Goal: Information Seeking & Learning: Learn about a topic

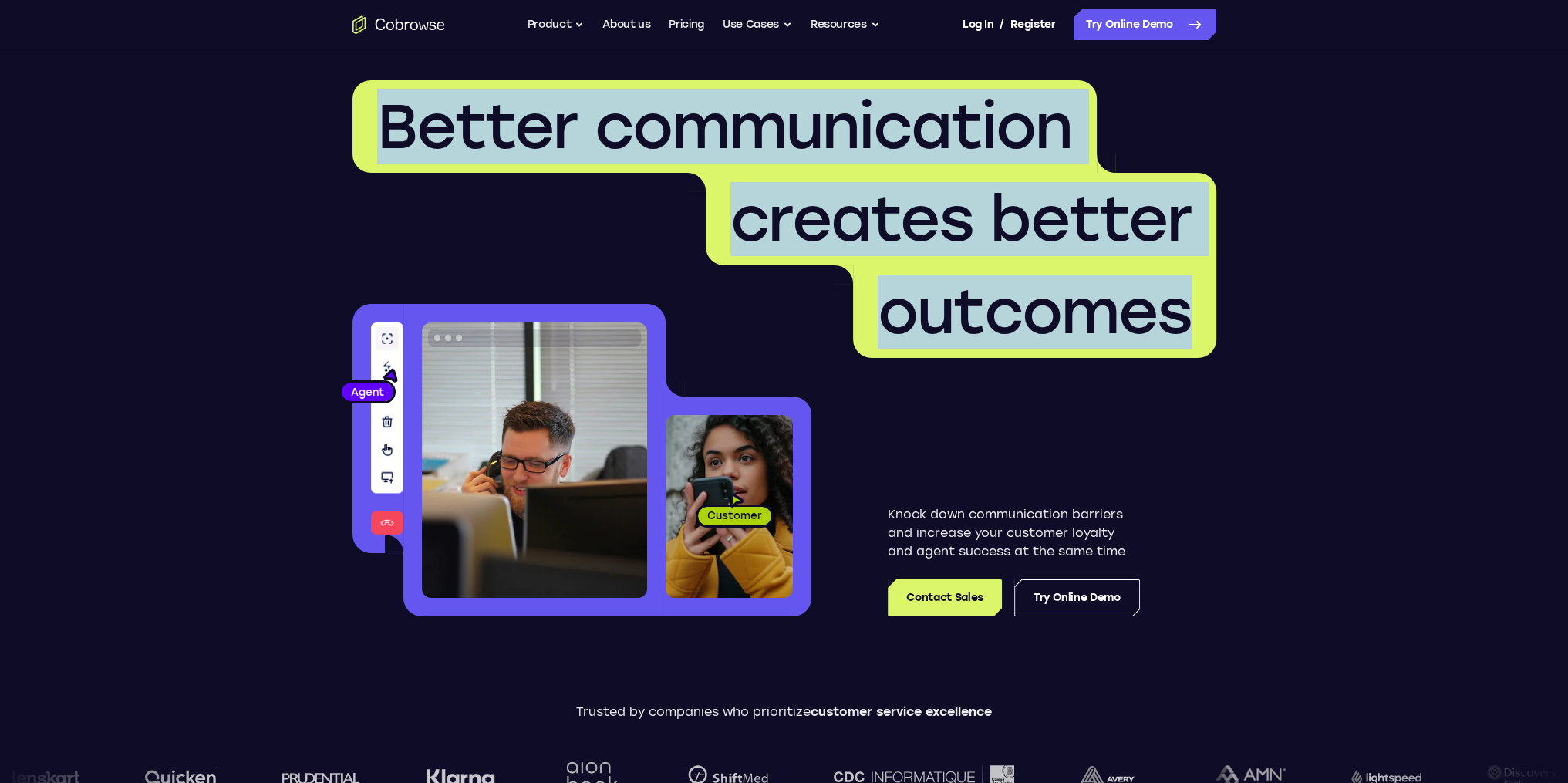
click at [1202, 296] on span "outcomes" at bounding box center [1034, 312] width 363 height 93
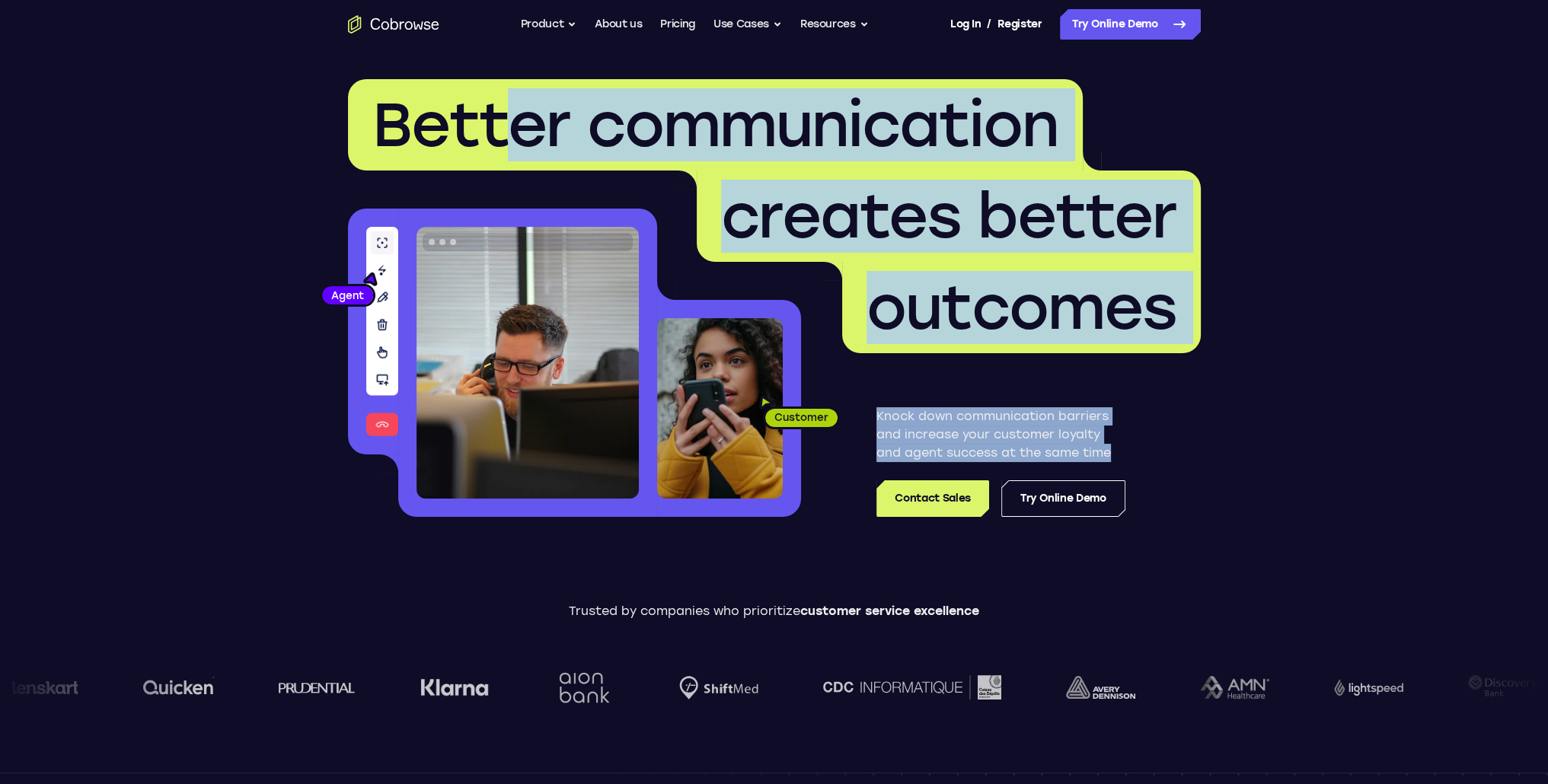
drag, startPoint x: 1190, startPoint y: 457, endPoint x: 503, endPoint y: 145, distance: 754.5
click at [503, 145] on div "Better communication creates better outcomes Customer Agent Agent Knock down co…" at bounding box center [774, 298] width 853 height 438
click at [503, 145] on span "Better communication" at bounding box center [715, 124] width 686 height 73
drag, startPoint x: 503, startPoint y: 145, endPoint x: 1161, endPoint y: 406, distance: 707.9
click at [1161, 406] on div "Better communication creates better outcomes Customer Agent Agent Knock down co…" at bounding box center [774, 298] width 853 height 438
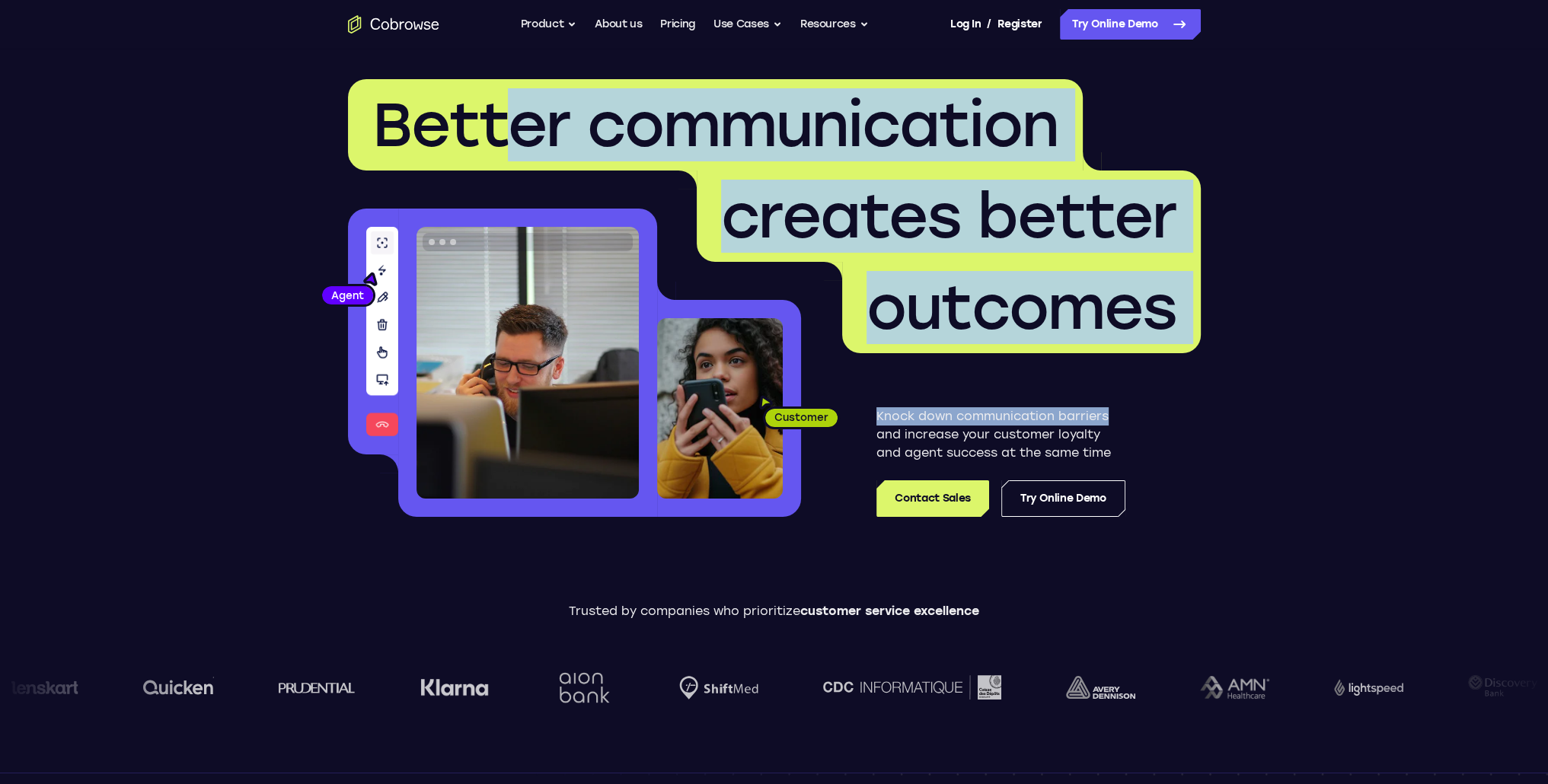
click at [1161, 406] on div "Knock down communication barriers and increase your customer loyalty and agent …" at bounding box center [1000, 435] width 400 height 164
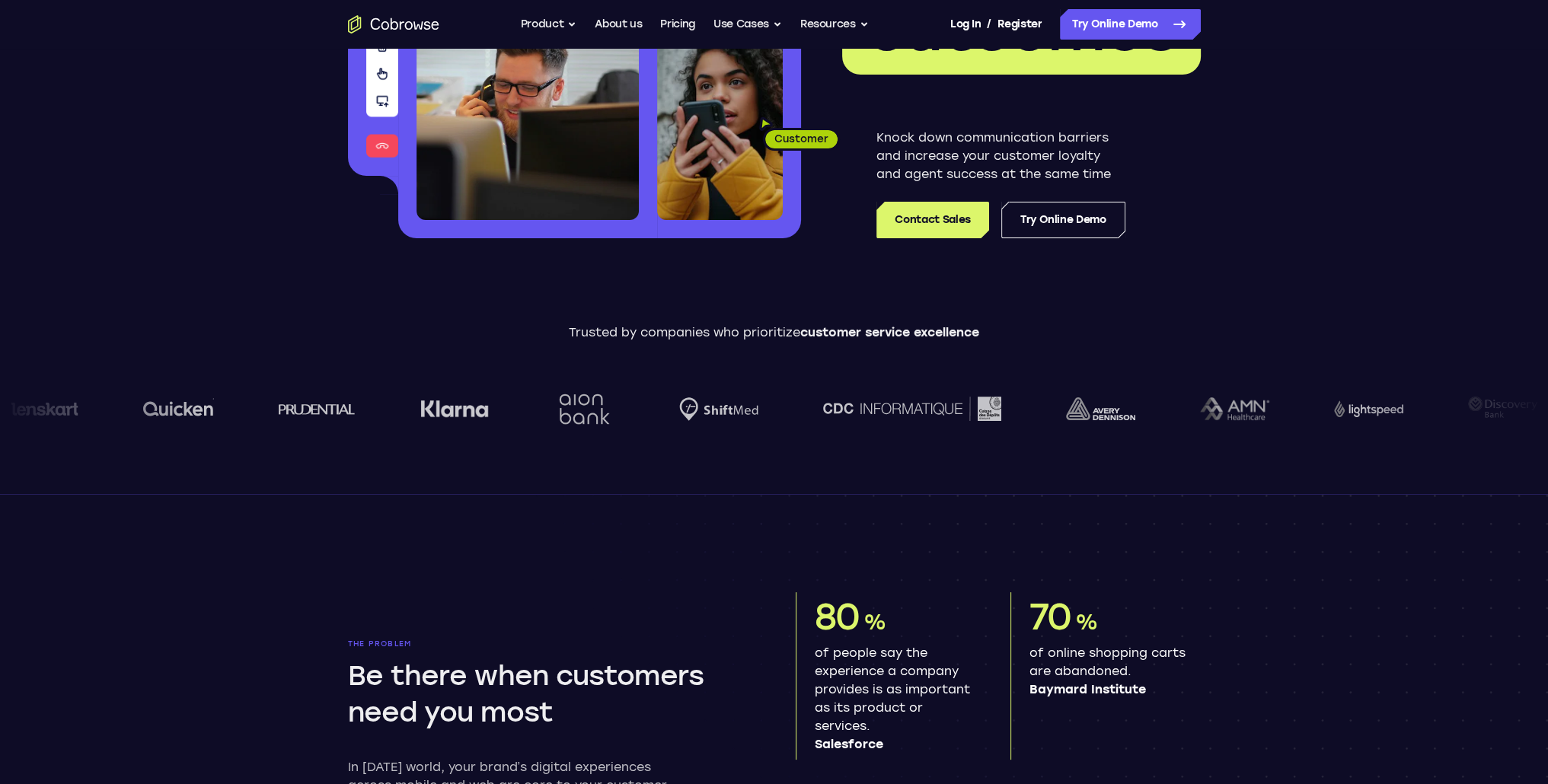
scroll to position [305, 0]
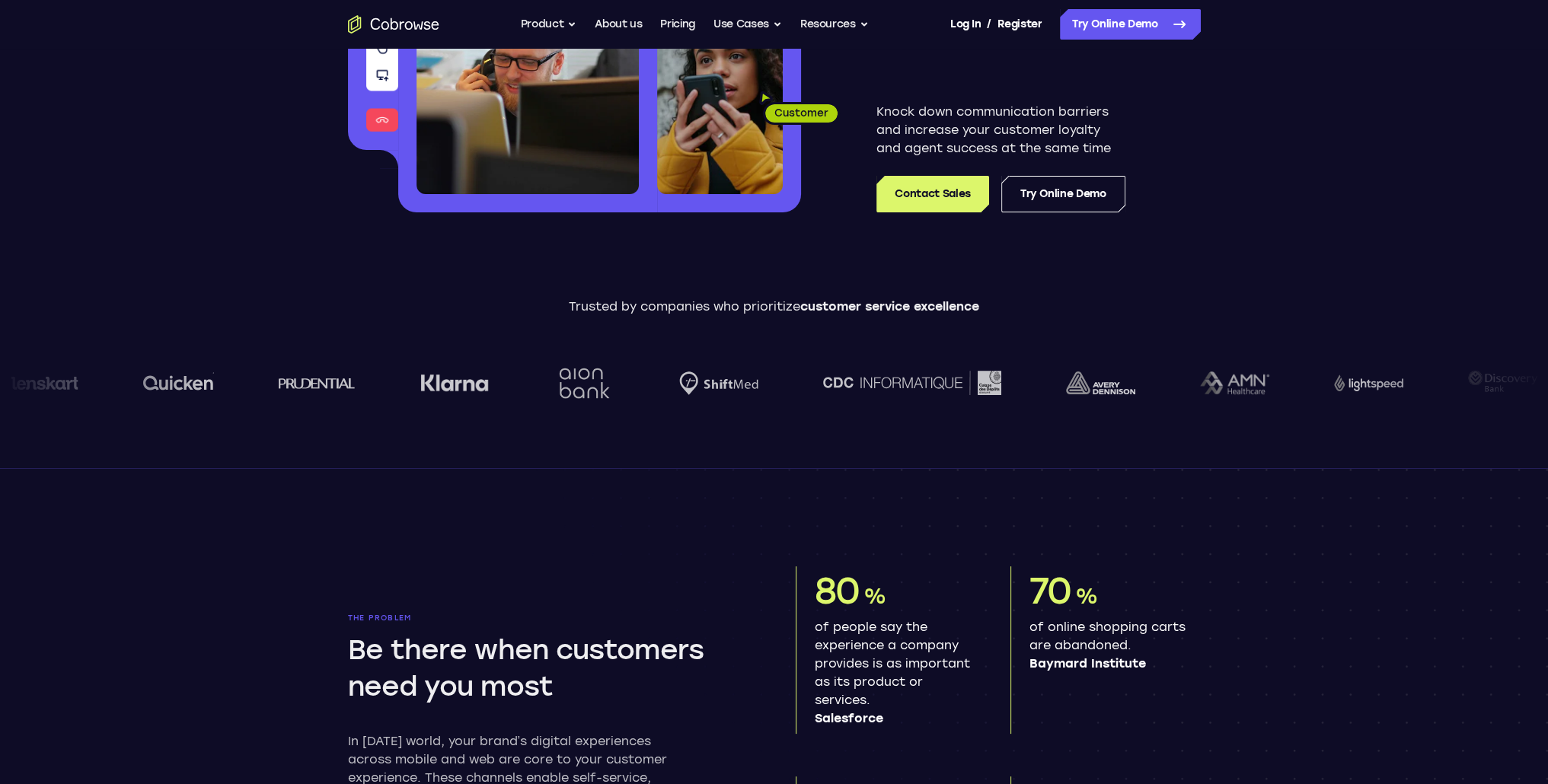
drag, startPoint x: 666, startPoint y: 374, endPoint x: 1410, endPoint y: 402, distance: 744.5
click at [1353, 404] on div at bounding box center [774, 383] width 1548 height 85
click at [1477, 394] on div at bounding box center [1446, 383] width 203 height 85
click at [1483, 379] on div at bounding box center [1446, 383] width 203 height 85
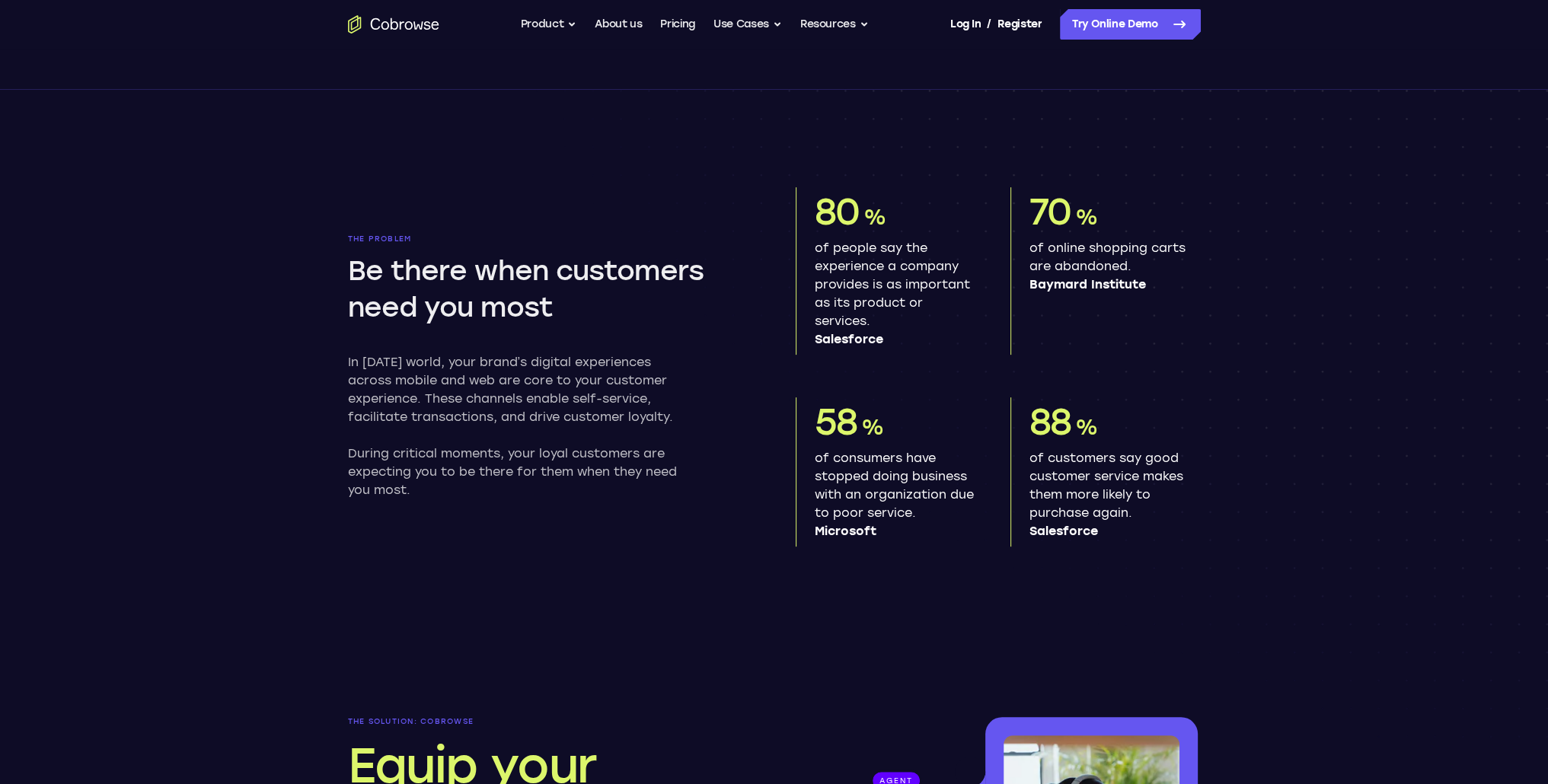
scroll to position [685, 0]
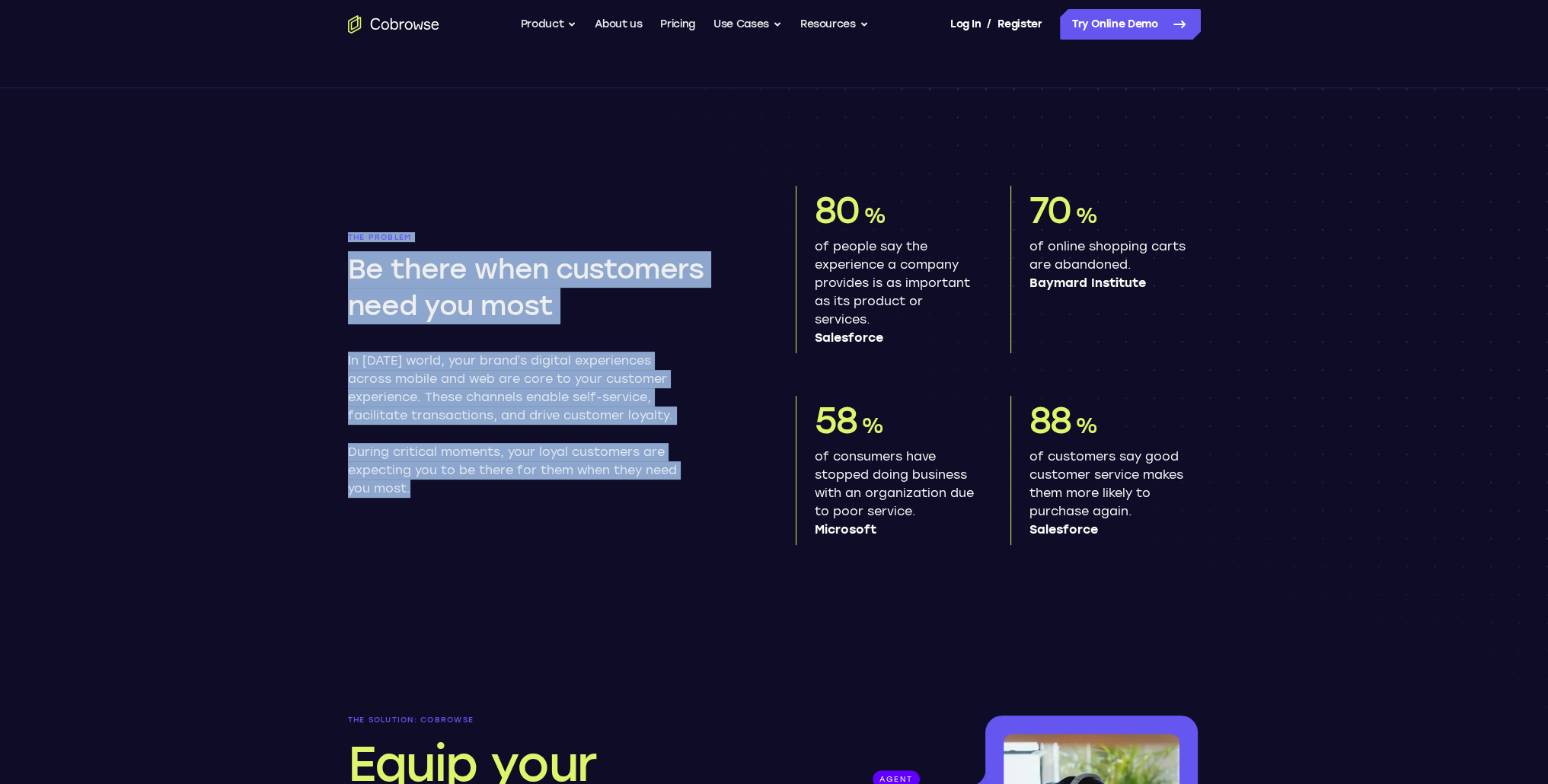
drag, startPoint x: 248, startPoint y: 240, endPoint x: 472, endPoint y: 492, distance: 337.2
click at [472, 492] on div "The problem Be there when customers need you most In [DATE] world, your brand’s…" at bounding box center [774, 784] width 1548 height 1392
click at [472, 492] on p "During critical moments, your loyal customers are expecting you to be there for…" at bounding box center [519, 471] width 344 height 55
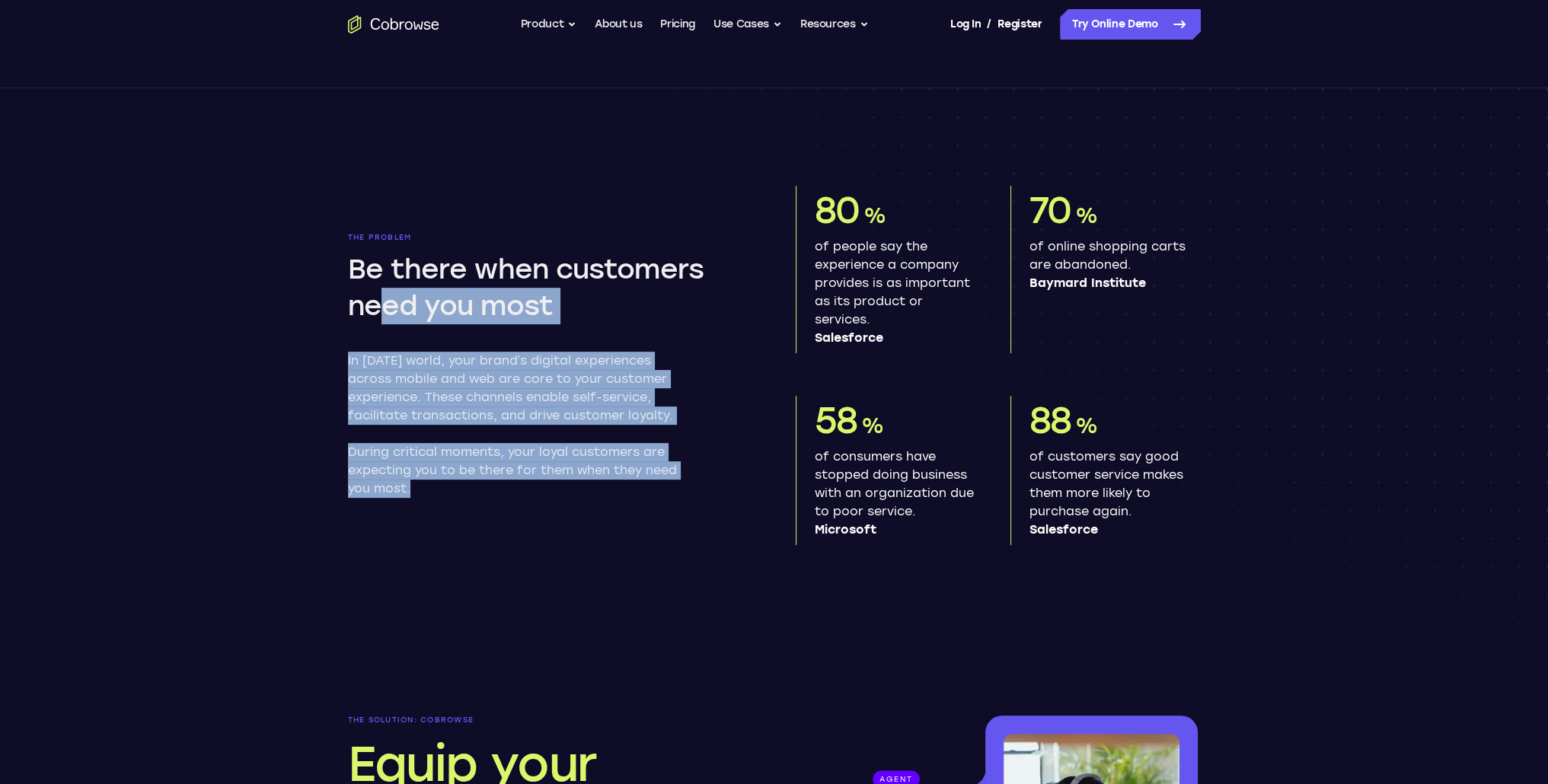
drag, startPoint x: 468, startPoint y: 483, endPoint x: 381, endPoint y: 330, distance: 176.0
click at [381, 330] on div "The problem Be there when customers need you most In [DATE] world, your brand’s…" at bounding box center [550, 366] width 405 height 265
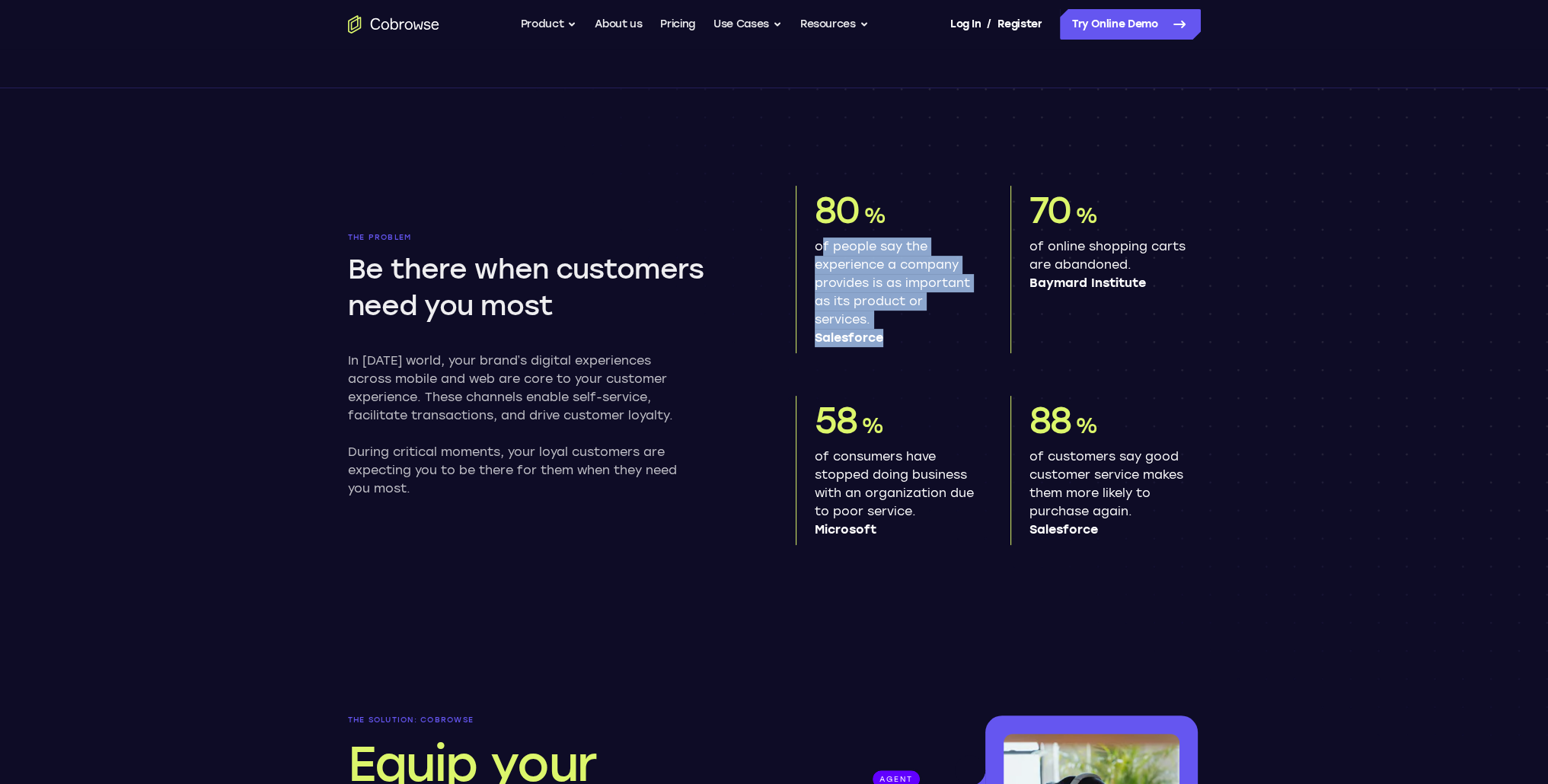
drag, startPoint x: 871, startPoint y: 280, endPoint x: 816, endPoint y: 242, distance: 66.9
click at [816, 242] on p "of people say the experience a company provides is as important as its product …" at bounding box center [894, 292] width 159 height 110
drag, startPoint x: 816, startPoint y: 242, endPoint x: 874, endPoint y: 317, distance: 94.8
click at [874, 317] on p "of people say the experience a company provides is as important as its product …" at bounding box center [894, 292] width 159 height 110
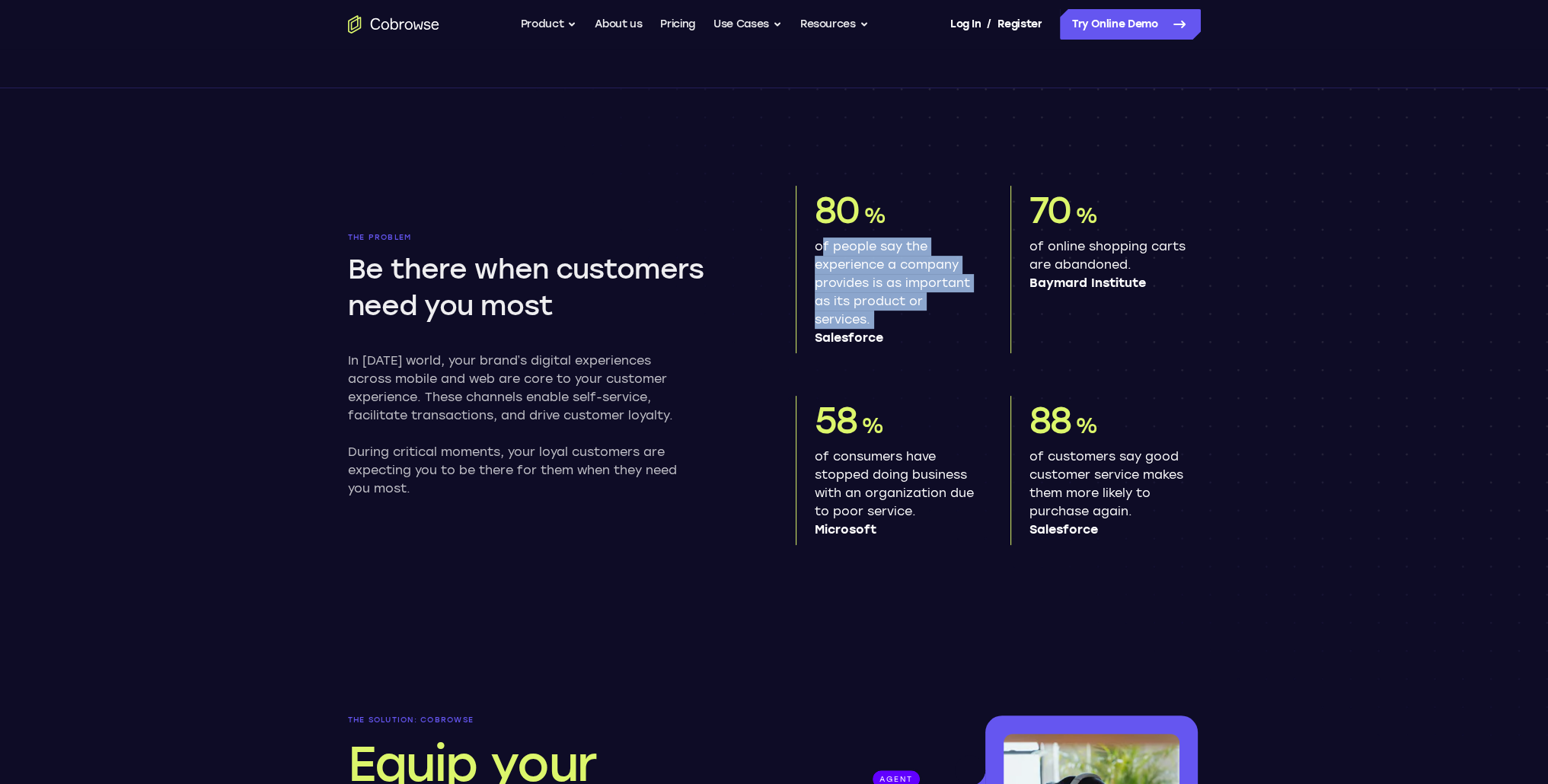
click at [874, 317] on p "of people say the experience a company provides is as important as its product …" at bounding box center [894, 292] width 159 height 110
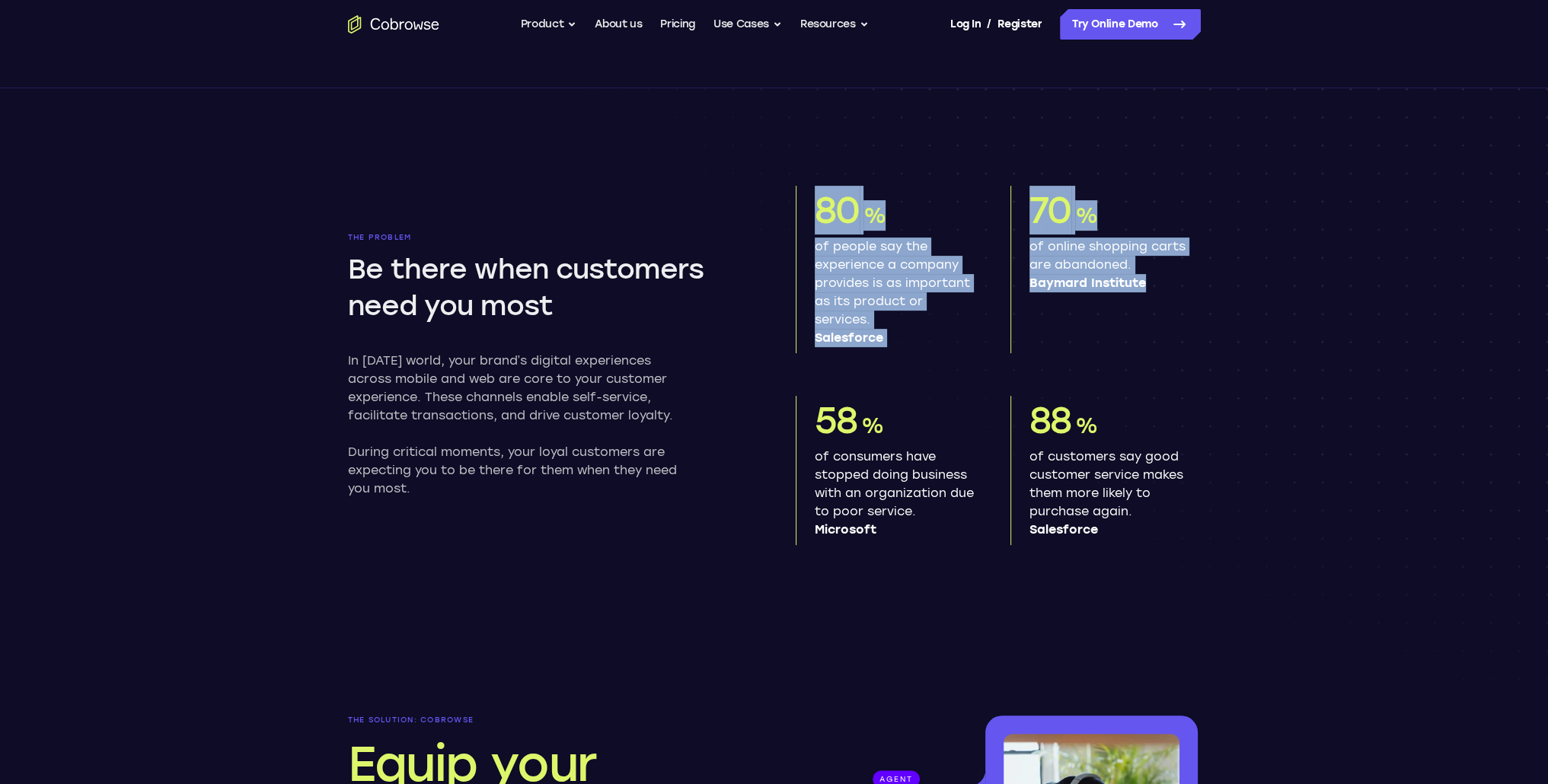
drag, startPoint x: 1149, startPoint y: 282, endPoint x: 806, endPoint y: 212, distance: 350.1
click at [806, 212] on div "80 % of people say the experience a company provides is as important as its pro…" at bounding box center [997, 366] width 405 height 359
click at [806, 212] on div "80 % of people say the experience a company provides is as important as its pro…" at bounding box center [890, 269] width 190 height 168
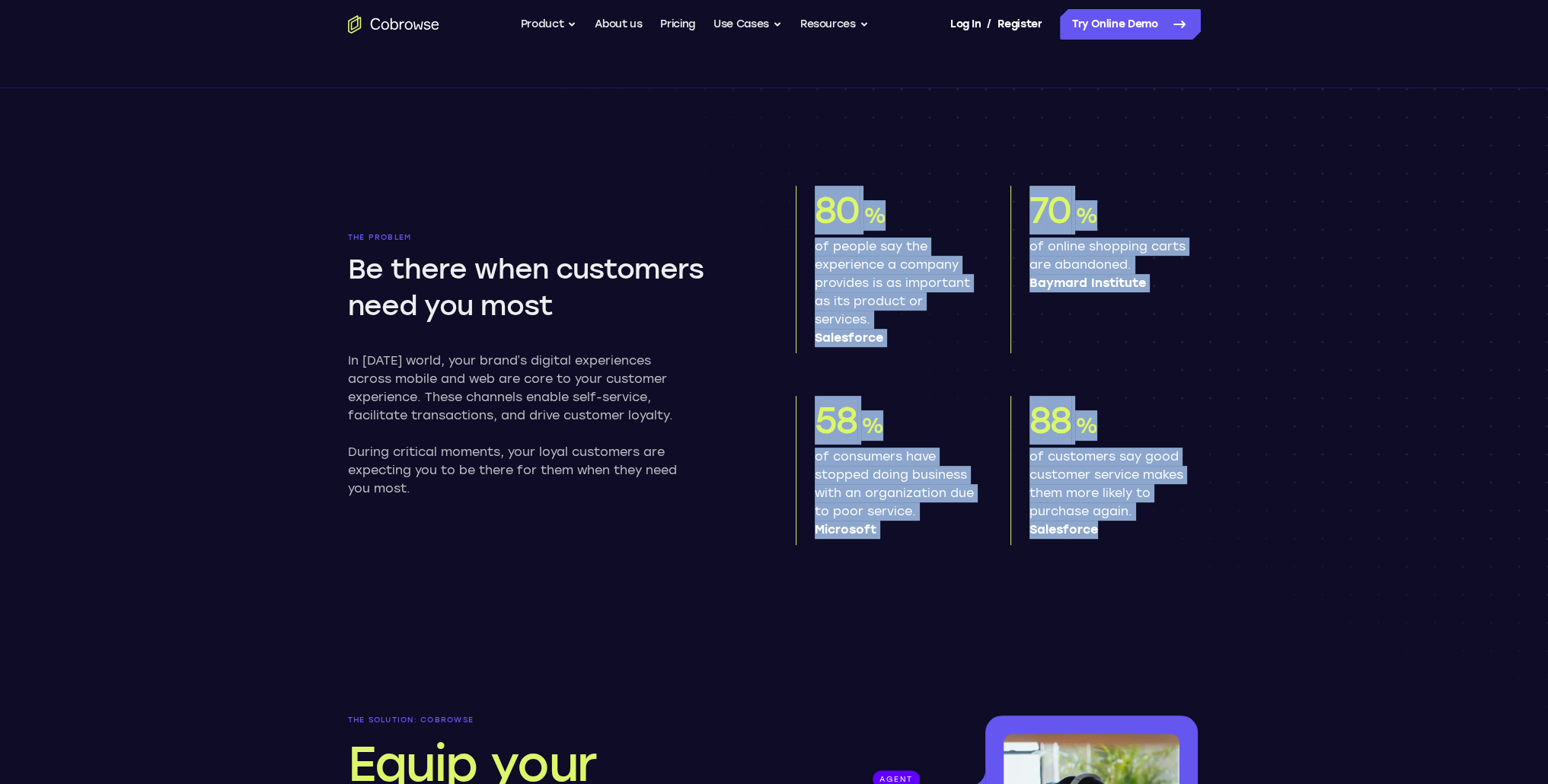
drag, startPoint x: 1203, startPoint y: 541, endPoint x: 797, endPoint y: 178, distance: 544.6
click at [797, 178] on section "The problem Be there when customers need you most In [DATE] world, your brand’s…" at bounding box center [774, 353] width 975 height 530
drag, startPoint x: 797, startPoint y: 178, endPoint x: 1158, endPoint y: 533, distance: 506.3
click at [1158, 533] on section "The problem Be there when customers need you most In [DATE] world, your brand’s…" at bounding box center [774, 353] width 975 height 530
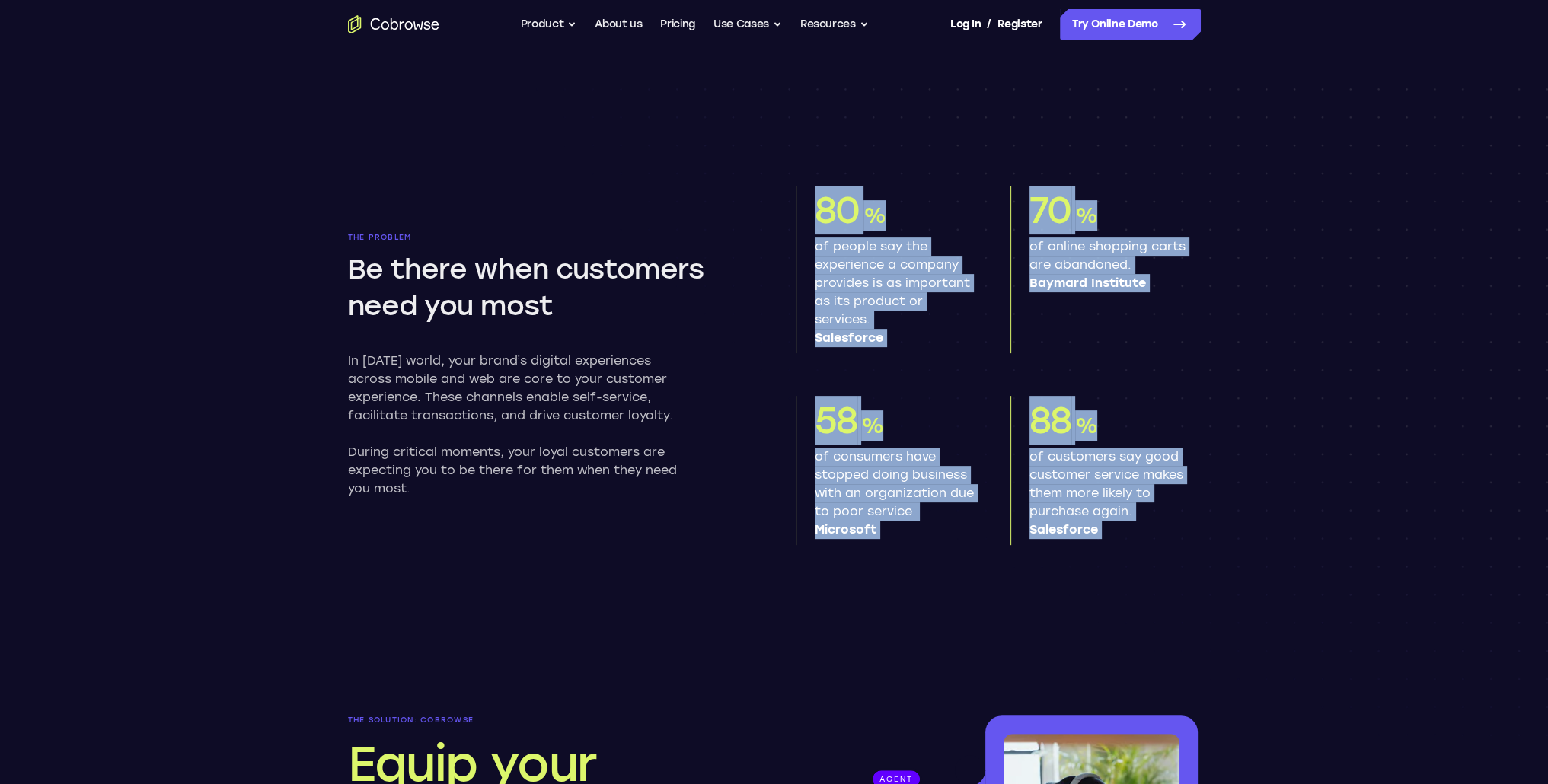
click at [1158, 533] on span "Salesforce" at bounding box center [1109, 530] width 159 height 18
drag, startPoint x: 1075, startPoint y: 446, endPoint x: 800, endPoint y: 174, distance: 386.8
click at [800, 174] on section "The problem Be there when customers need you most In [DATE] world, your brand’s…" at bounding box center [774, 353] width 975 height 530
drag, startPoint x: 800, startPoint y: 174, endPoint x: 1118, endPoint y: 526, distance: 474.4
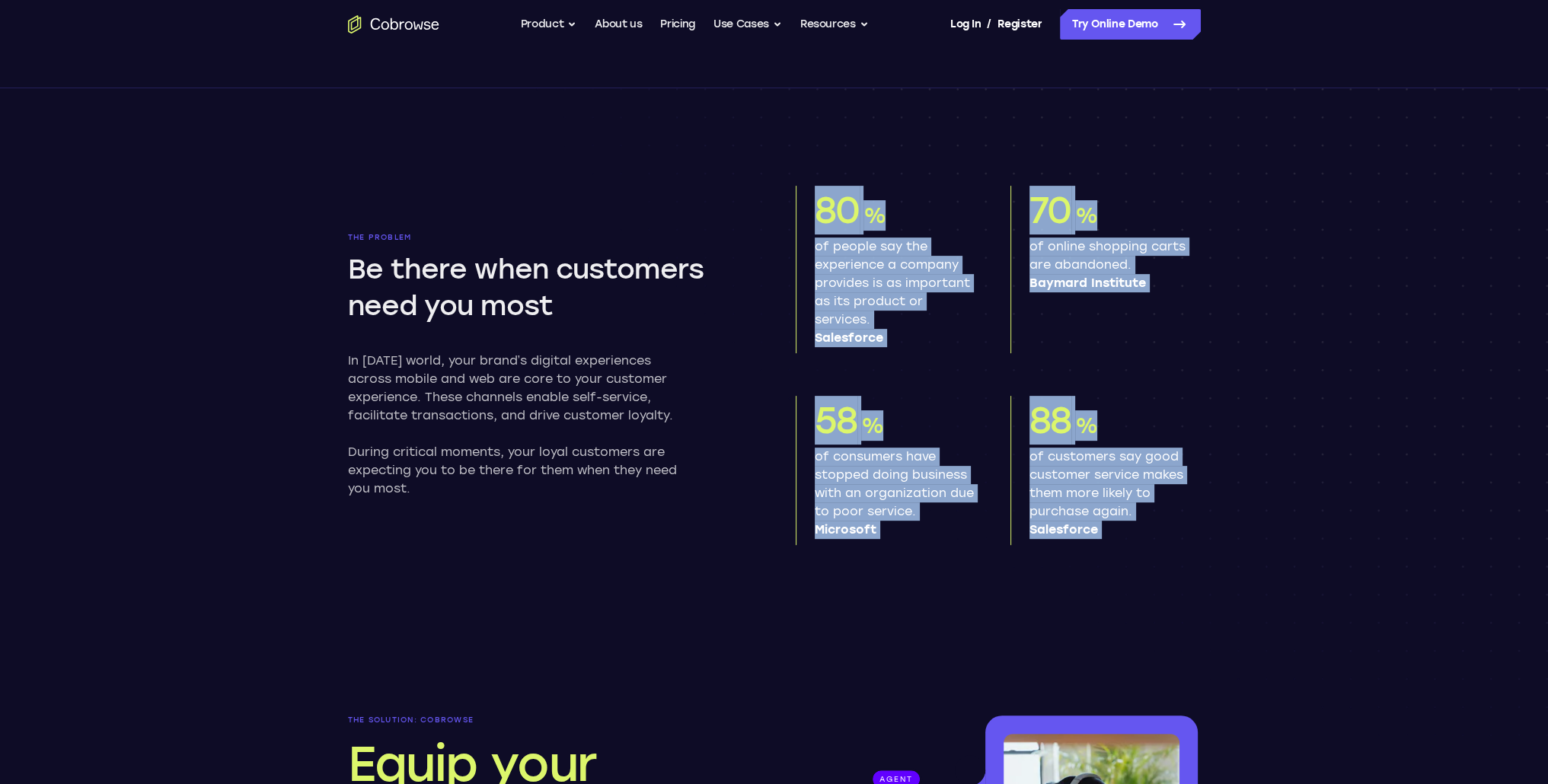
click at [1118, 526] on section "The problem Be there when customers need you most In [DATE] world, your brand’s…" at bounding box center [774, 353] width 975 height 530
click at [1118, 526] on span "Salesforce" at bounding box center [1109, 530] width 159 height 18
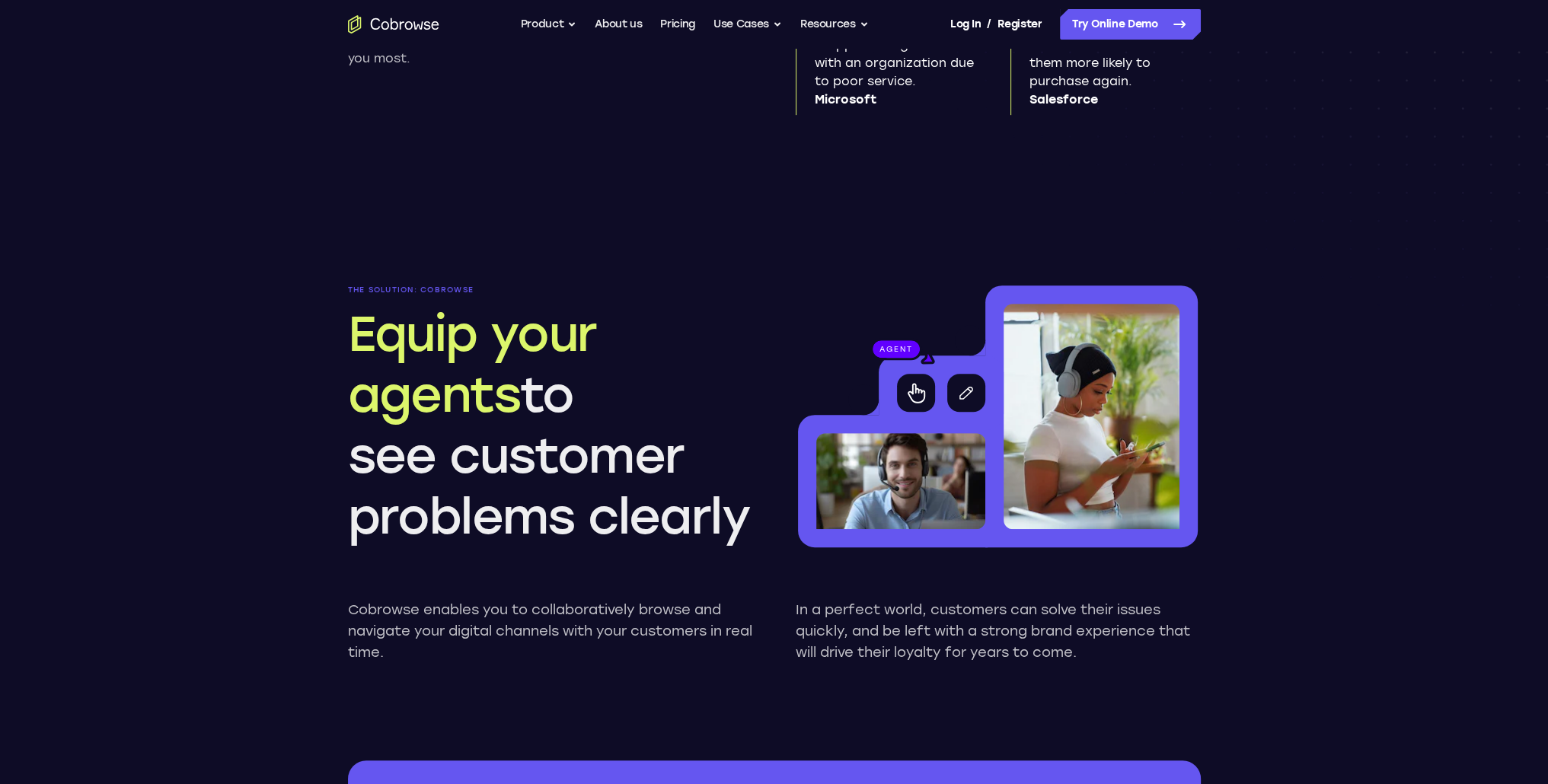
scroll to position [1294, 0]
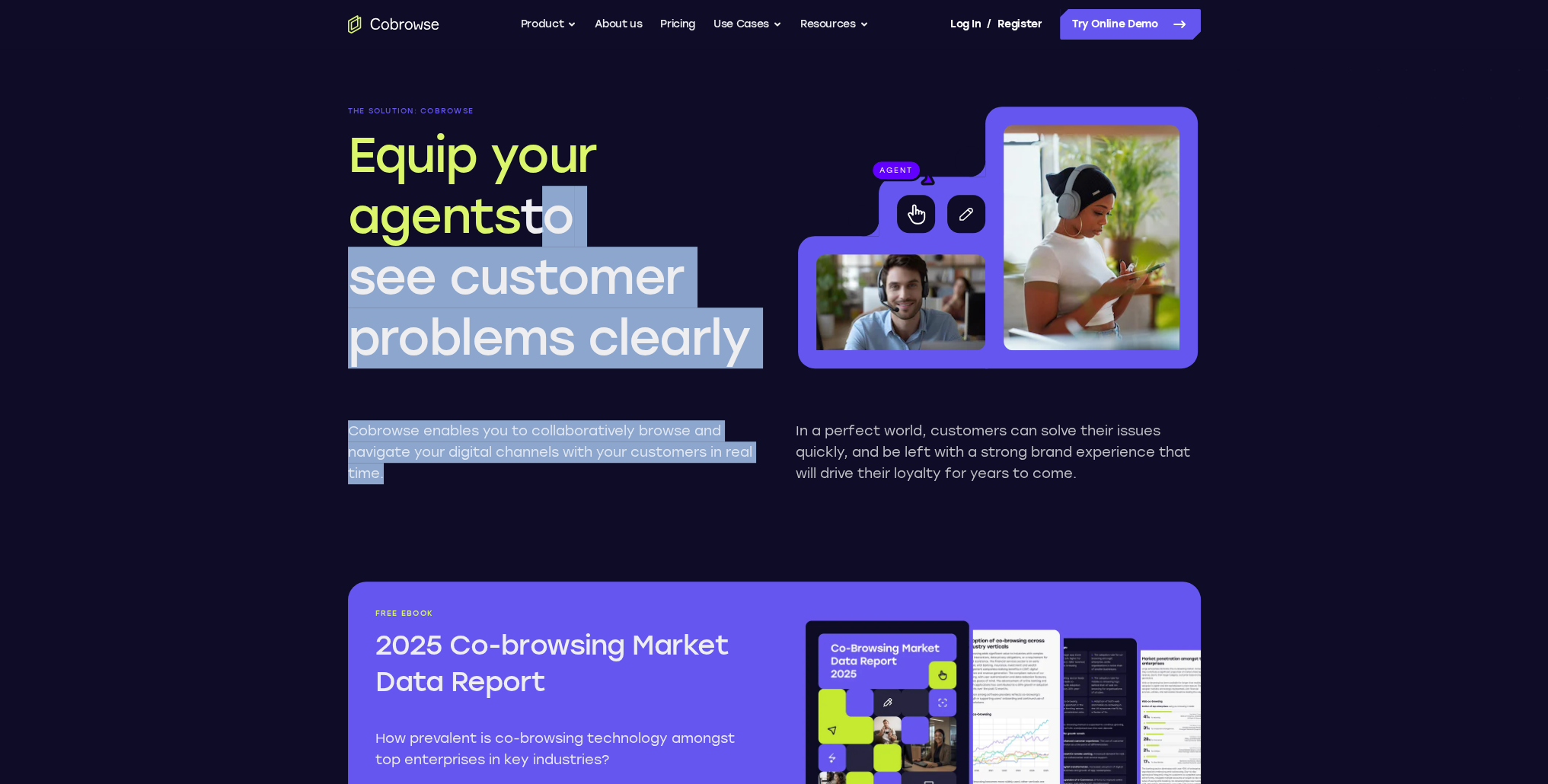
drag, startPoint x: 588, startPoint y: 441, endPoint x: 540, endPoint y: 224, distance: 222.2
click at [540, 224] on div "agent The solution: Cobrowse Equip your agents to see customer problems clearly…" at bounding box center [774, 307] width 853 height 402
click at [540, 224] on h2 "Equip your agents to see customer problems clearly" at bounding box center [550, 247] width 405 height 244
drag, startPoint x: 540, startPoint y: 224, endPoint x: 670, endPoint y: 328, distance: 166.5
click at [670, 328] on h2 "Equip your agents to see customer problems clearly" at bounding box center [550, 247] width 405 height 244
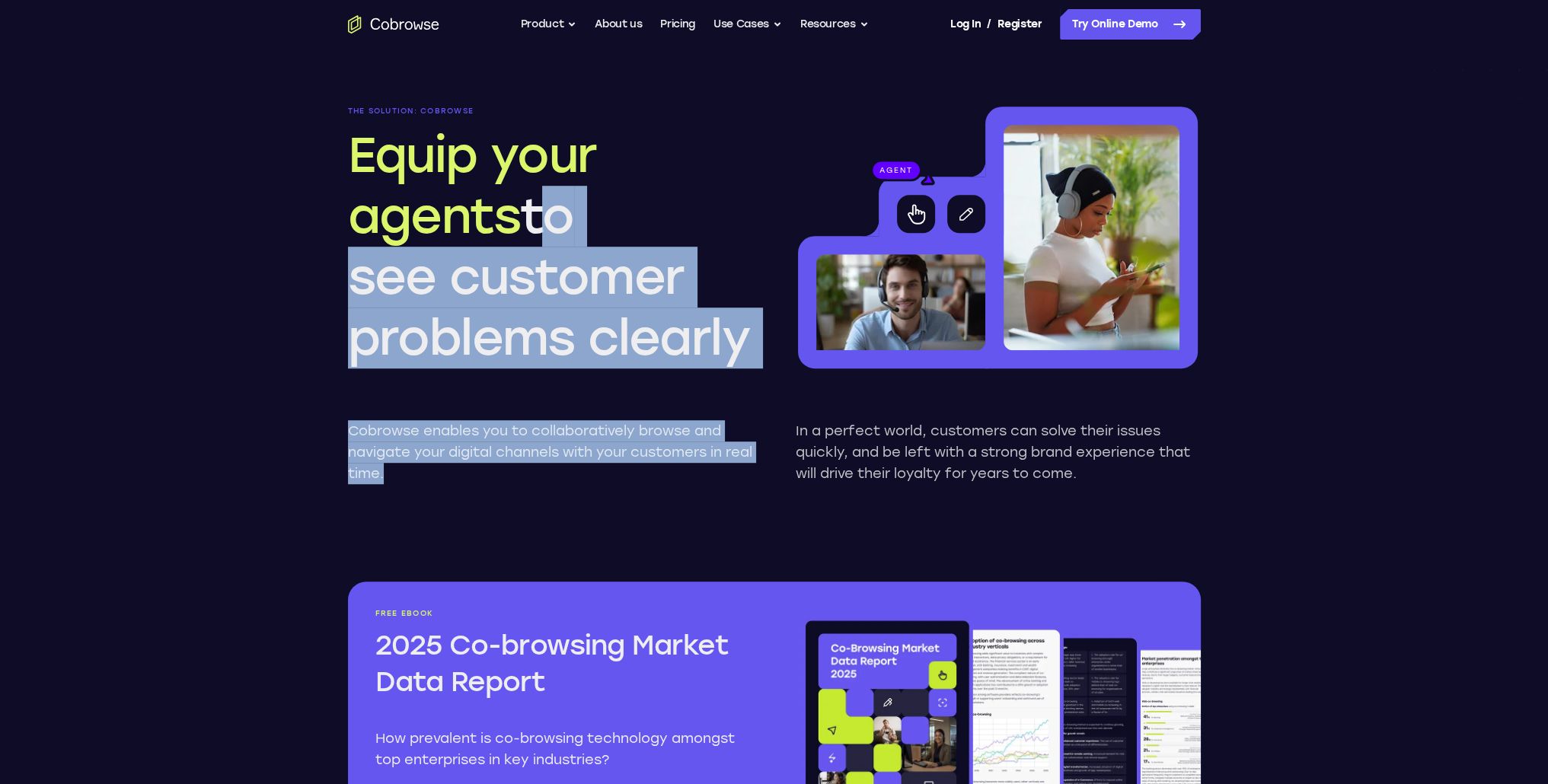
click at [670, 328] on h2 "Equip your agents to see customer problems clearly" at bounding box center [550, 247] width 405 height 244
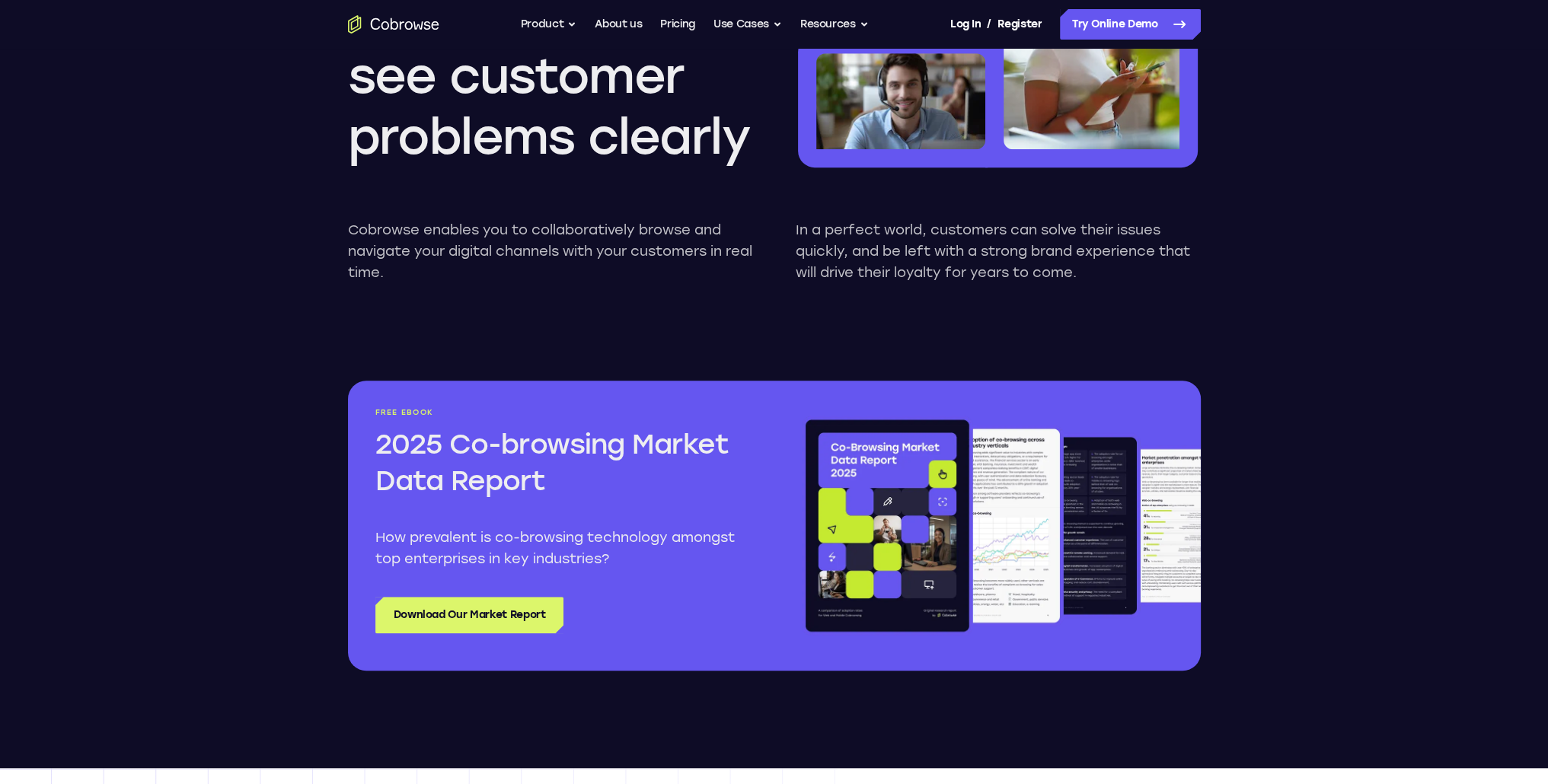
scroll to position [1522, 0]
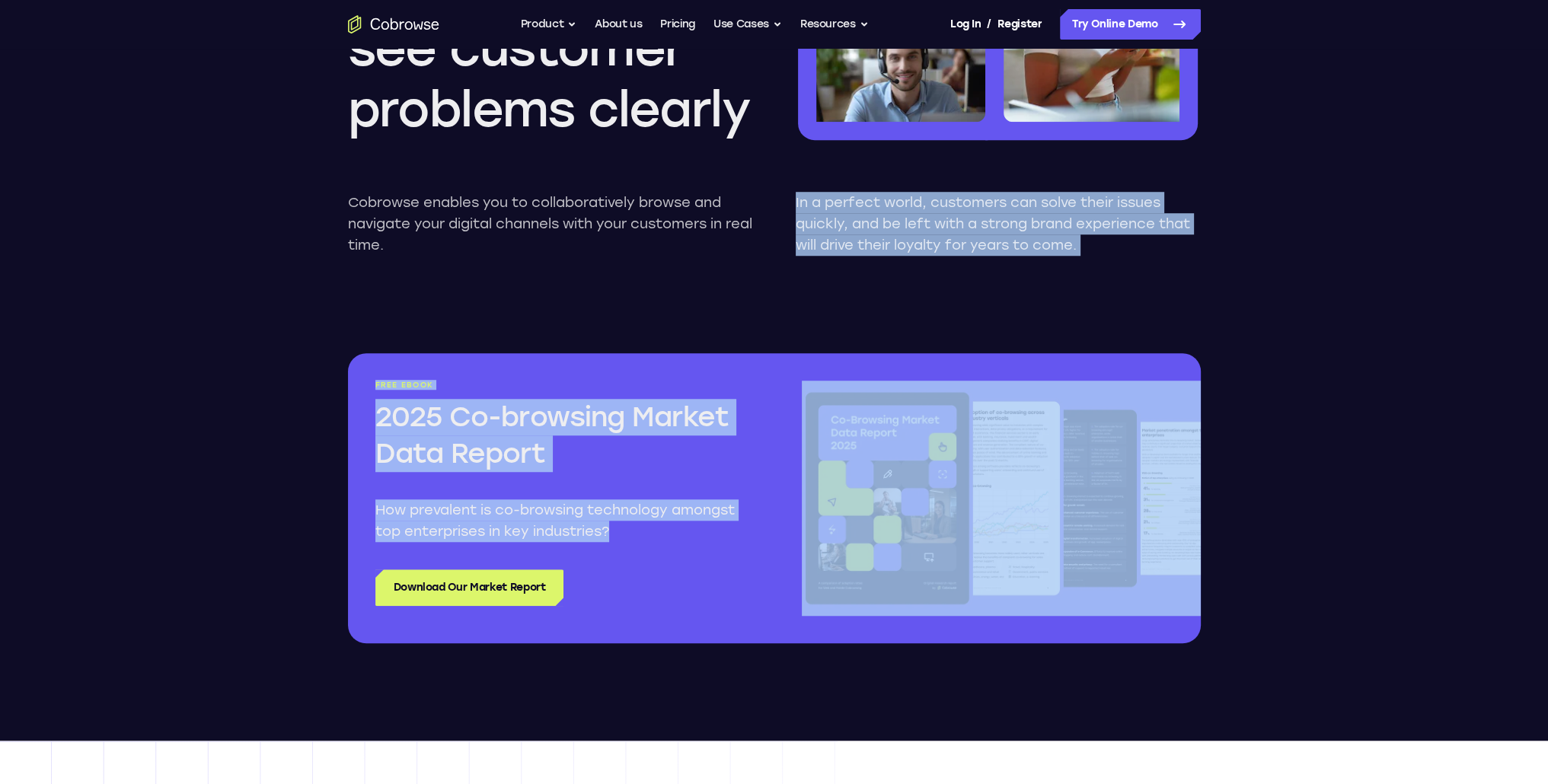
drag, startPoint x: 661, startPoint y: 537, endPoint x: 548, endPoint y: 346, distance: 221.9
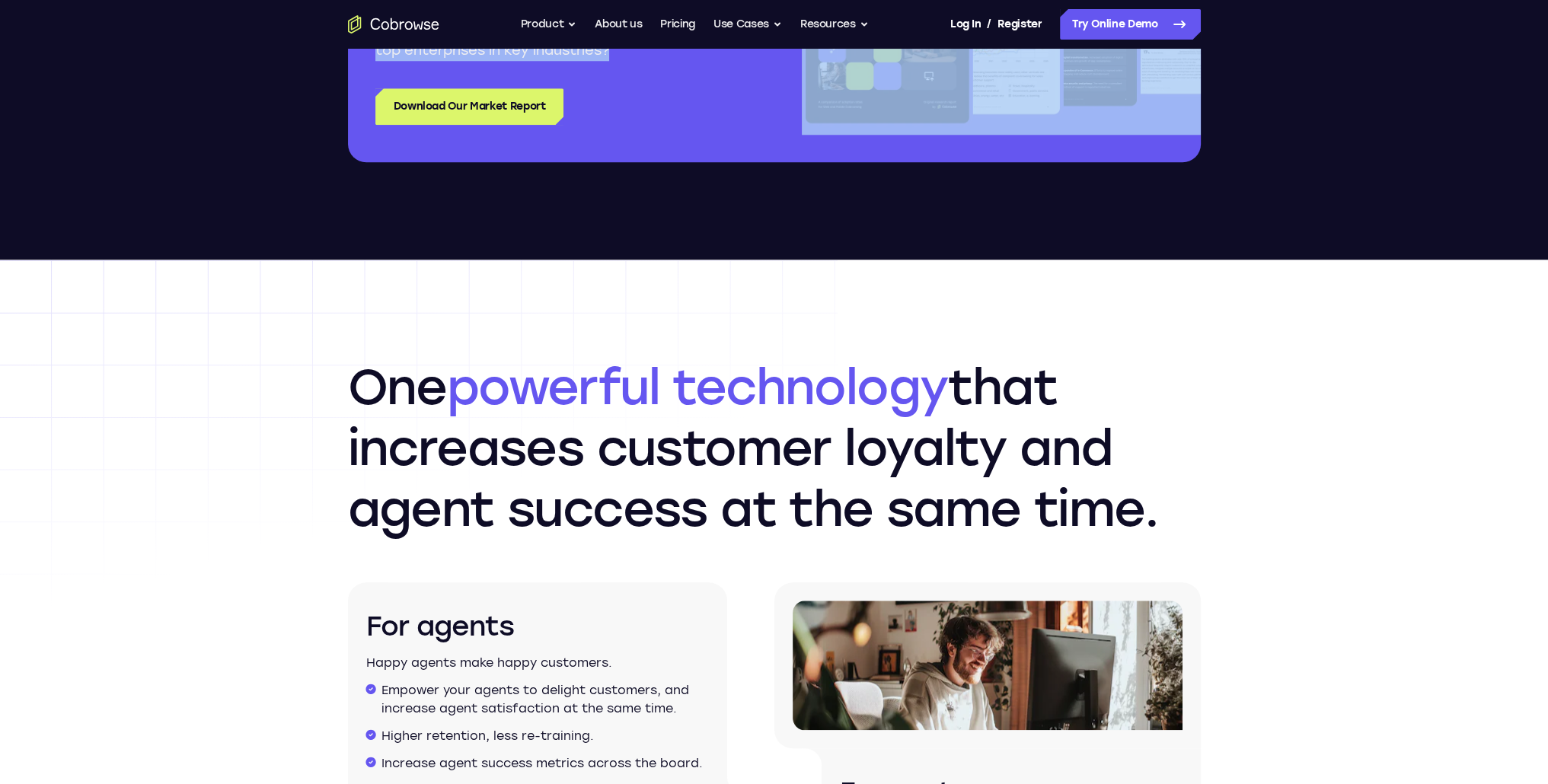
scroll to position [2132, 0]
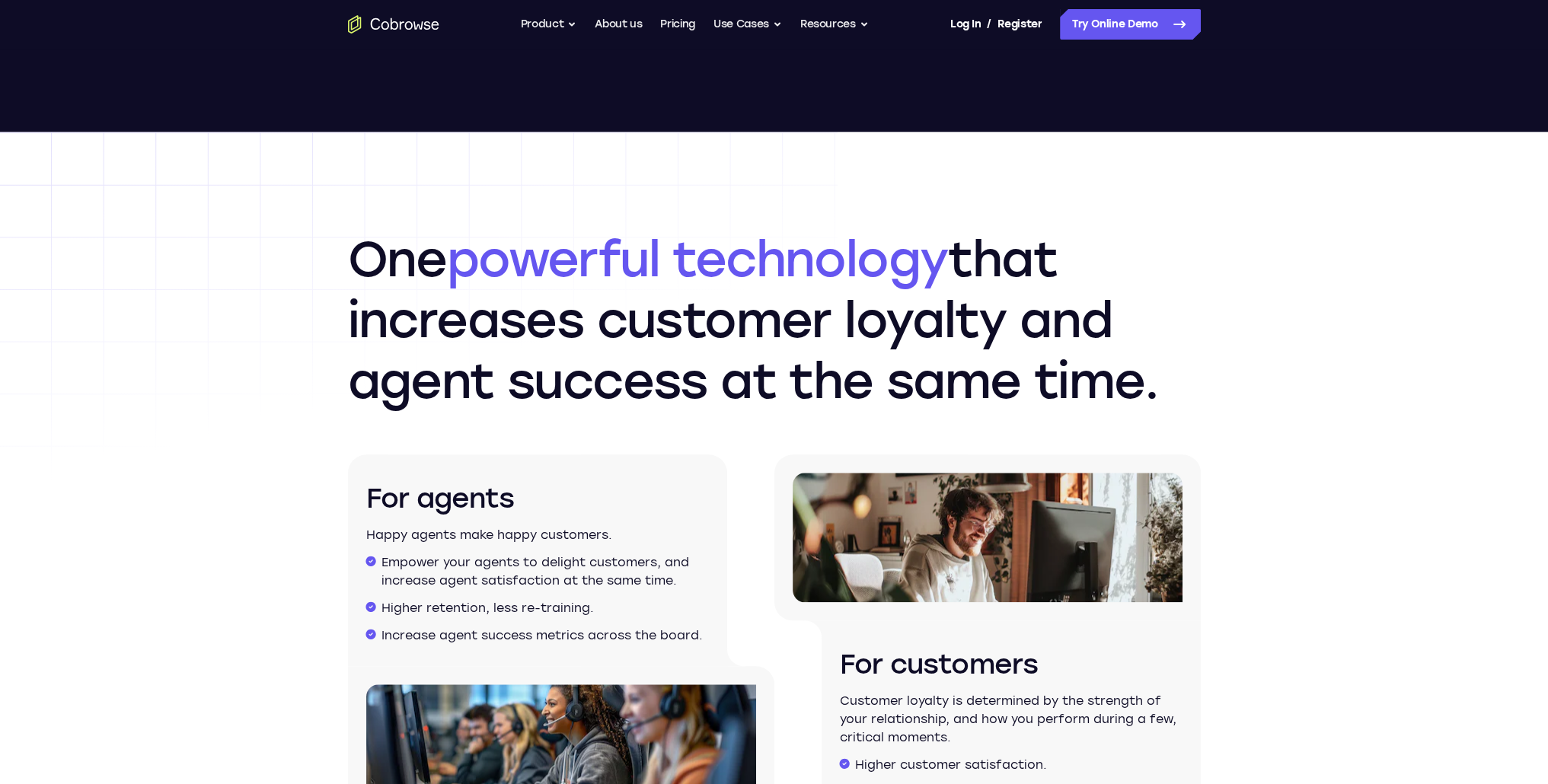
click at [459, 289] on h2 "One powerful technology that increases customer loyalty and agent success at th…" at bounding box center [774, 321] width 853 height 183
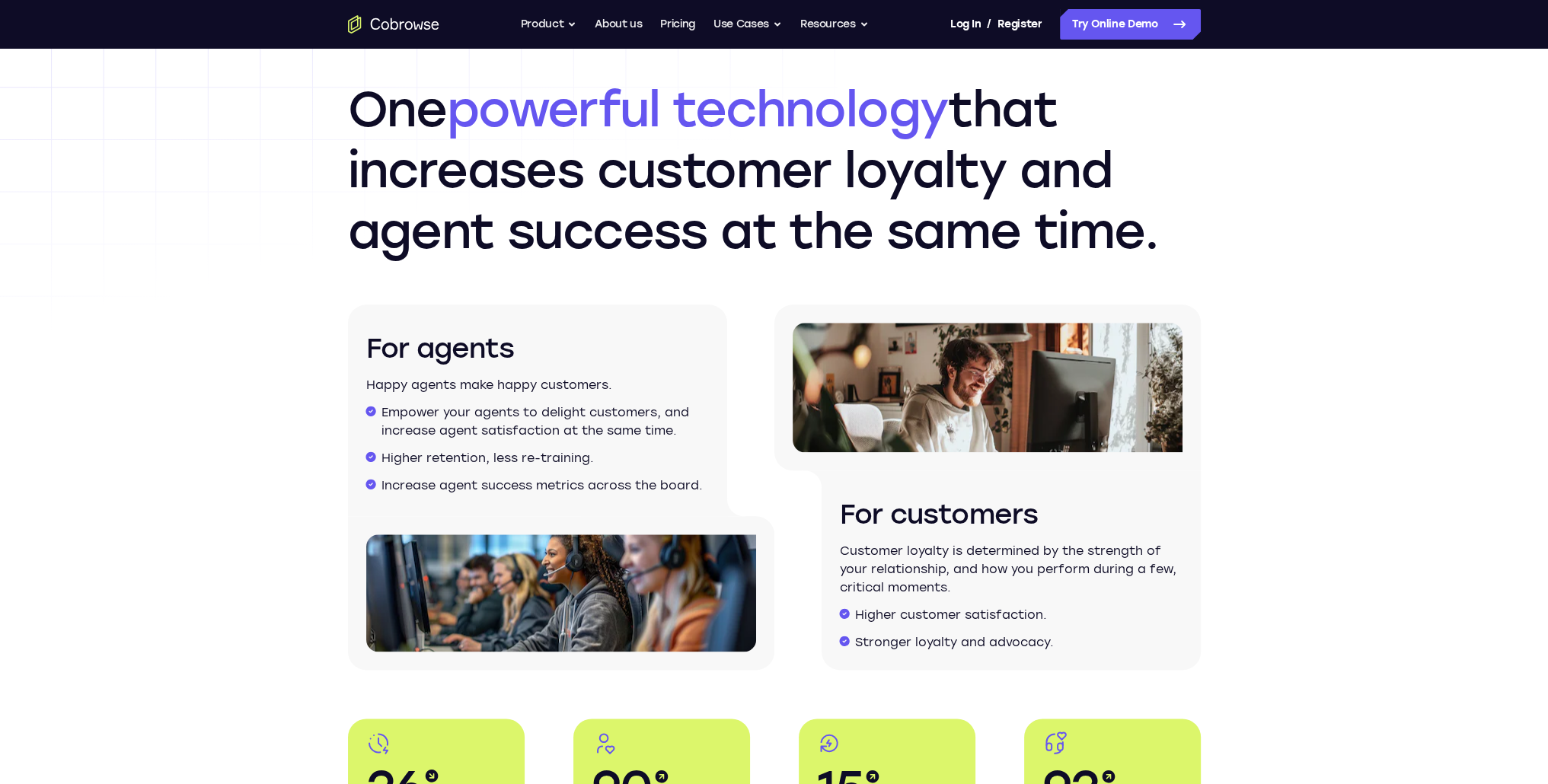
scroll to position [2284, 0]
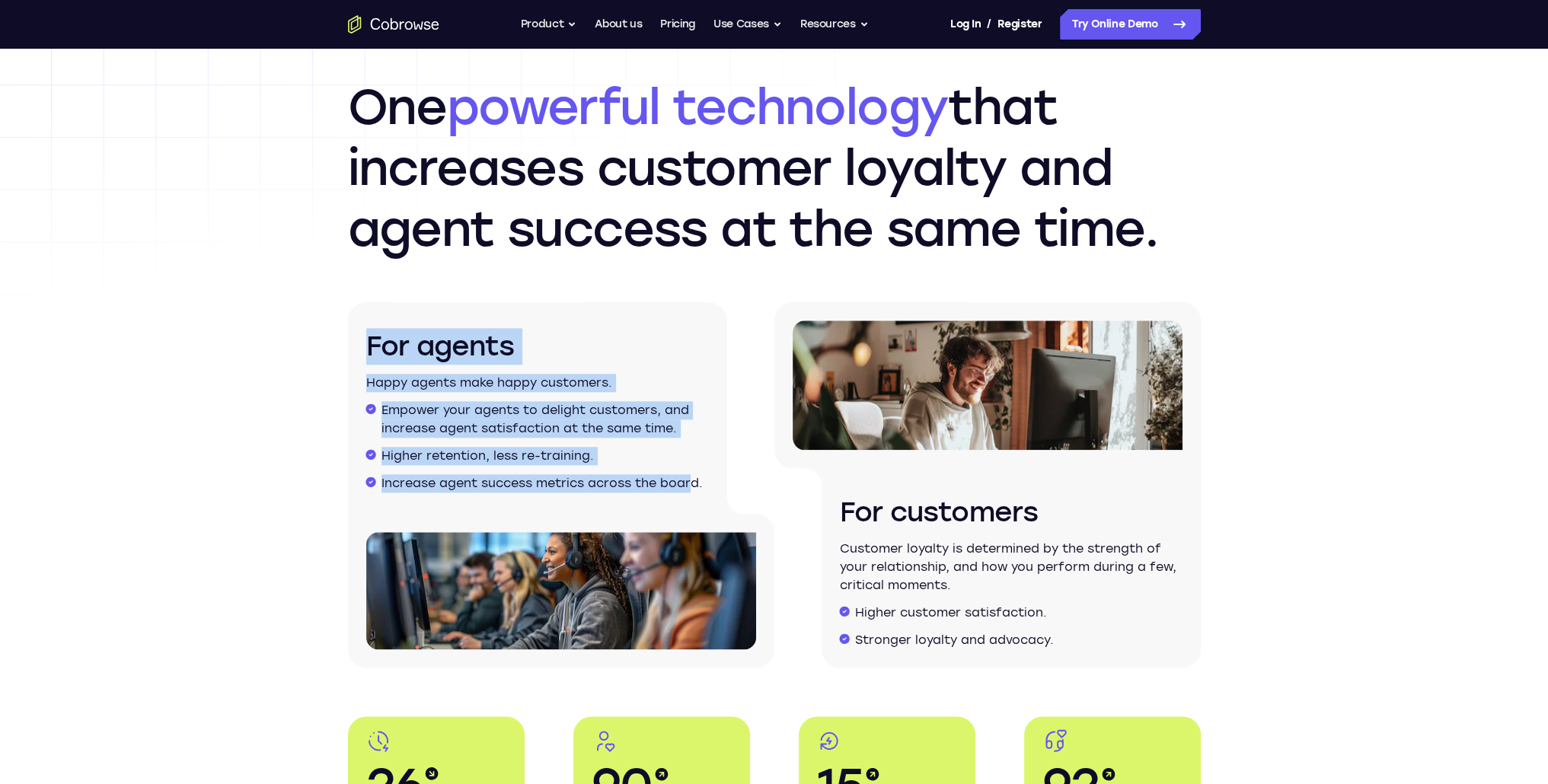
drag, startPoint x: 491, startPoint y: 398, endPoint x: 690, endPoint y: 482, distance: 216.0
click at [690, 482] on div "For agents Happy agents make happy customers. Empower your agents to delight cu…" at bounding box center [537, 408] width 379 height 212
click at [690, 482] on li "Increase agent success metrics across the board." at bounding box center [545, 483] width 327 height 18
drag, startPoint x: 690, startPoint y: 482, endPoint x: 394, endPoint y: 355, distance: 322.1
click at [394, 355] on div "For agents Happy agents make happy customers. Empower your agents to delight cu…" at bounding box center [537, 408] width 379 height 212
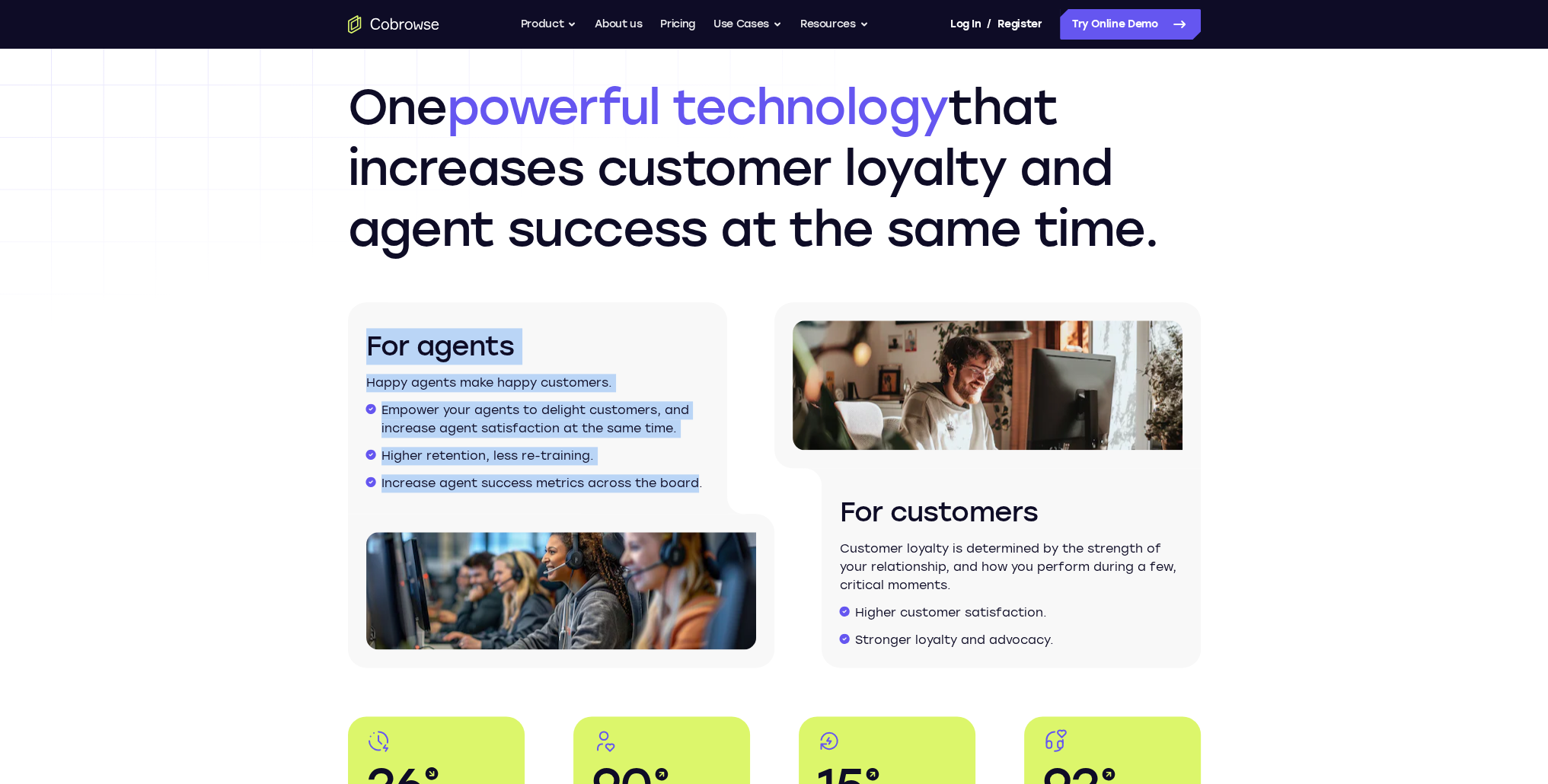
click at [394, 355] on h3 "For agents" at bounding box center [537, 346] width 342 height 37
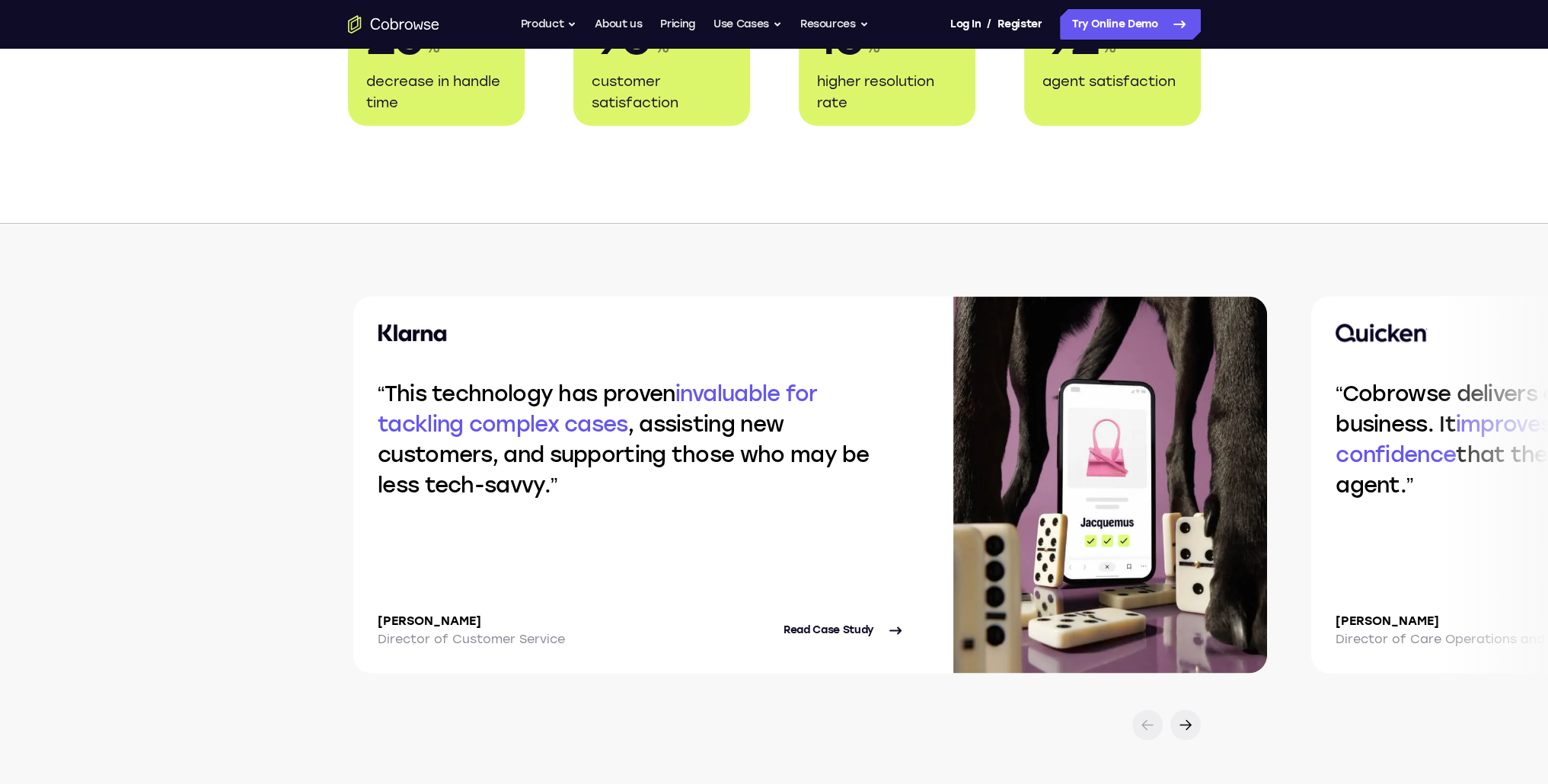
scroll to position [3045, 0]
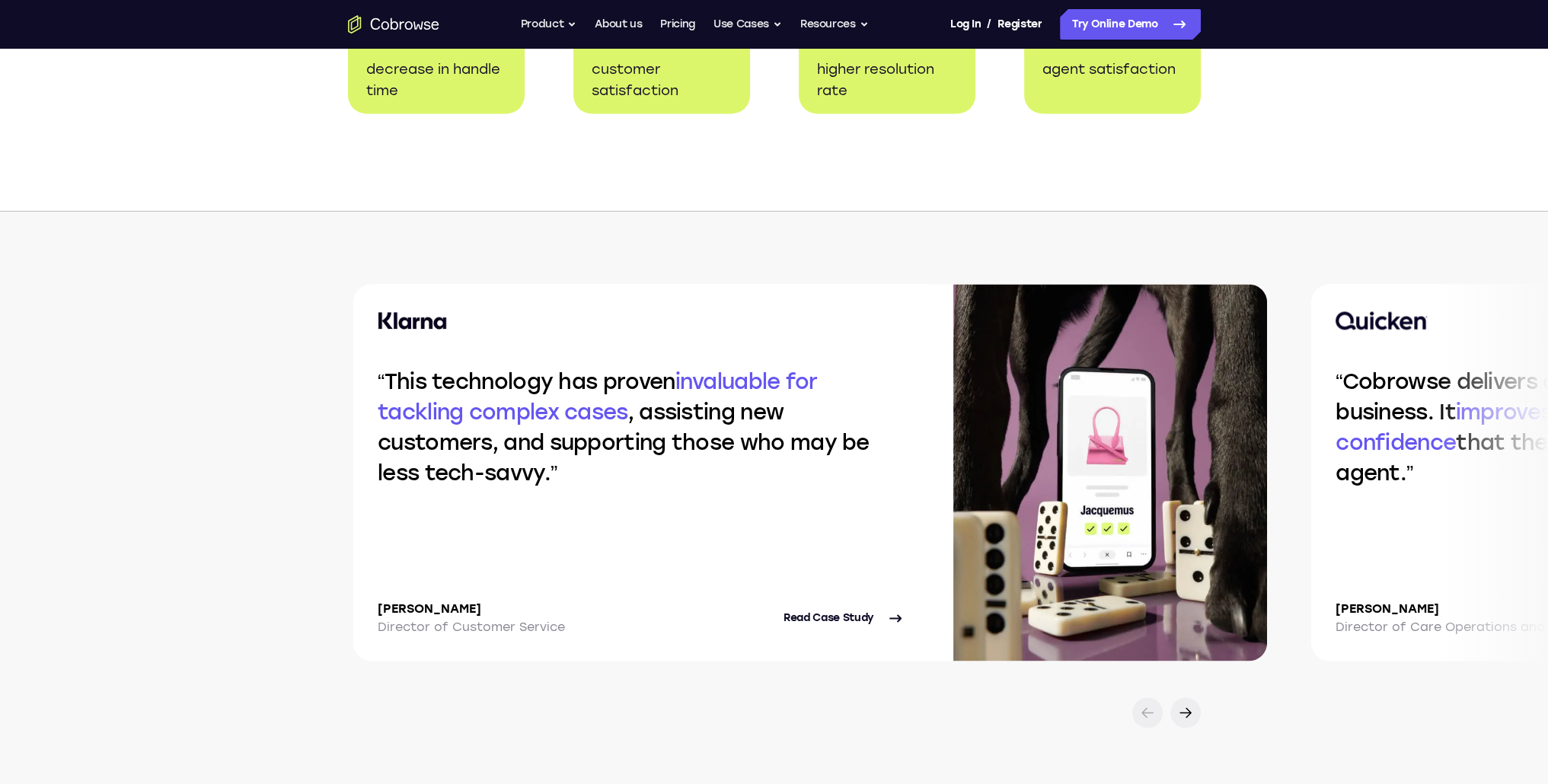
click at [628, 463] on div "This technology has proven invaluable for tackling complex cases , assisting ne…" at bounding box center [641, 472] width 576 height 377
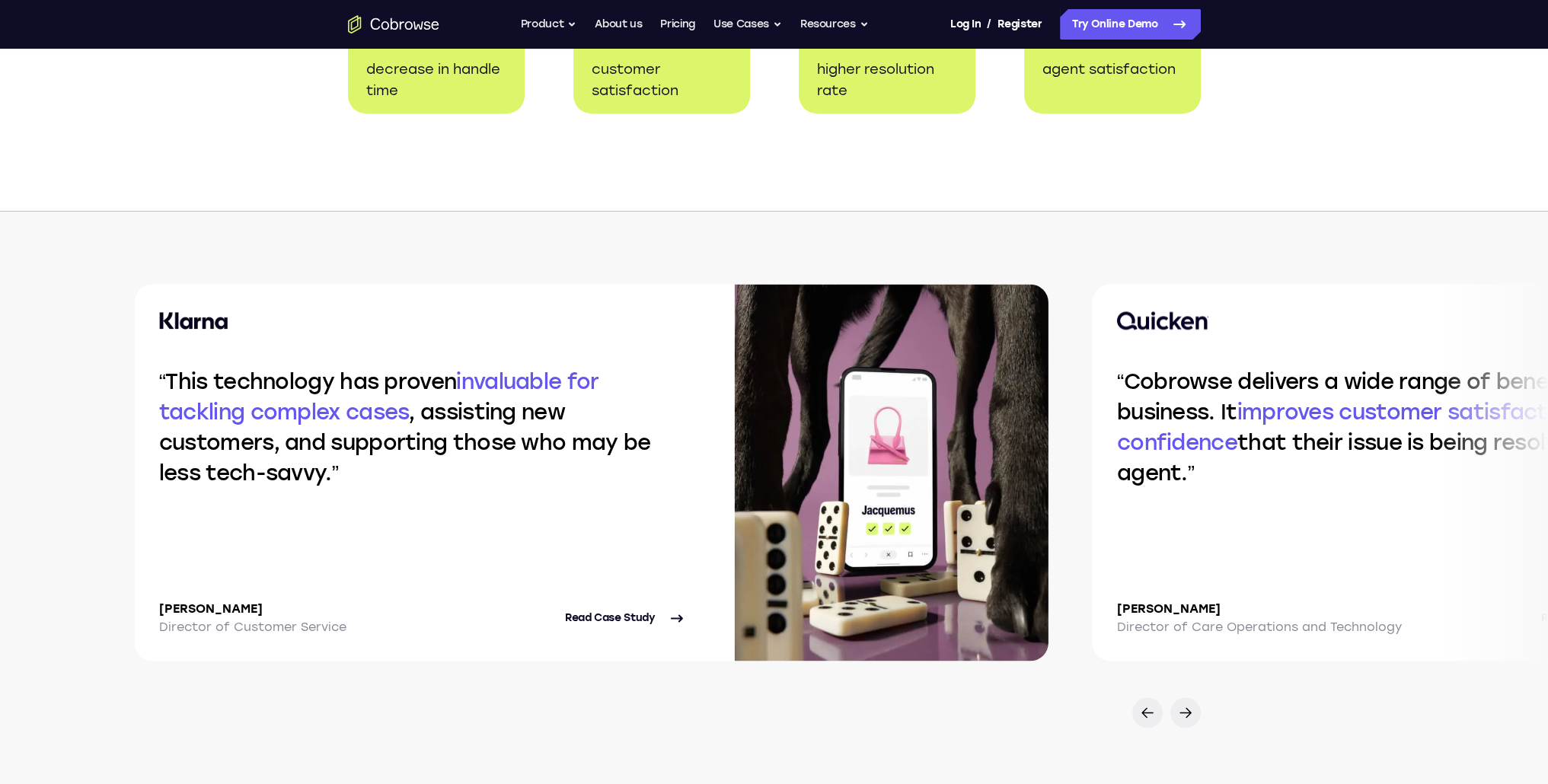
click at [293, 443] on p "This technology has proven invaluable for tackling complex cases , assisting ne…" at bounding box center [422, 427] width 527 height 122
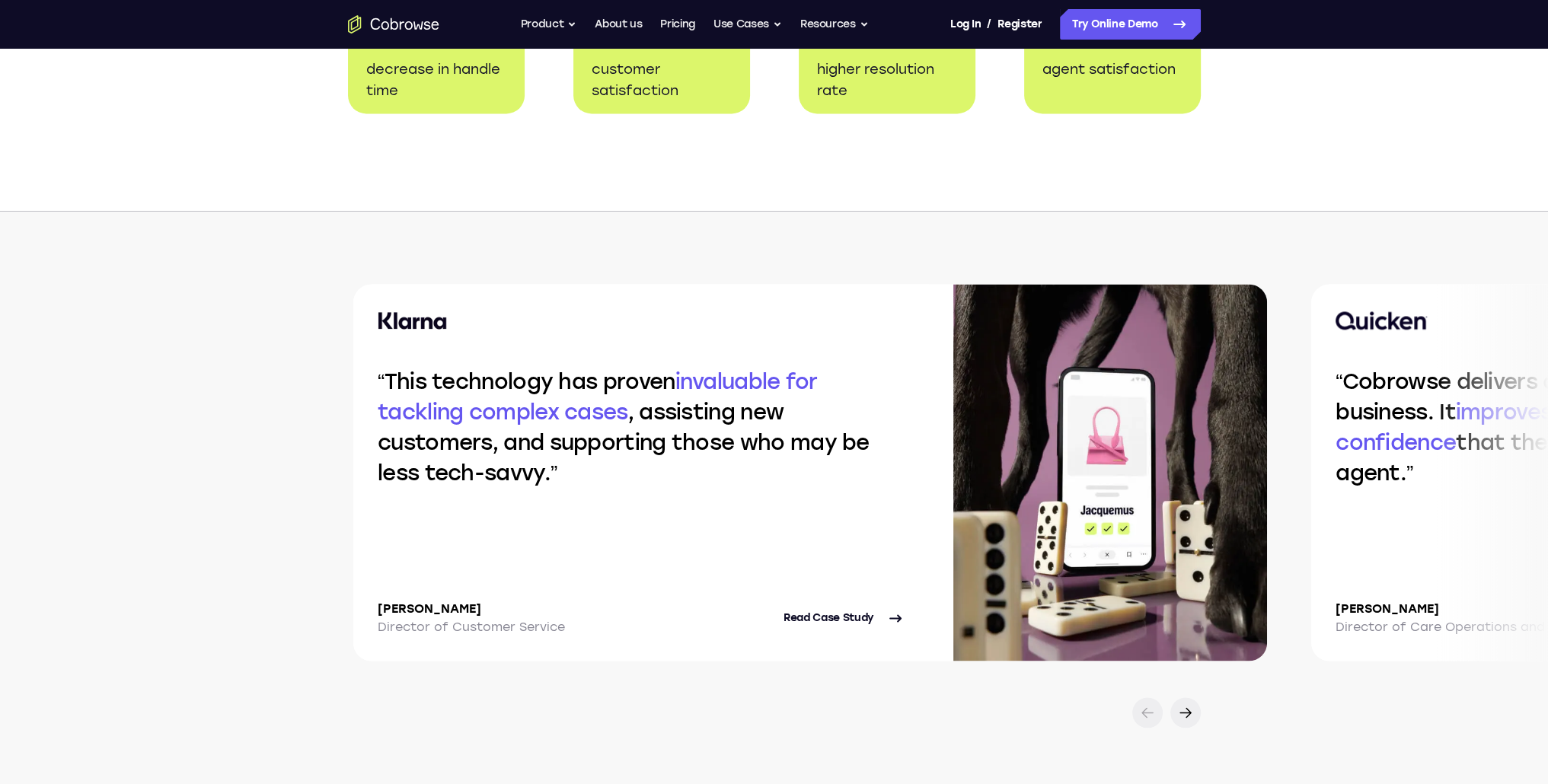
click at [953, 452] on img at bounding box center [1109, 472] width 313 height 377
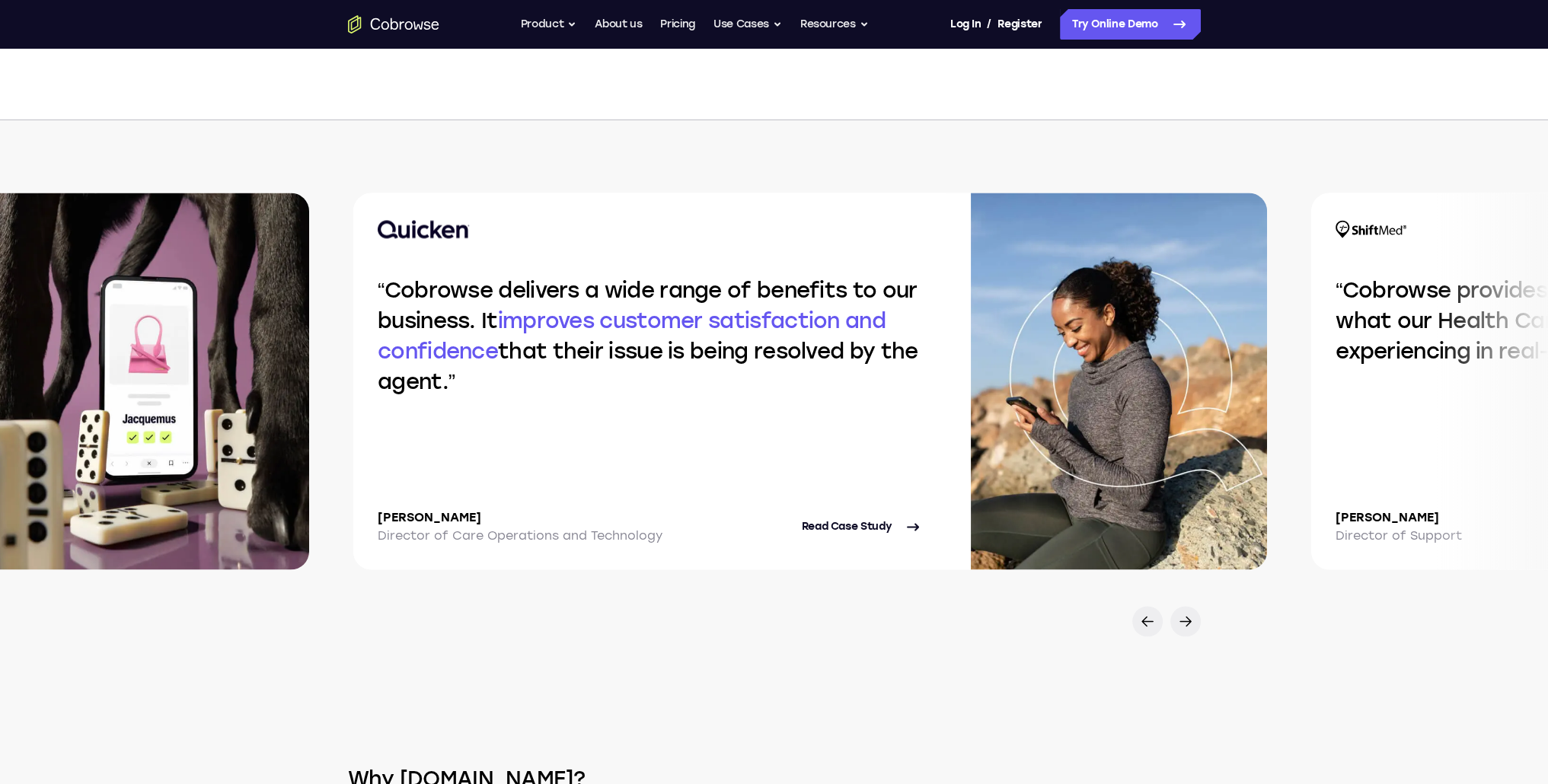
scroll to position [0, 0]
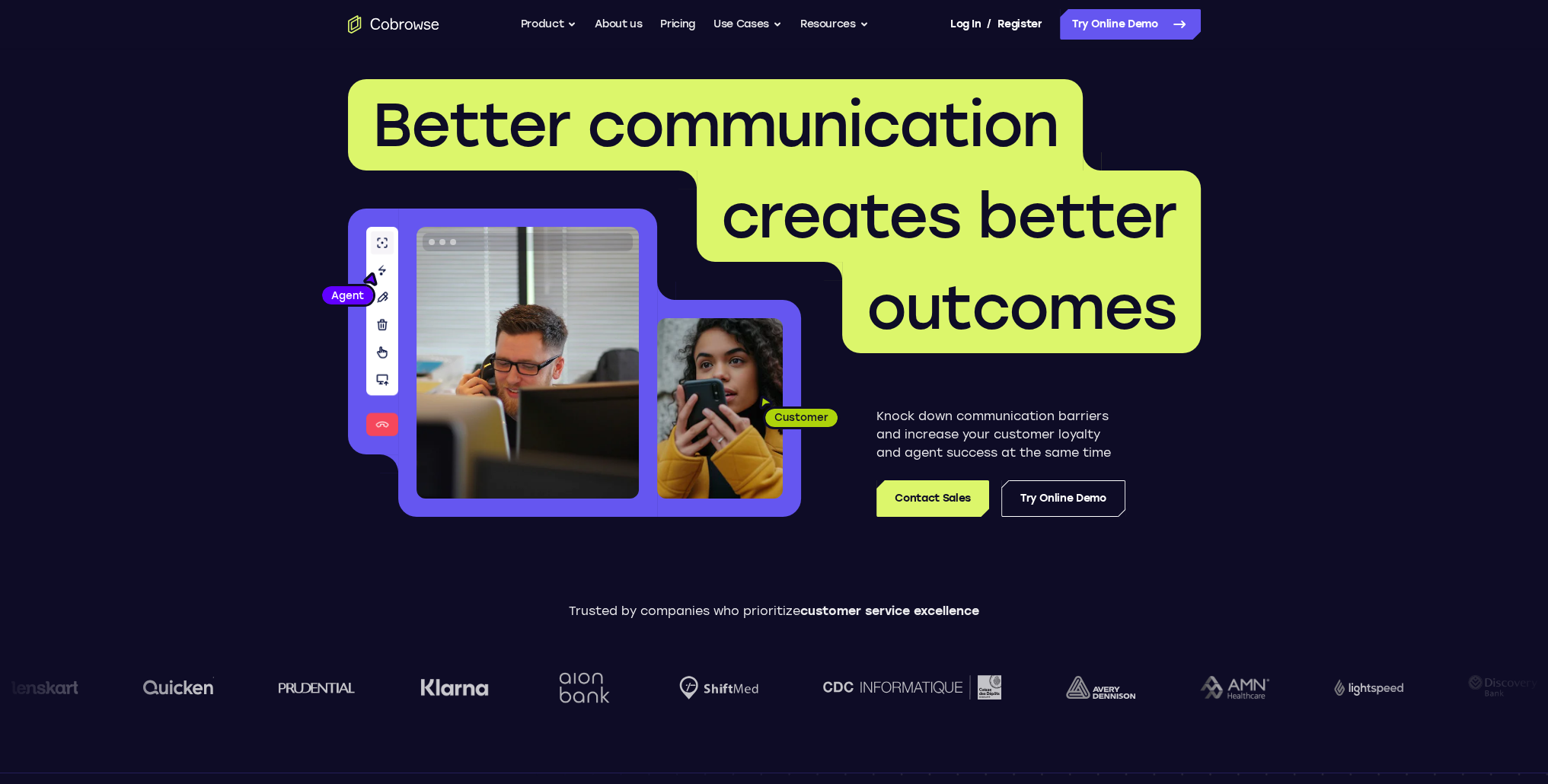
drag, startPoint x: 640, startPoint y: 617, endPoint x: 583, endPoint y: 75, distance: 545.0
click at [567, 30] on button "Product" at bounding box center [549, 24] width 56 height 30
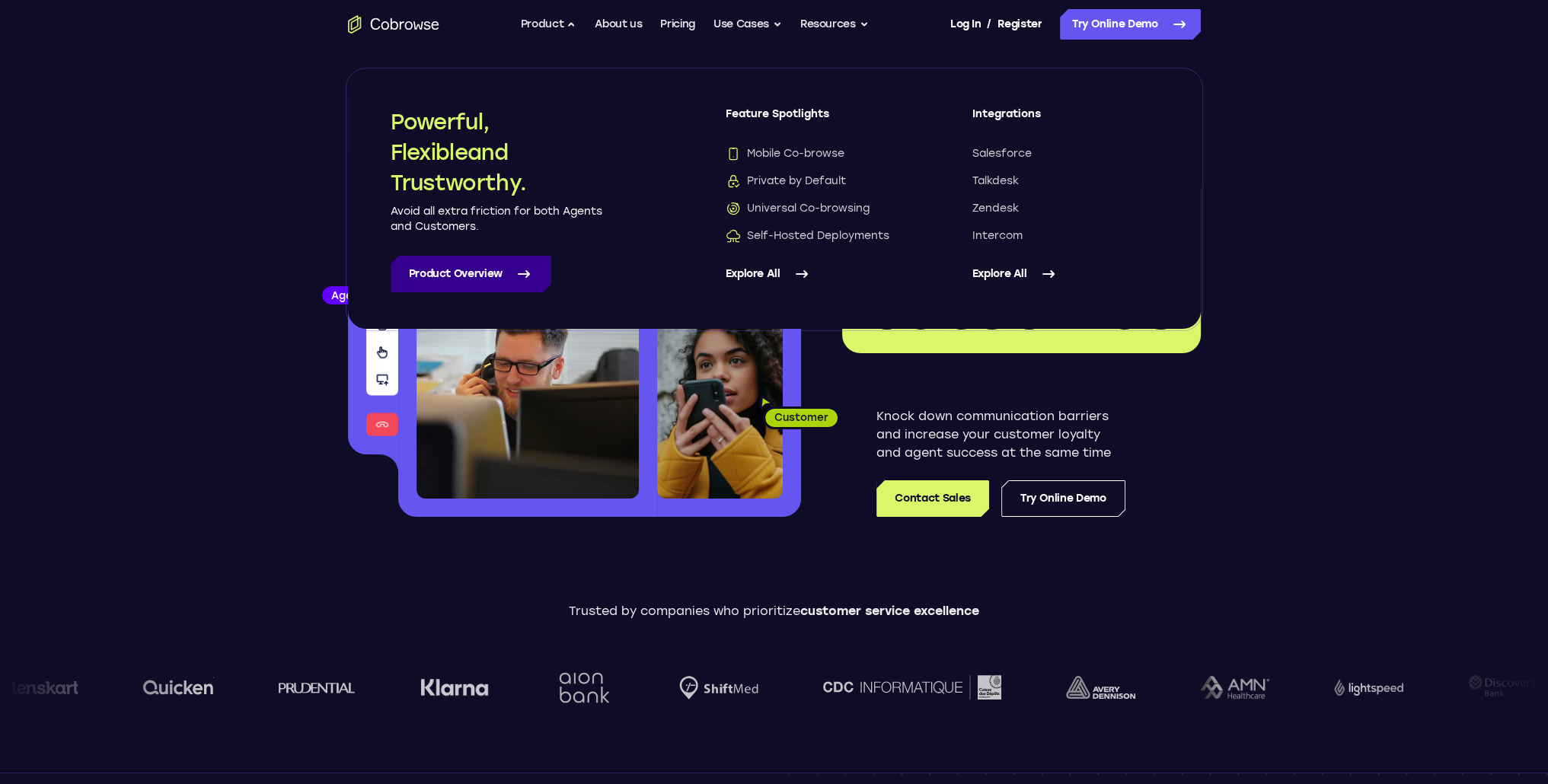
click at [483, 269] on link "Product Overview" at bounding box center [471, 274] width 160 height 37
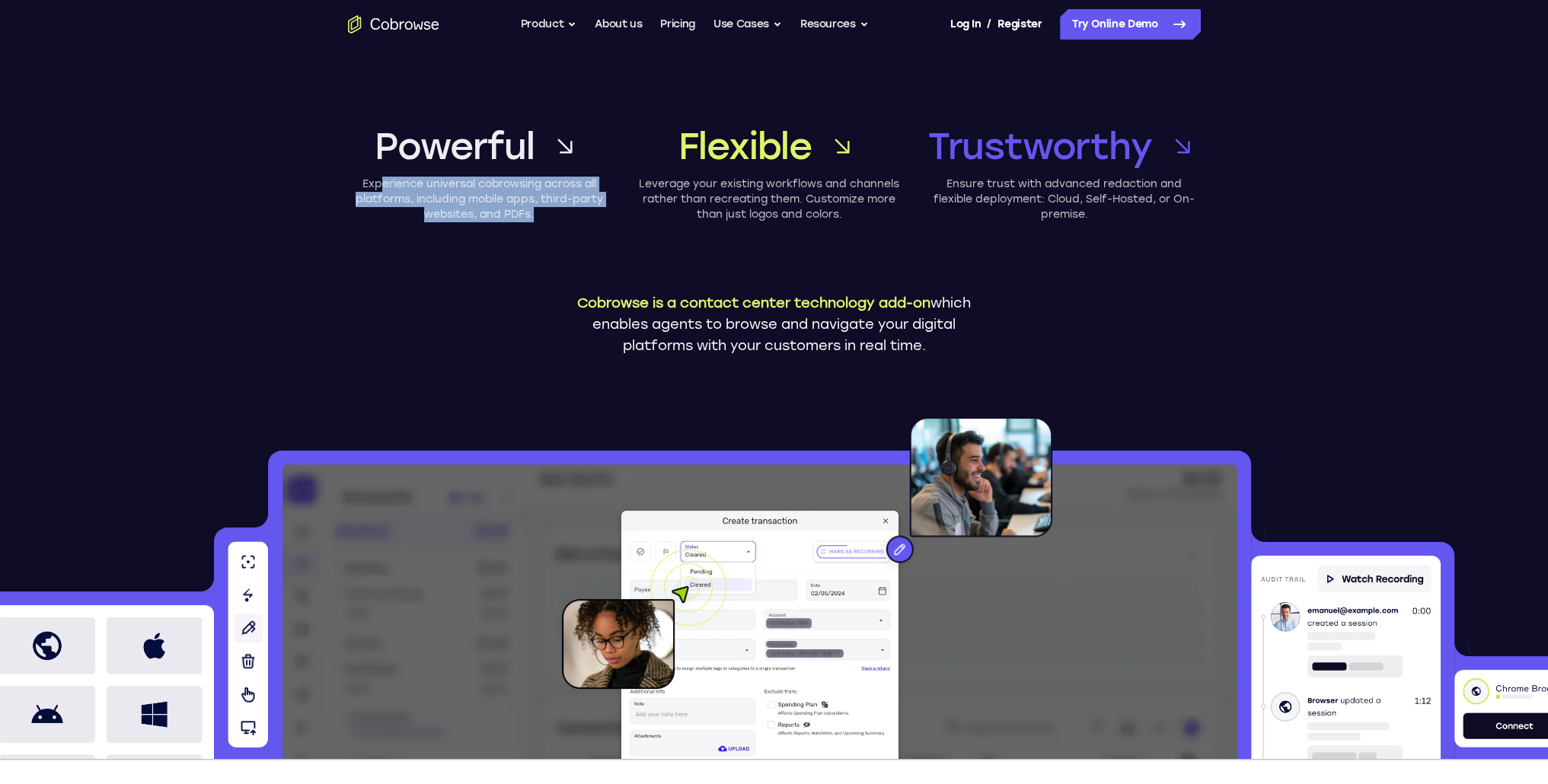
drag, startPoint x: 383, startPoint y: 182, endPoint x: 548, endPoint y: 221, distance: 169.5
click at [548, 221] on p "Experience universal cobrowsing across all platforms, including mobile apps, th…" at bounding box center [479, 199] width 263 height 46
drag, startPoint x: 548, startPoint y: 221, endPoint x: 386, endPoint y: 181, distance: 166.9
click at [386, 181] on p "Experience universal cobrowsing across all platforms, including mobile apps, th…" at bounding box center [479, 199] width 263 height 46
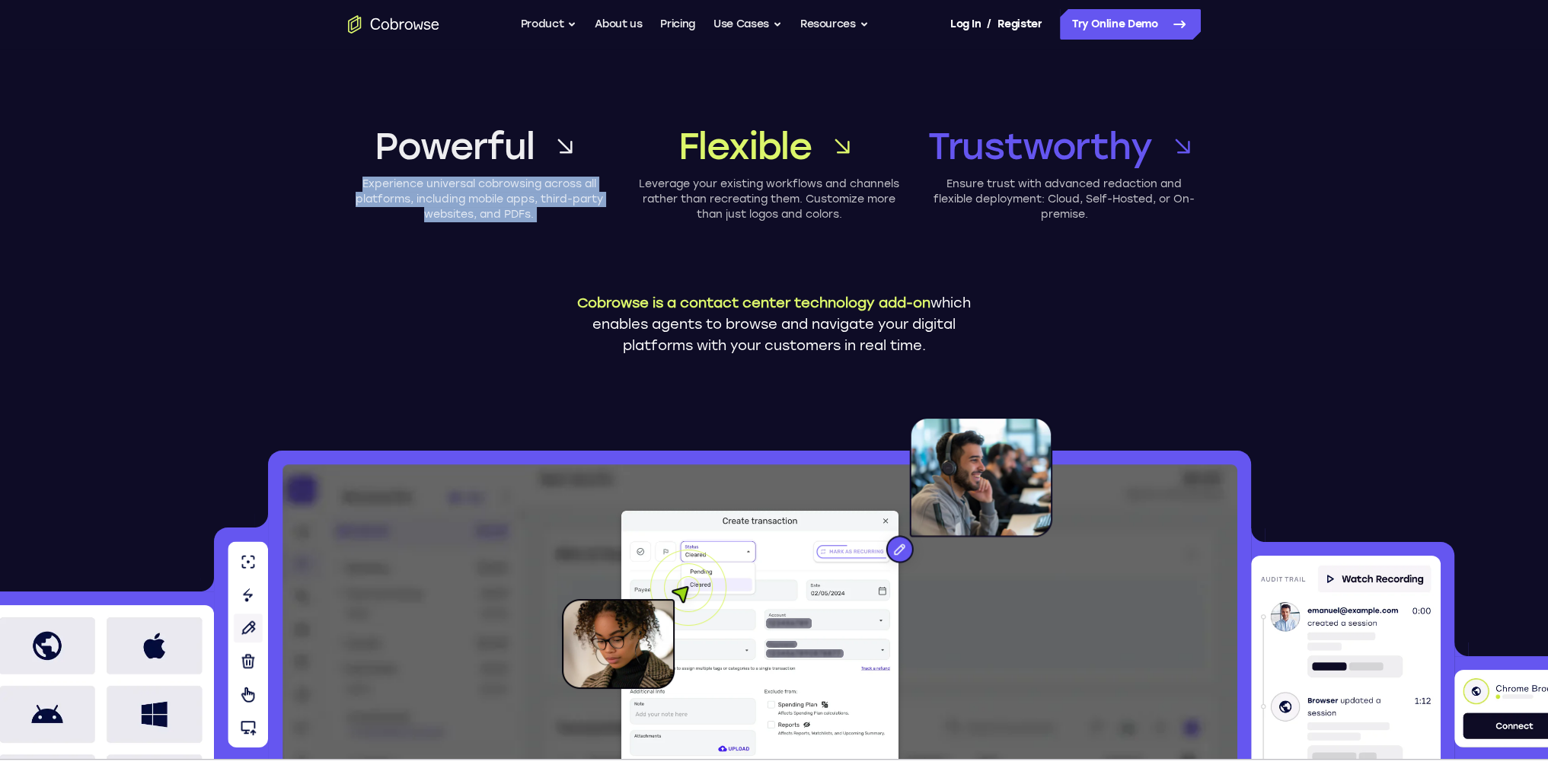
click at [386, 181] on p "Experience universal cobrowsing across all platforms, including mobile apps, th…" at bounding box center [479, 199] width 263 height 46
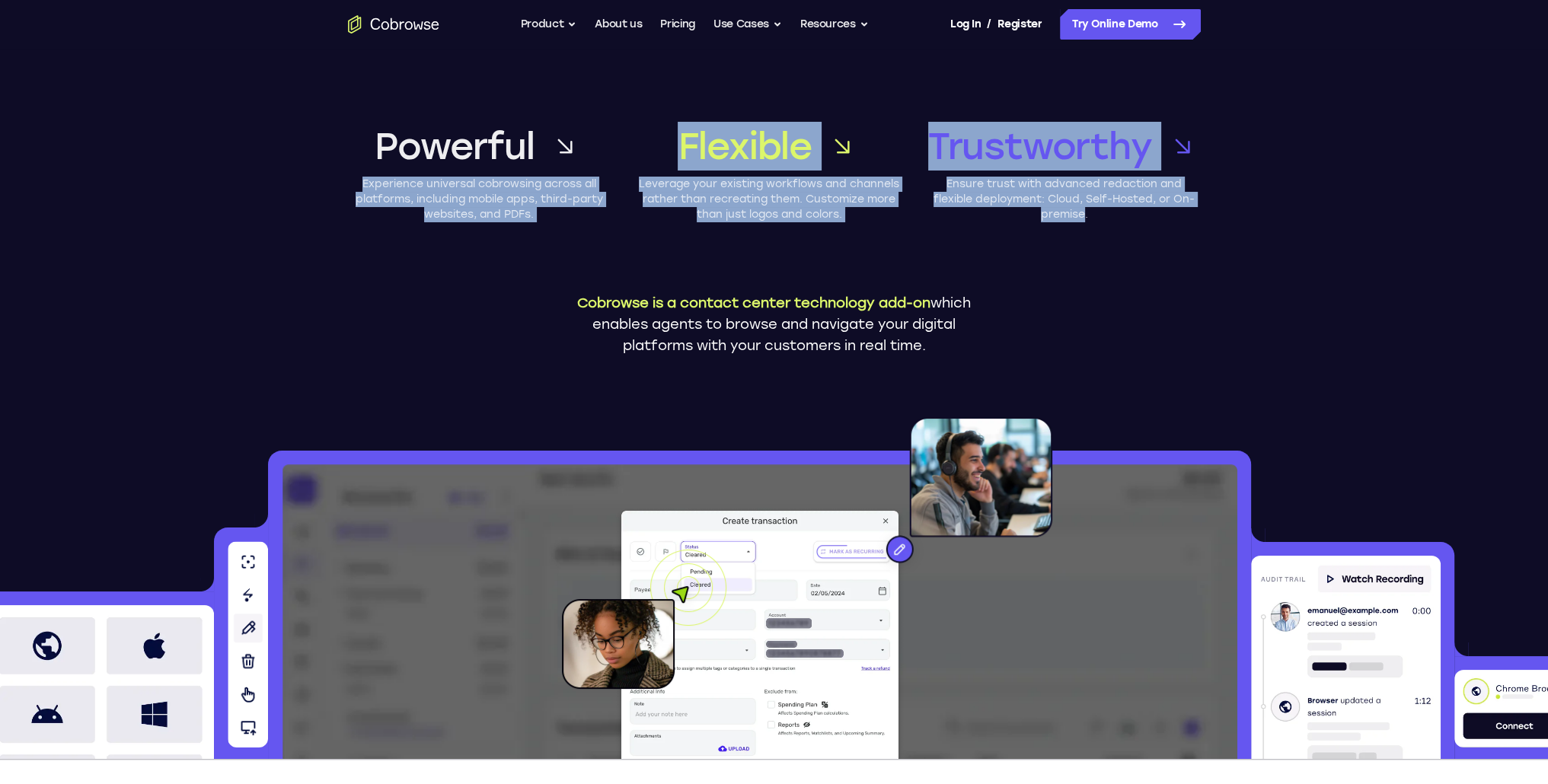
drag, startPoint x: 386, startPoint y: 181, endPoint x: 1080, endPoint y: 212, distance: 694.7
click at [1080, 212] on div "Powerful Experience universal cobrowsing across all platforms, including mobile…" at bounding box center [774, 172] width 853 height 100
click at [1080, 212] on p "Ensure trust with advanced redaction and flexible deployment: Cloud, Self-Hoste…" at bounding box center [1065, 199] width 273 height 46
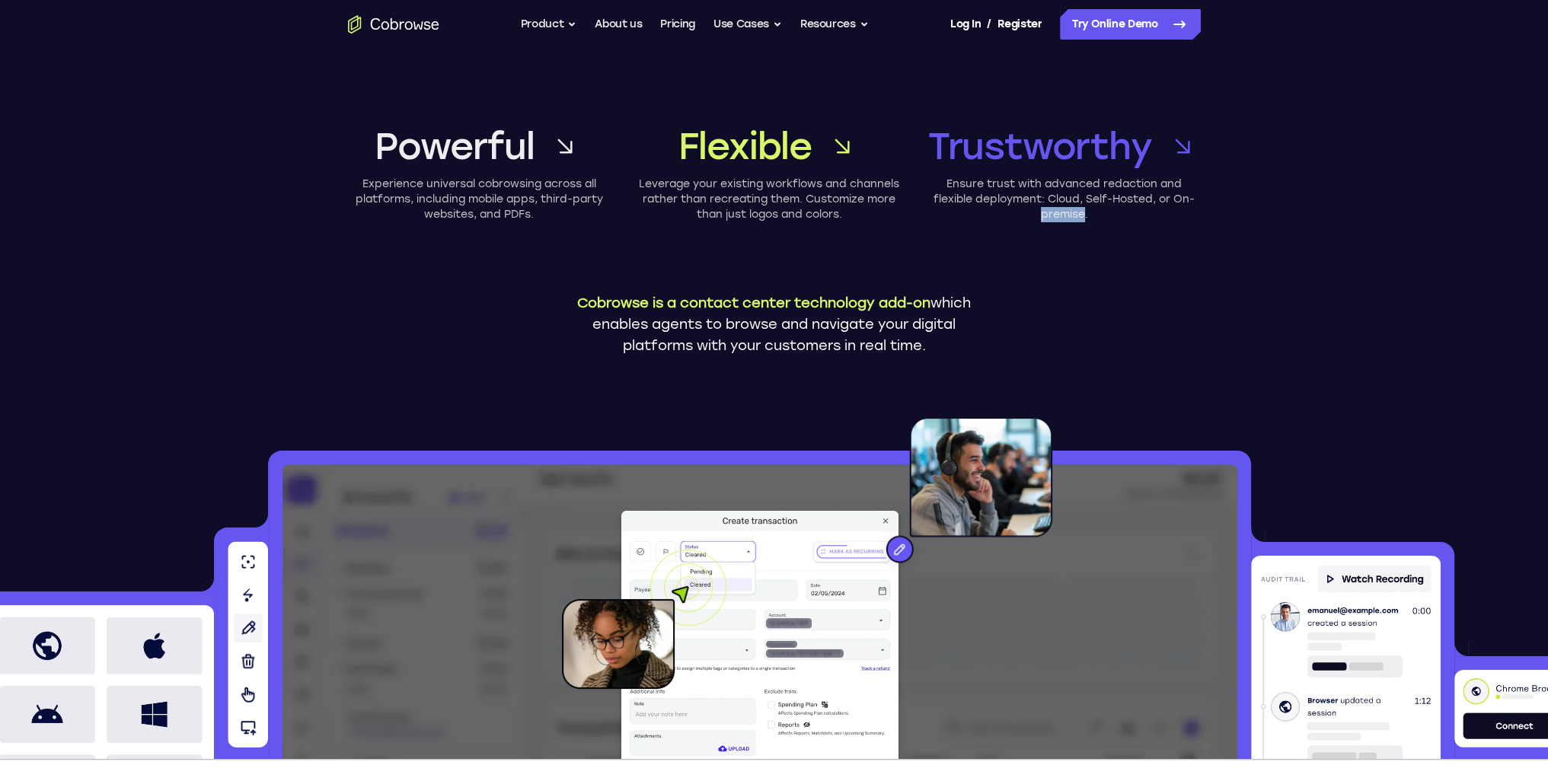
click at [1080, 212] on p "Ensure trust with advanced redaction and flexible deployment: Cloud, Self-Hoste…" at bounding box center [1065, 199] width 273 height 46
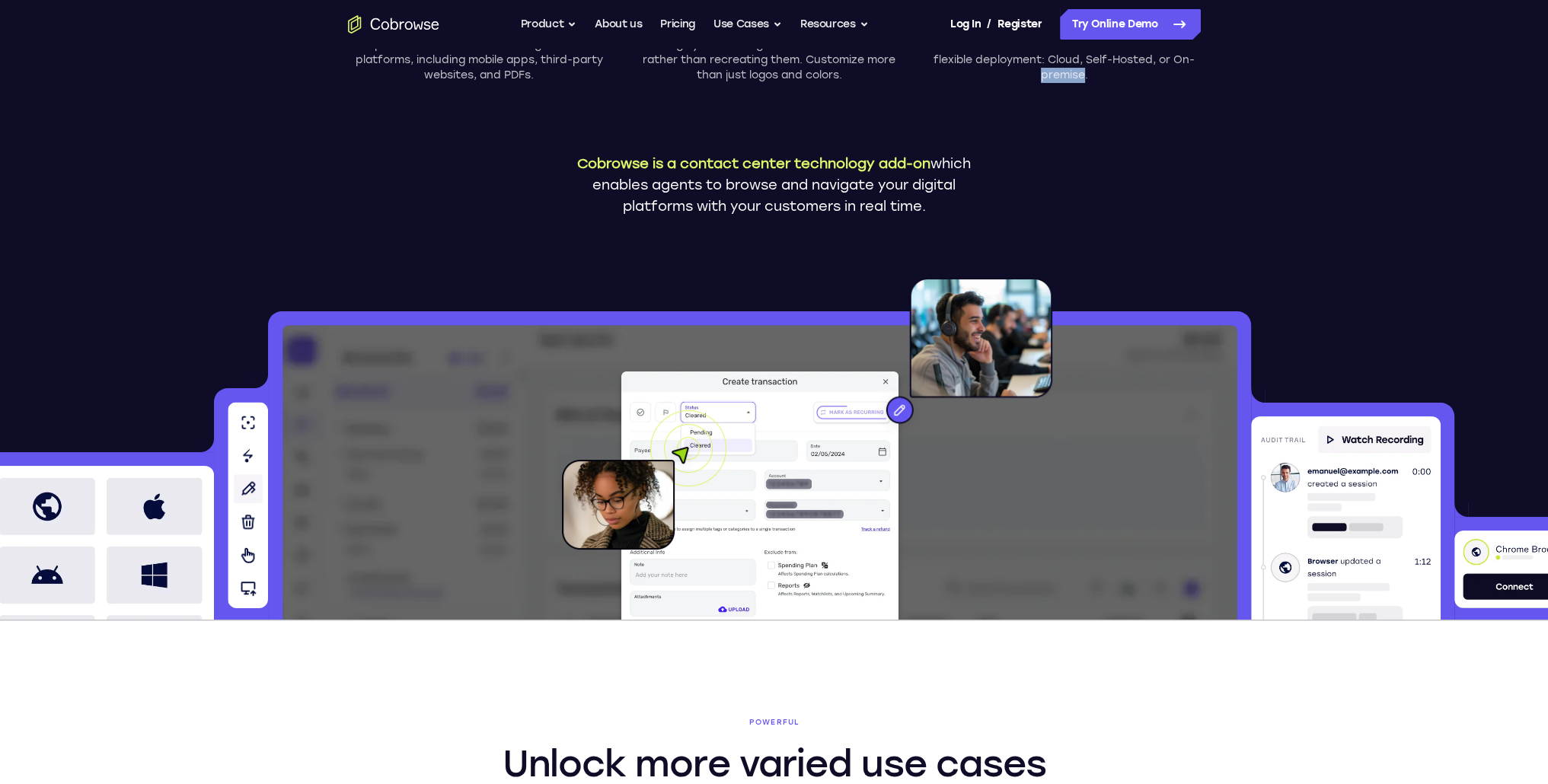
scroll to position [152, 0]
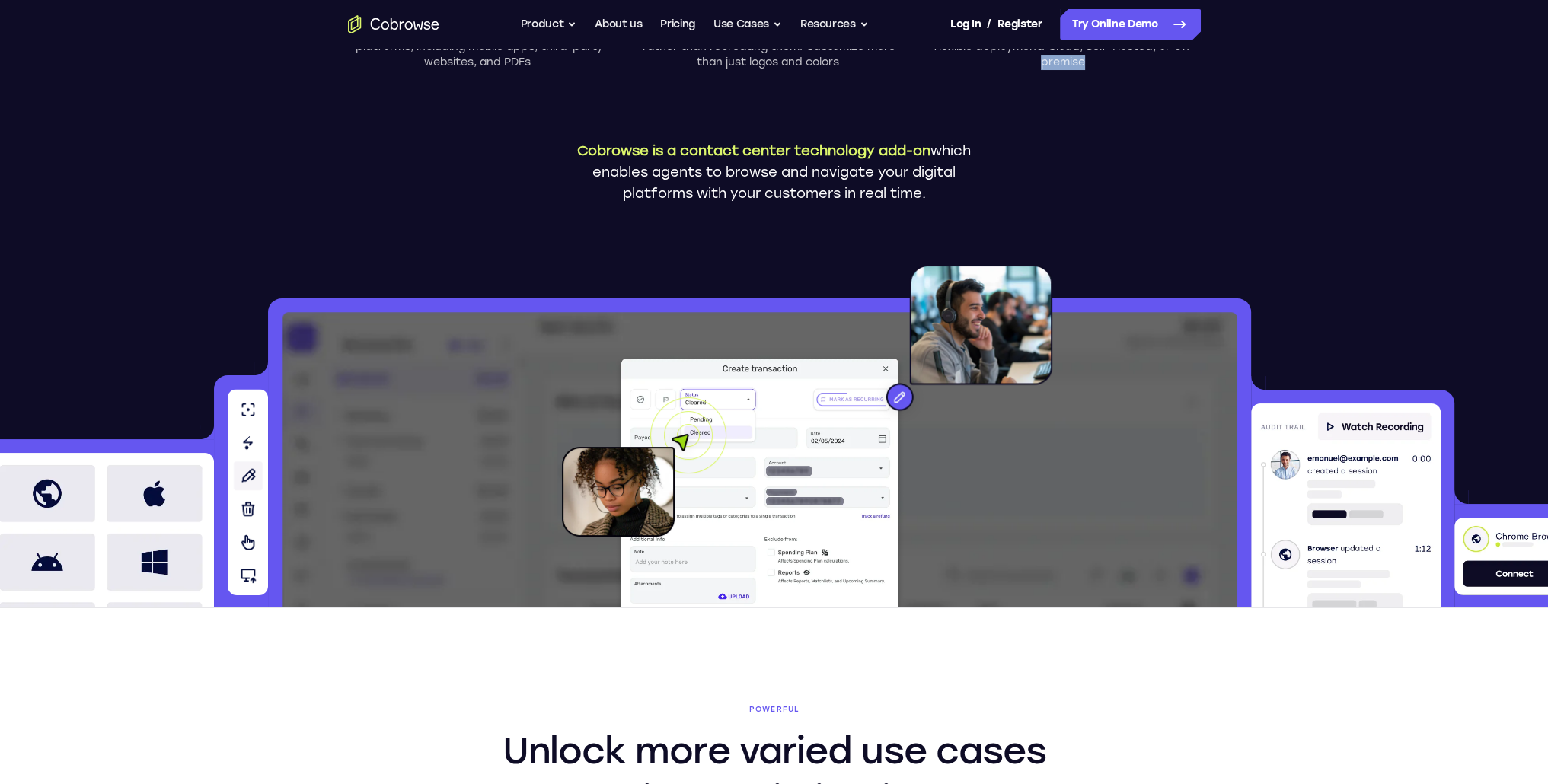
drag, startPoint x: 936, startPoint y: 203, endPoint x: 936, endPoint y: 156, distance: 47.0
click at [936, 156] on p "Cobrowse is a contact center technology add-on which enables agents to browse a…" at bounding box center [774, 172] width 418 height 64
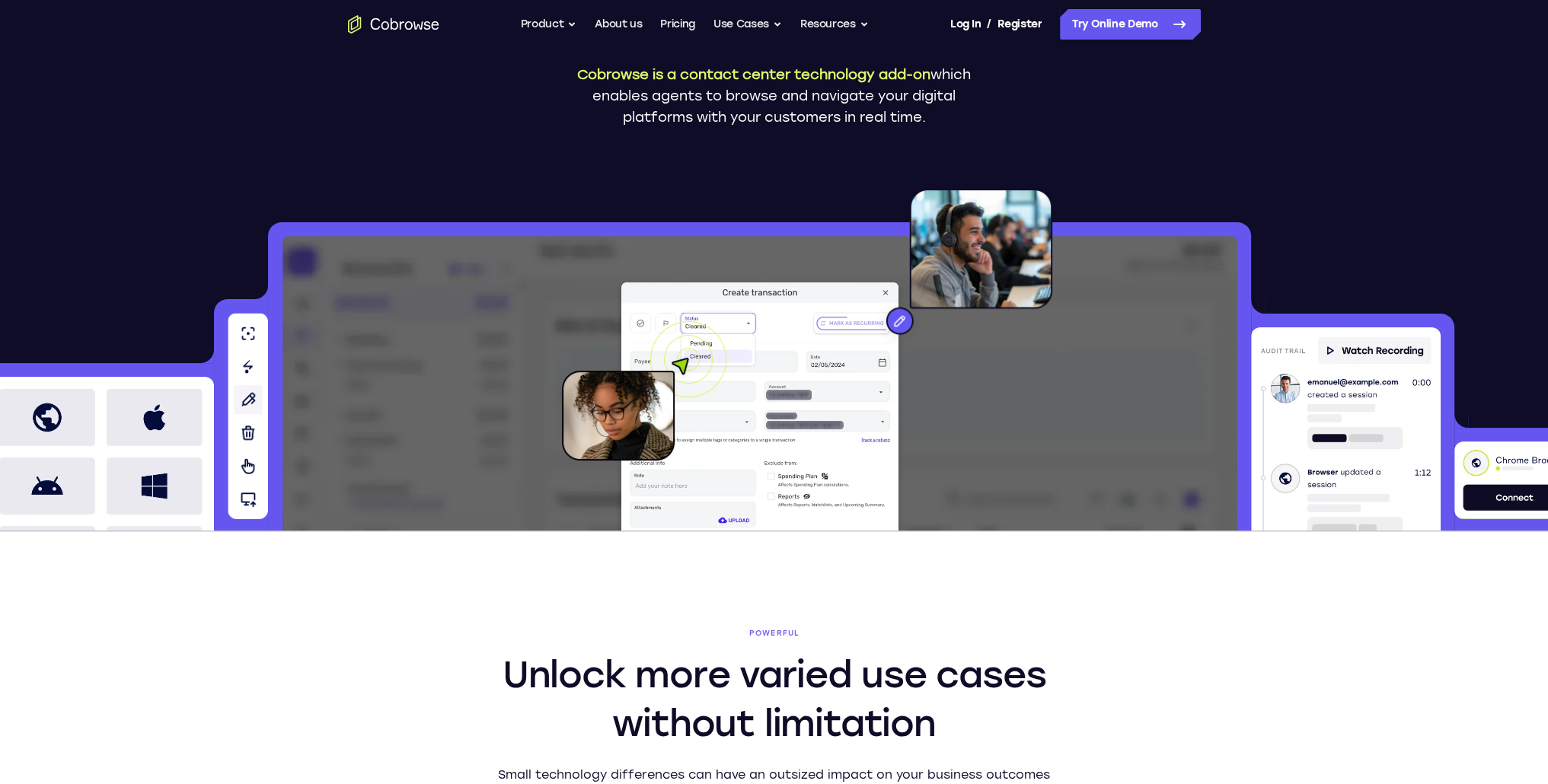
scroll to position [305, 0]
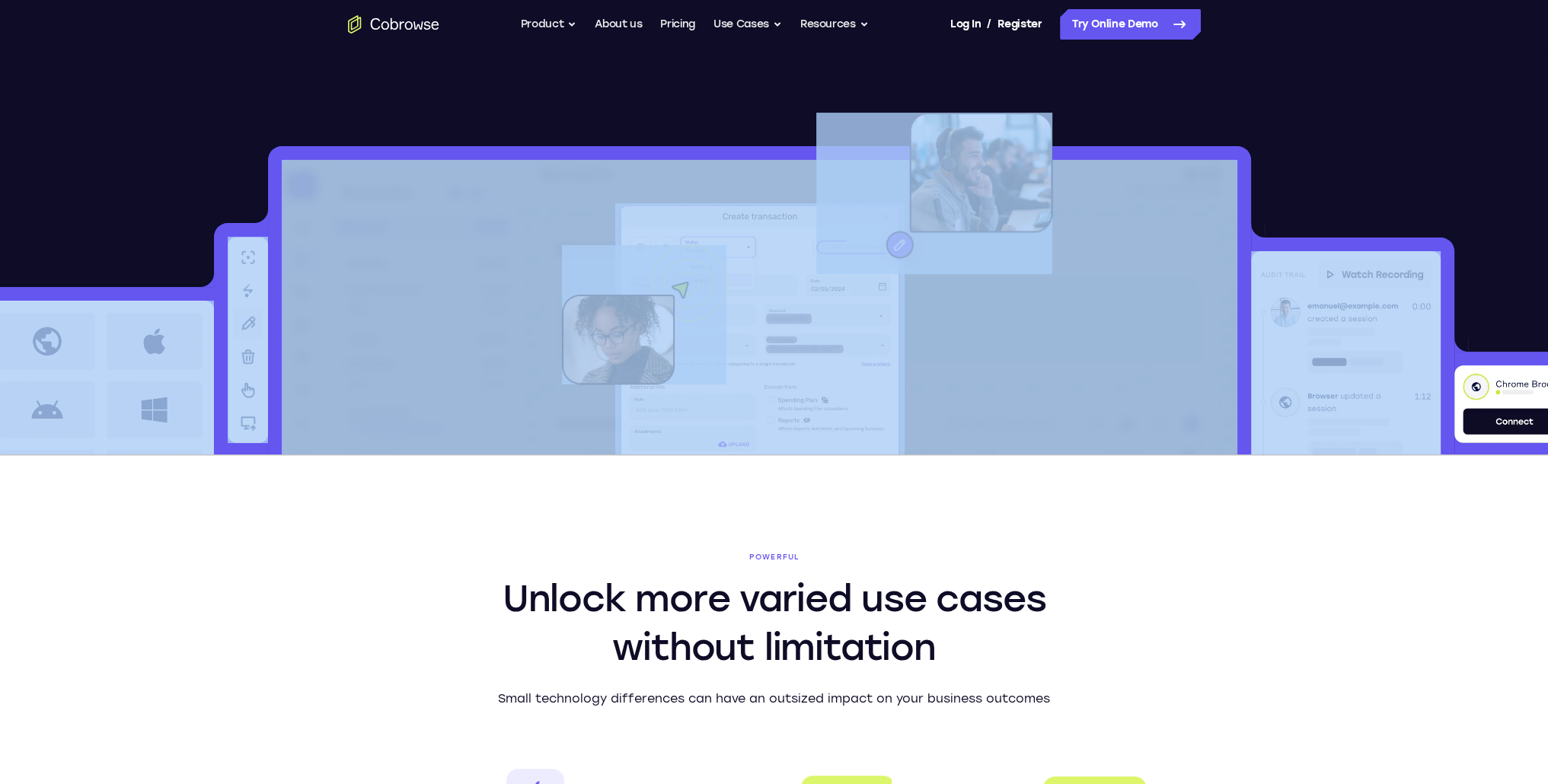
drag, startPoint x: 1447, startPoint y: 398, endPoint x: 489, endPoint y: 327, distance: 960.6
click at [489, 327] on div at bounding box center [774, 284] width 1548 height 341
click at [428, 332] on img at bounding box center [759, 307] width 956 height 295
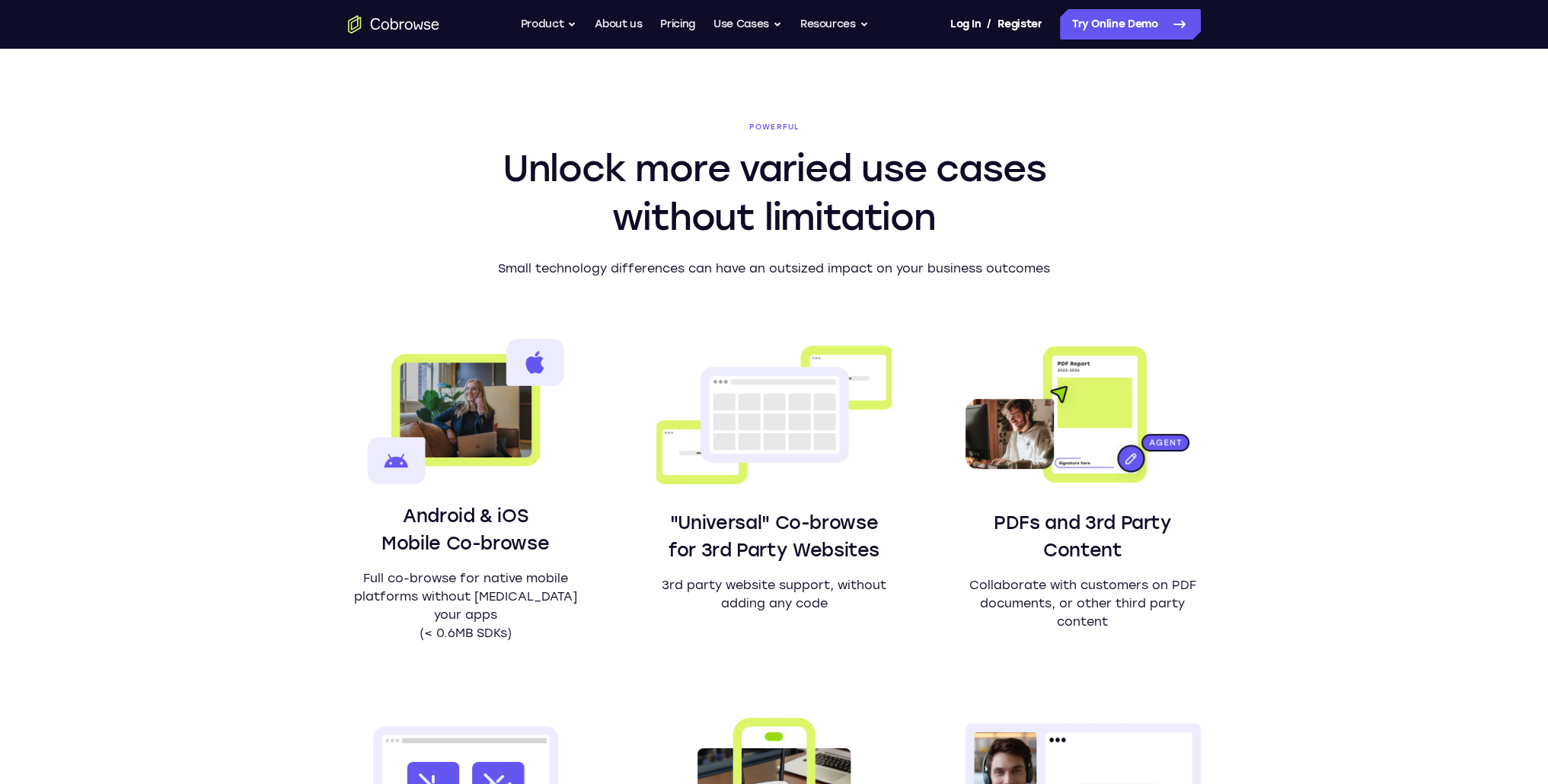
scroll to position [762, 0]
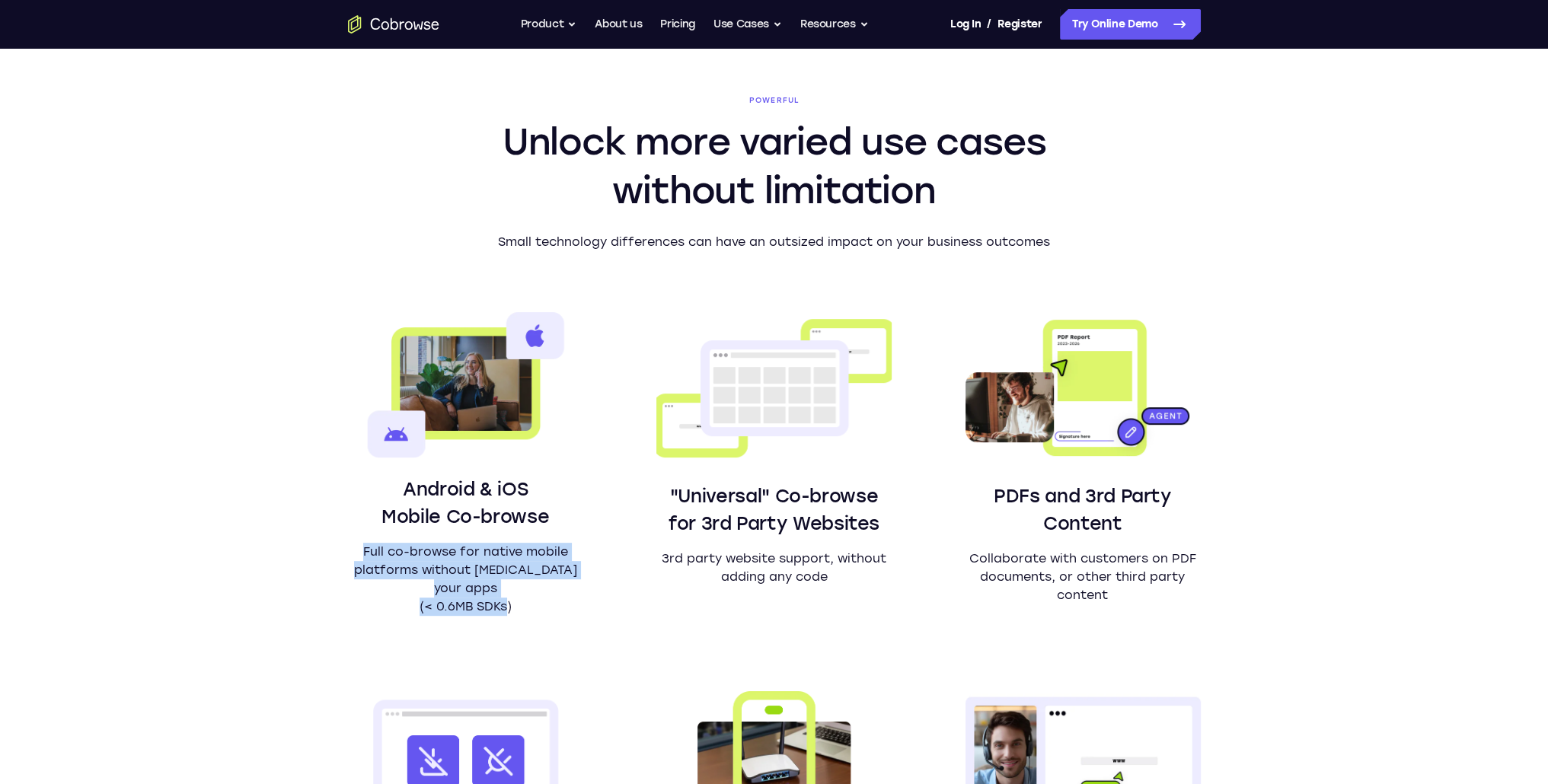
drag, startPoint x: 491, startPoint y: 591, endPoint x: 349, endPoint y: 549, distance: 148.1
click at [349, 549] on p "Full co-browse for native mobile platforms without bloating your apps (< 0.6MB …" at bounding box center [465, 579] width 235 height 73
drag, startPoint x: 349, startPoint y: 549, endPoint x: 531, endPoint y: 602, distance: 189.6
click at [531, 602] on p "Full co-browse for native mobile platforms without bloating your apps (< 0.6MB …" at bounding box center [465, 579] width 235 height 73
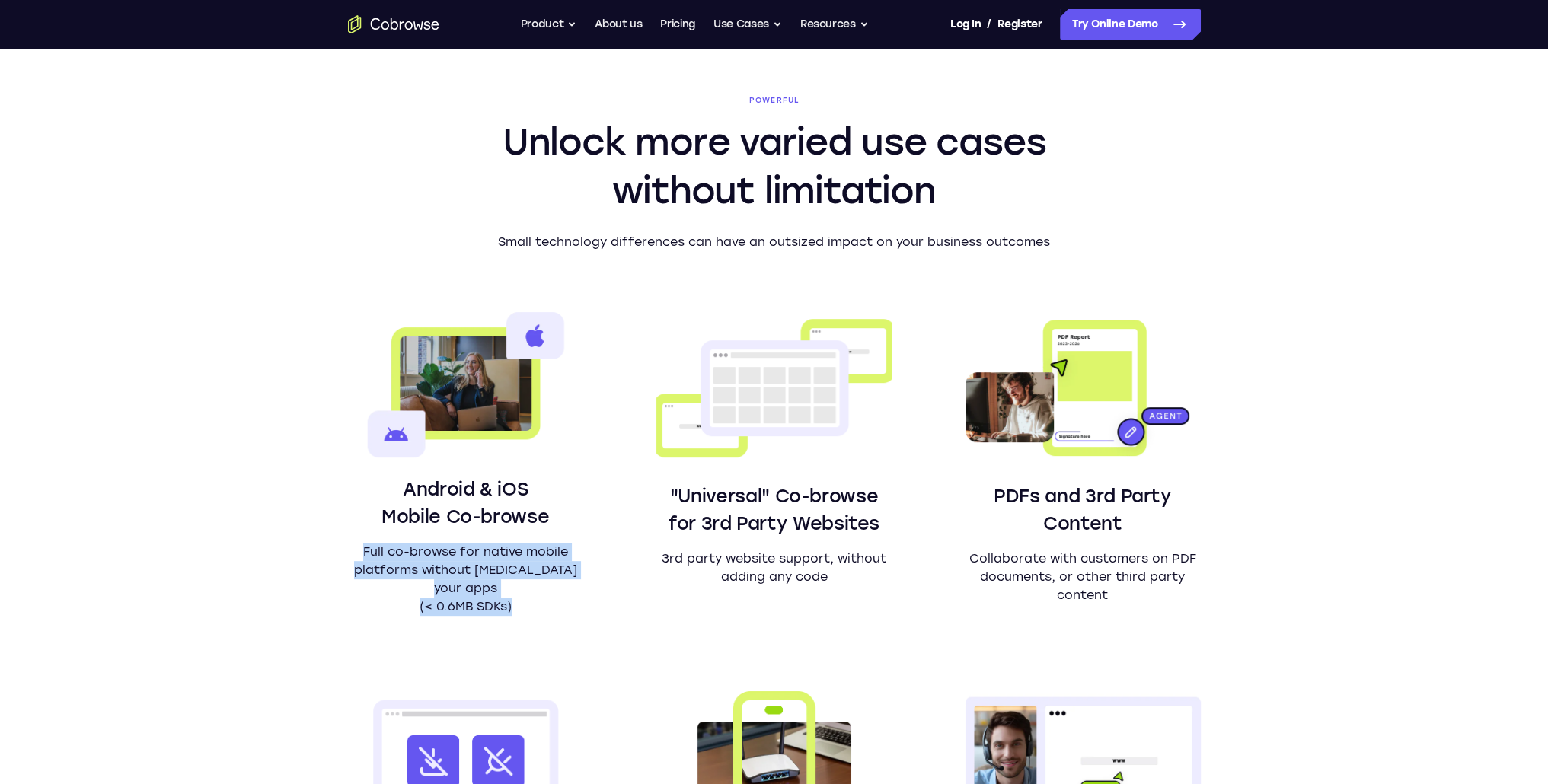
click at [531, 602] on p "Full co-browse for native mobile platforms without bloating your apps (< 0.6MB …" at bounding box center [465, 579] width 235 height 73
drag, startPoint x: 531, startPoint y: 602, endPoint x: 366, endPoint y: 495, distance: 196.7
click at [366, 495] on div "Android & iOS Mobile Co-browse Full co-browse for native mobile platforms witho…" at bounding box center [465, 546] width 235 height 140
click at [366, 495] on h3 "Android & iOS Mobile Co-browse" at bounding box center [465, 503] width 235 height 55
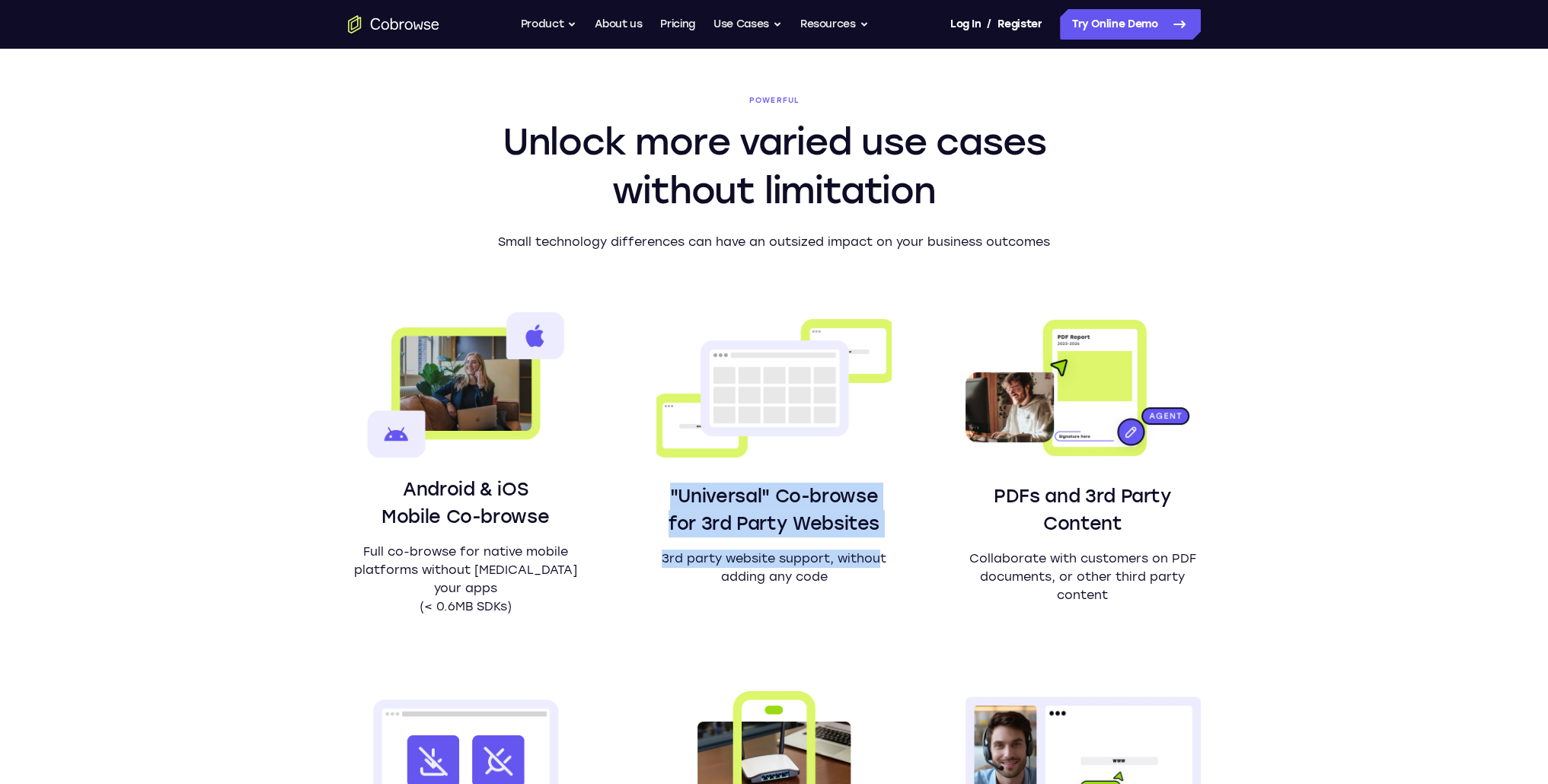
drag, startPoint x: 765, startPoint y: 523, endPoint x: 630, endPoint y: 489, distance: 139.2
click at [630, 489] on div "Android & iOS Mobile Co-browse Full co-browse for native mobile platforms witho…" at bounding box center [774, 620] width 853 height 616
drag, startPoint x: 630, startPoint y: 489, endPoint x: 857, endPoint y: 613, distance: 258.7
click at [857, 613] on div "Android & iOS Mobile Co-browse Full co-browse for native mobile platforms witho…" at bounding box center [774, 620] width 853 height 616
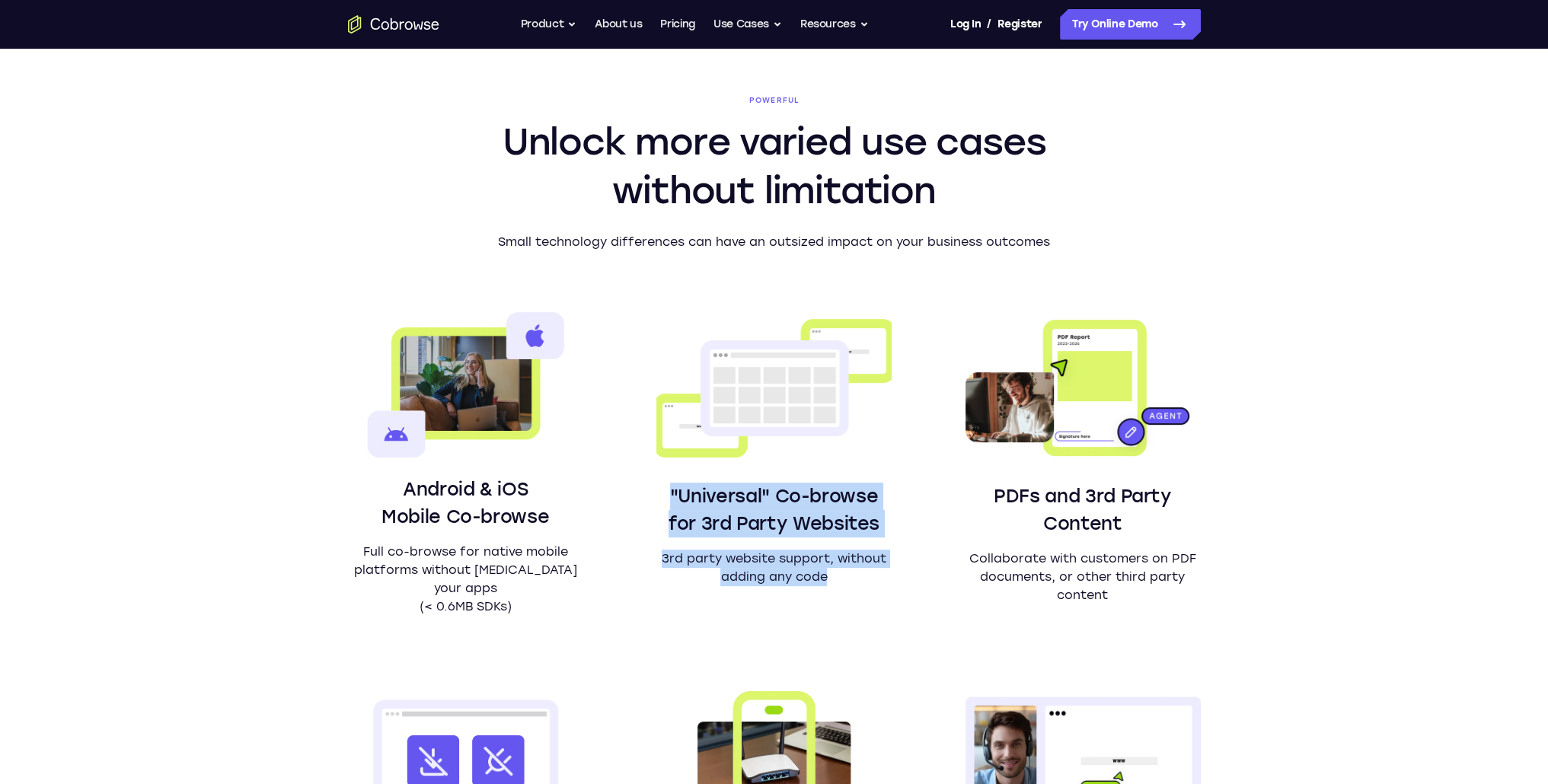
click at [857, 613] on div ""Universal" Co-browse for 3rd Party Websites 3rd party website support, without…" at bounding box center [774, 463] width 235 height 304
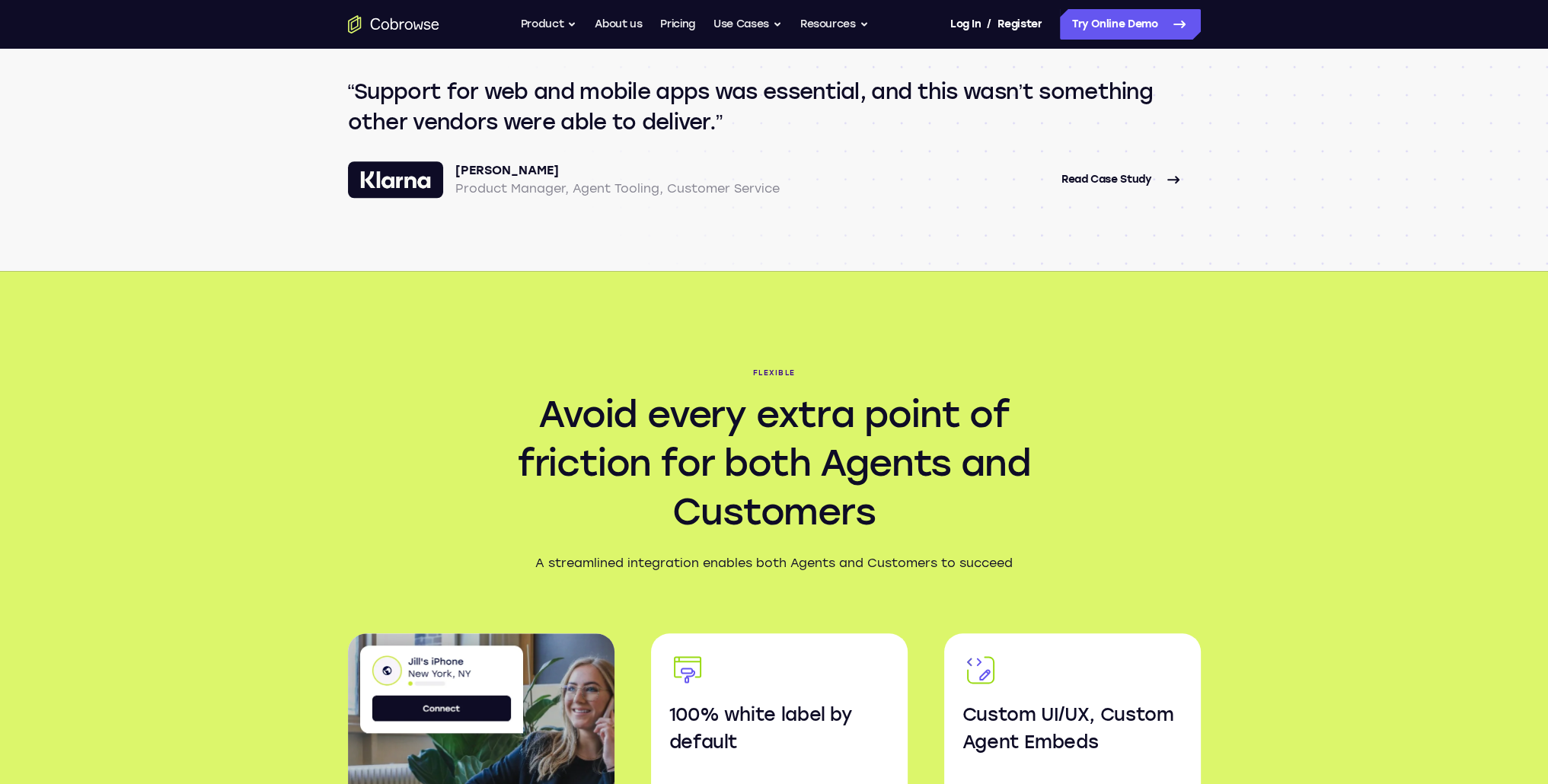
scroll to position [1675, 0]
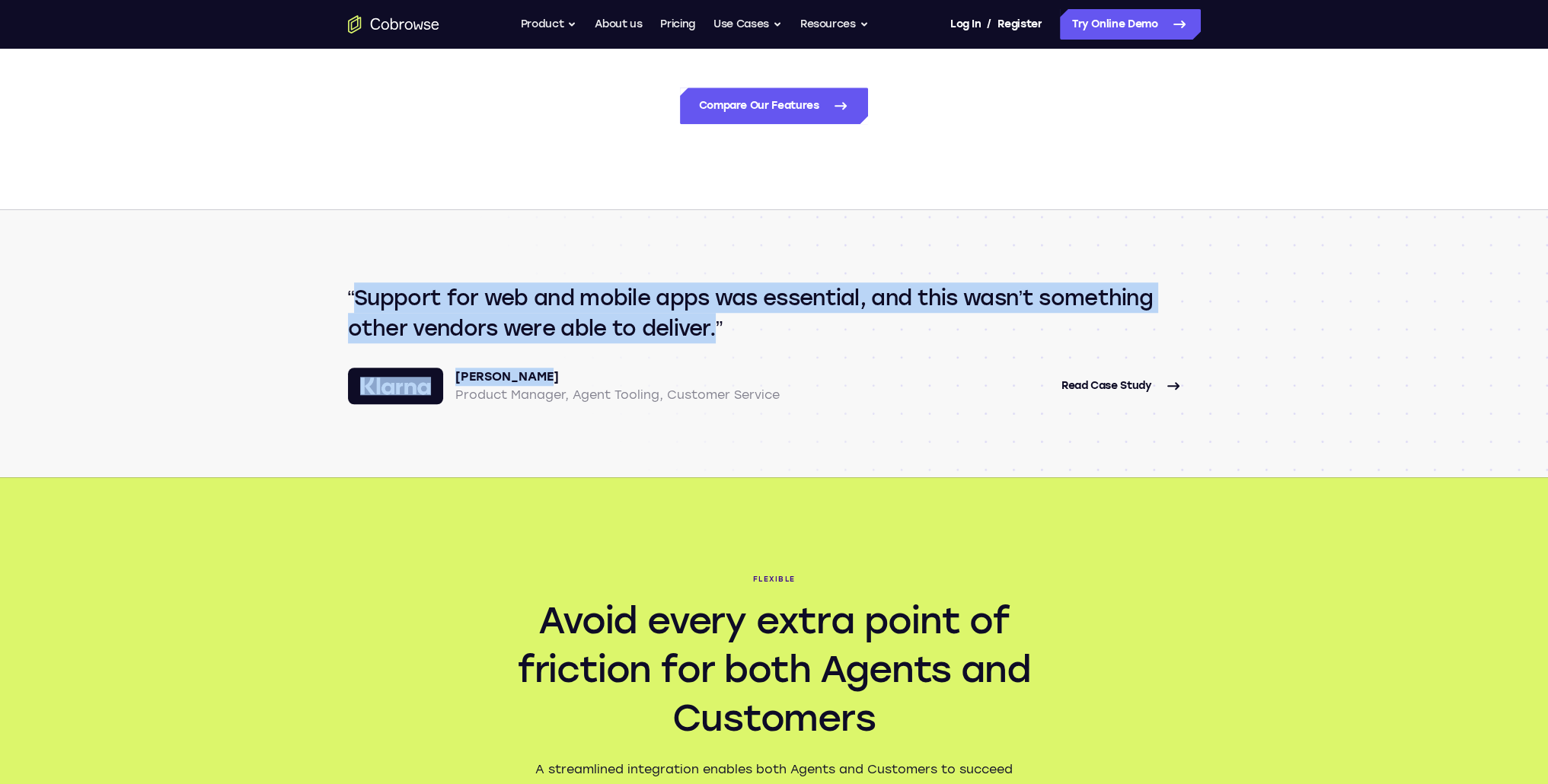
drag, startPoint x: 363, startPoint y: 289, endPoint x: 592, endPoint y: 362, distance: 240.4
click at [589, 361] on section "Support for web and mobile apps was essential, and this wasn’t something other …" at bounding box center [774, 343] width 975 height 268
click at [593, 362] on div "Support for web and mobile apps was essential, and this wasn’t something other …" at bounding box center [774, 343] width 853 height 122
drag, startPoint x: 758, startPoint y: 344, endPoint x: 315, endPoint y: 281, distance: 447.5
click at [315, 281] on section "Support for web and mobile apps was essential, and this wasn’t something other …" at bounding box center [774, 343] width 975 height 268
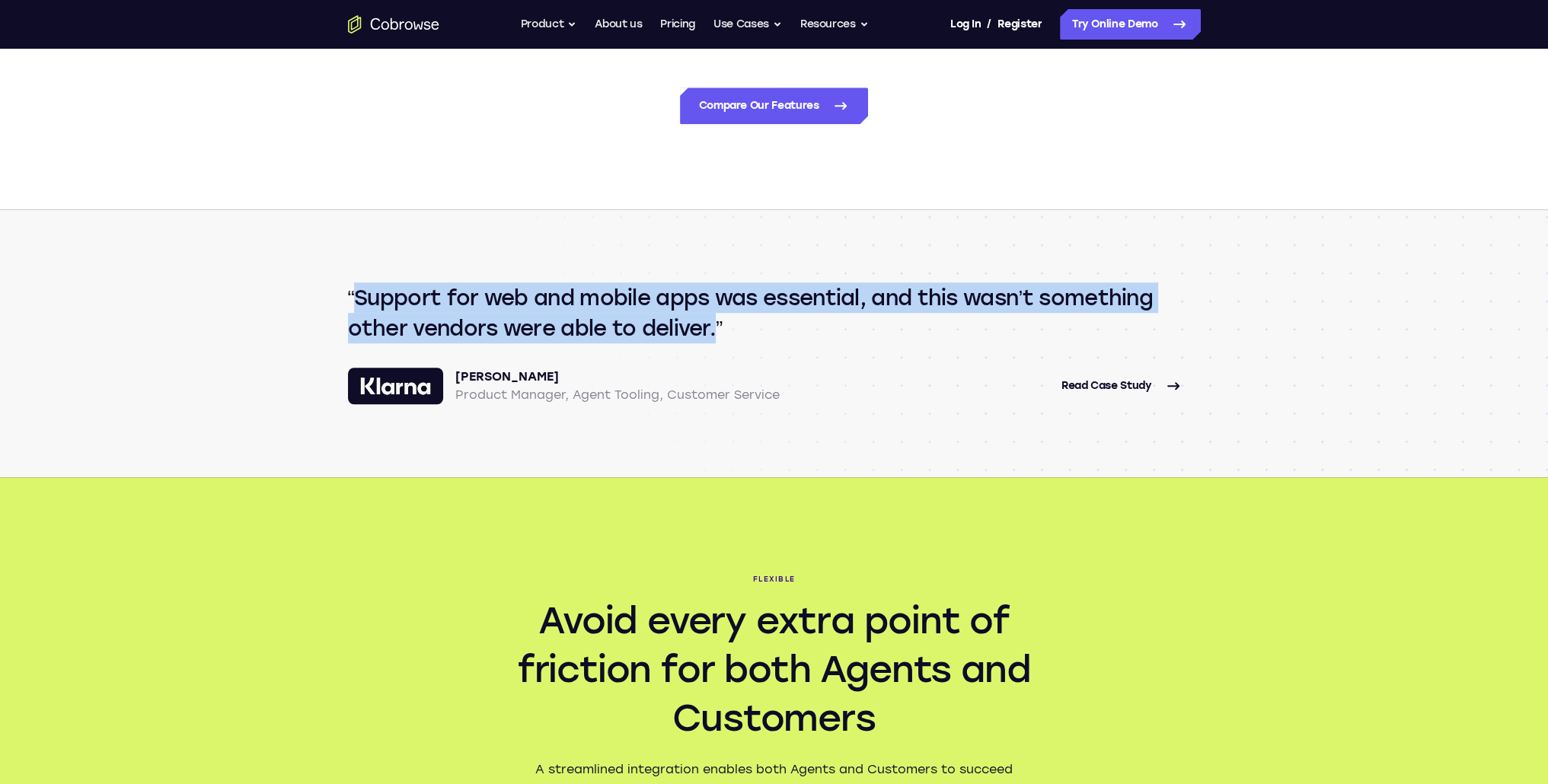
click at [315, 281] on section "Support for web and mobile apps was essential, and this wasn’t something other …" at bounding box center [774, 343] width 975 height 268
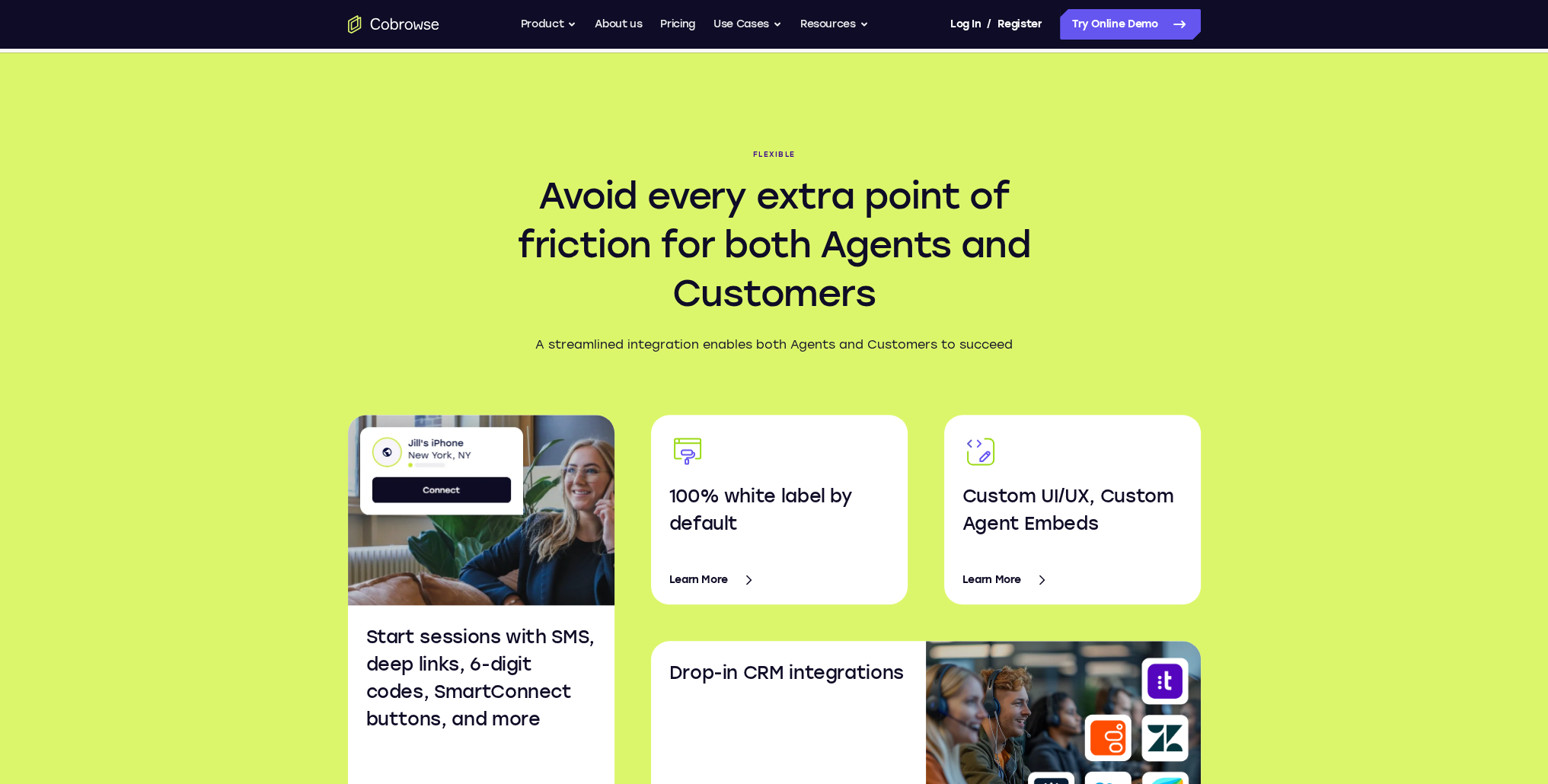
scroll to position [2132, 0]
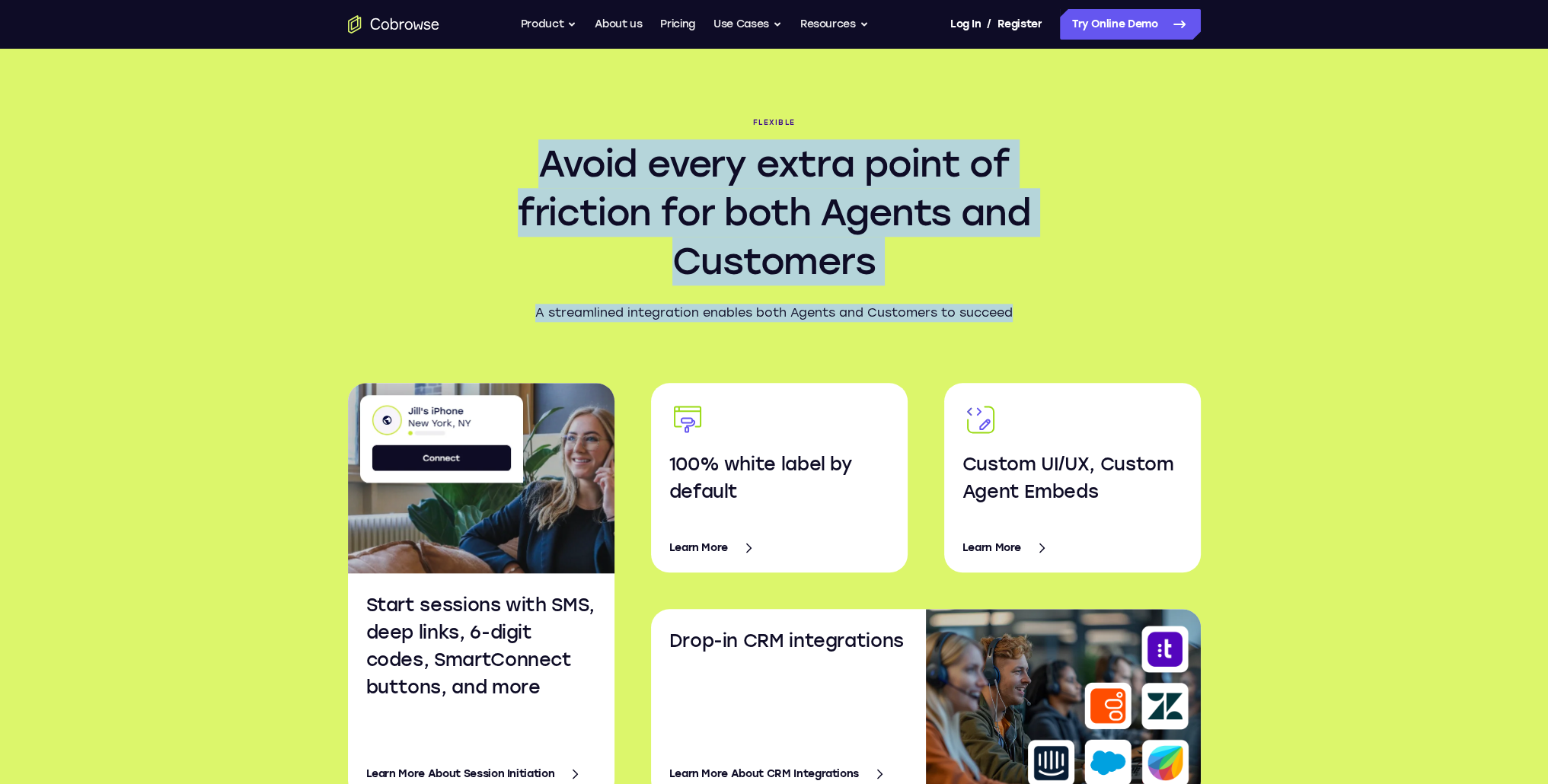
drag, startPoint x: 386, startPoint y: 162, endPoint x: 1053, endPoint y: 323, distance: 686.2
click at [1053, 323] on section "Flexible Avoid every extra point of friction for both Agents and Customers A st…" at bounding box center [774, 452] width 975 height 863
drag, startPoint x: 1053, startPoint y: 323, endPoint x: 418, endPoint y: 167, distance: 653.9
click at [431, 170] on section "Flexible Avoid every extra point of friction for both Agents and Customers A st…" at bounding box center [774, 452] width 975 height 863
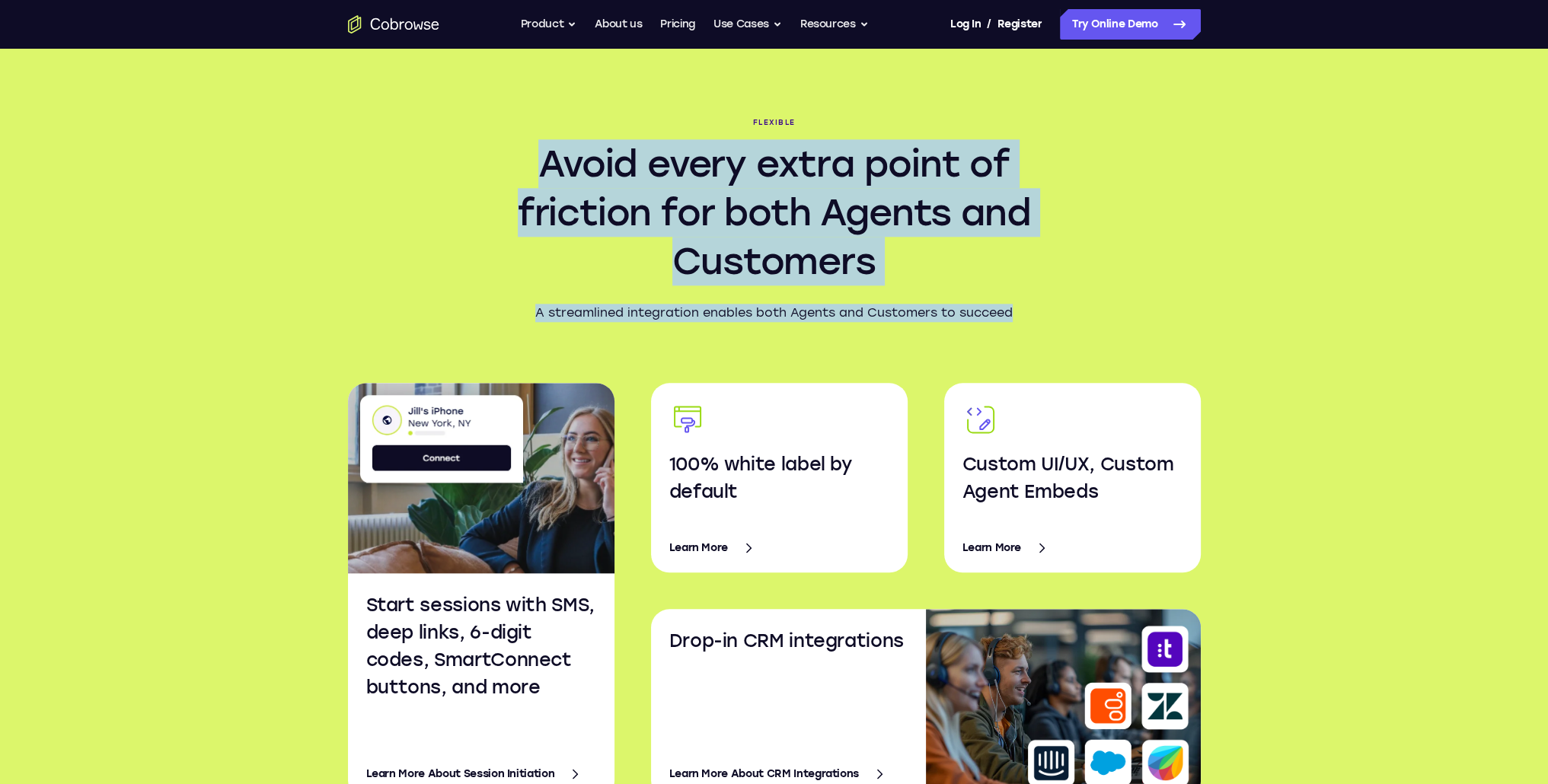
click at [418, 167] on section "Flexible Avoid every extra point of friction for both Agents and Customers A st…" at bounding box center [774, 452] width 975 height 863
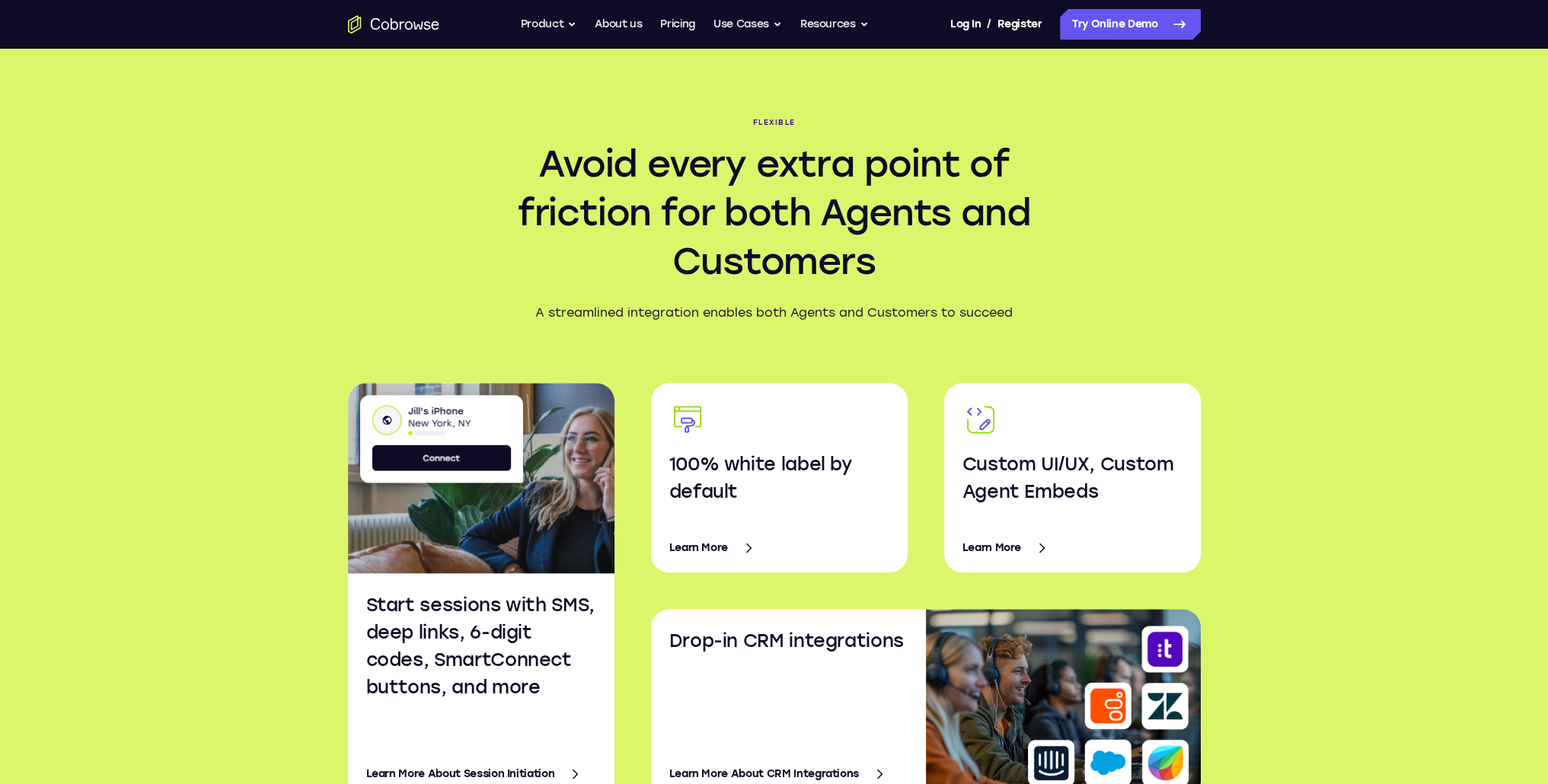
scroll to position [2360, 0]
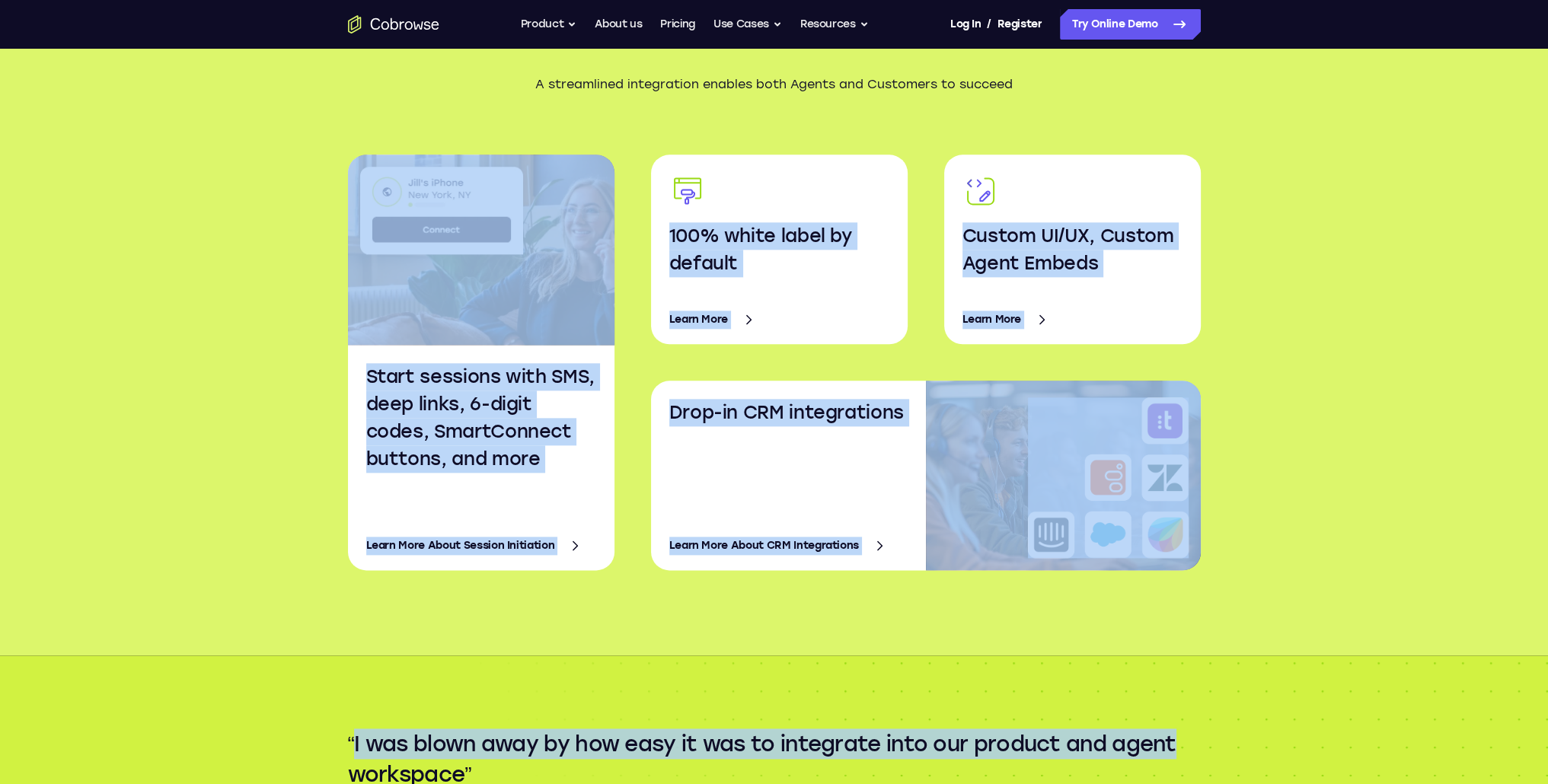
drag, startPoint x: 289, startPoint y: 163, endPoint x: 1195, endPoint y: 668, distance: 1037.2
click at [1194, 668] on main "Powerful, Flexible, Trustworthy Powerful Experience universal cobrowsing across…" at bounding box center [774, 693] width 1548 height 6106
click at [1194, 652] on section "Flexible Avoid every extra point of friction for both Agents and Customers A st…" at bounding box center [774, 224] width 975 height 863
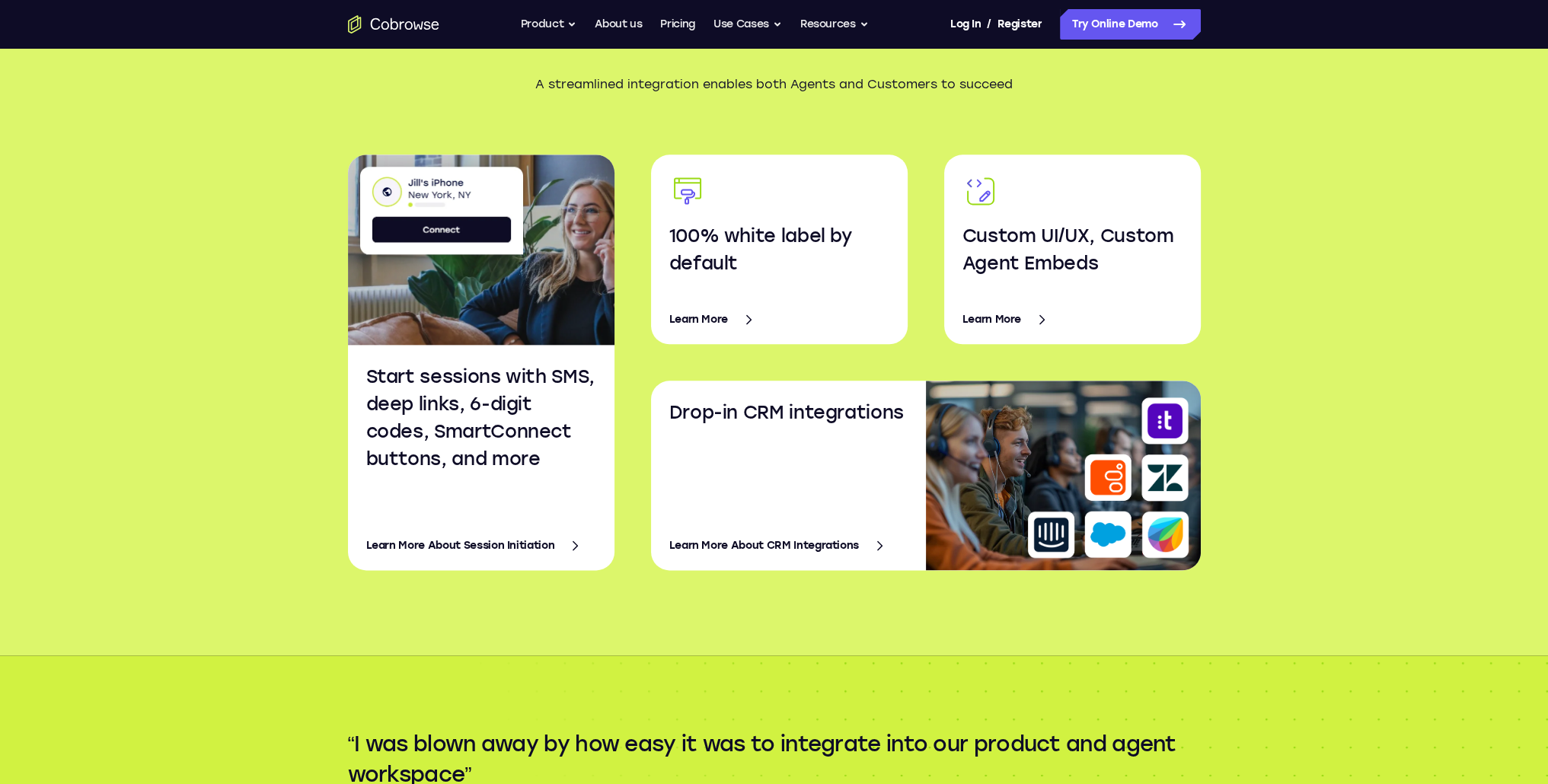
scroll to position [2665, 0]
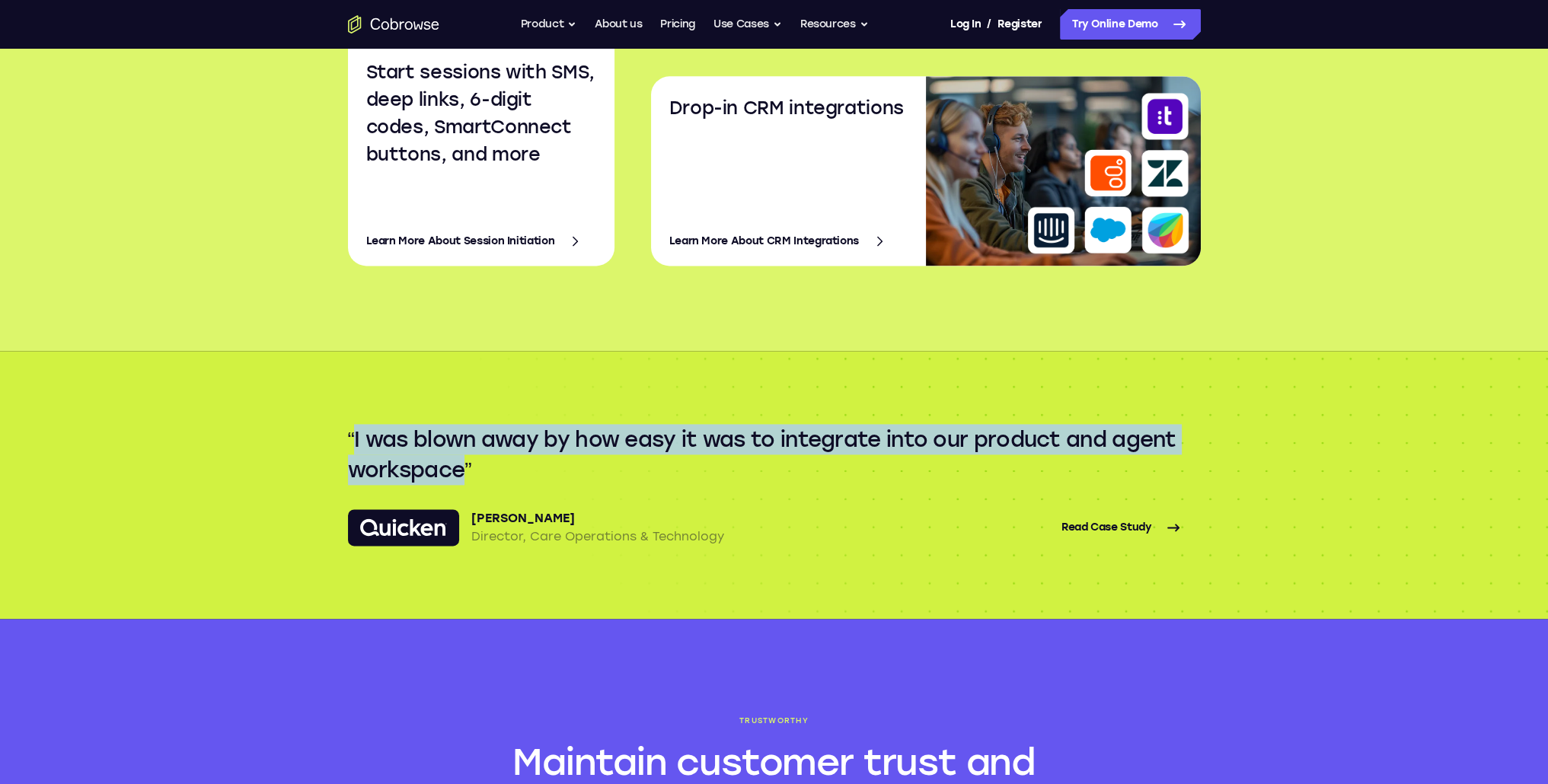
drag, startPoint x: 523, startPoint y: 479, endPoint x: 631, endPoint y: 484, distance: 108.1
click at [631, 484] on div "I was blown away by how easy it was to integrate into our product and agent wor…" at bounding box center [774, 485] width 1548 height 268
click at [631, 484] on q "I was blown away by how easy it was to integrate into our product and agent wor…" at bounding box center [774, 455] width 853 height 61
drag, startPoint x: 631, startPoint y: 484, endPoint x: 275, endPoint y: 418, distance: 362.1
click at [275, 418] on div "I was blown away by how easy it was to integrate into our product and agent wor…" at bounding box center [774, 485] width 1548 height 268
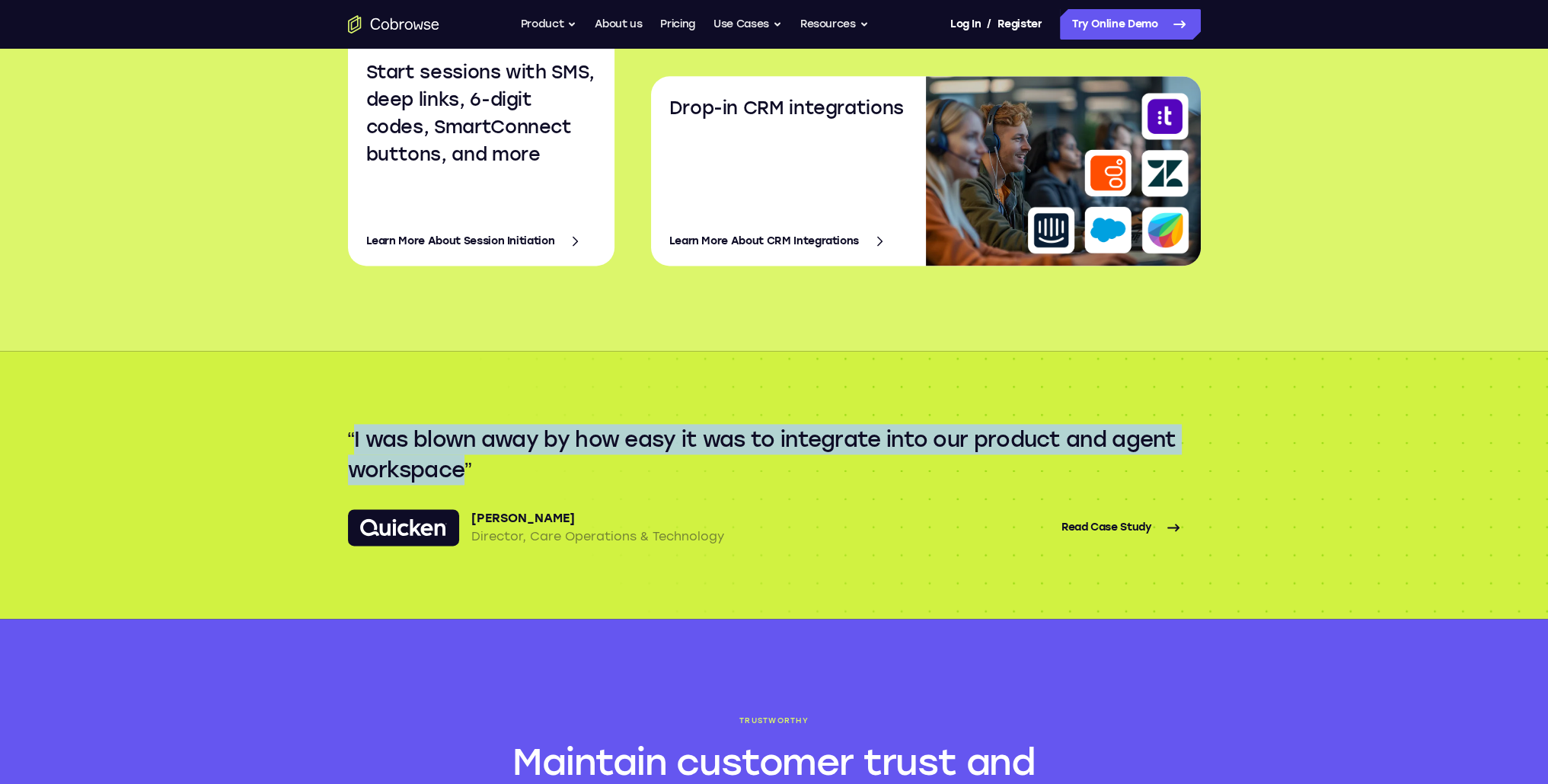
click at [275, 418] on div "I was blown away by how easy it was to integrate into our product and agent wor…" at bounding box center [774, 485] width 1548 height 268
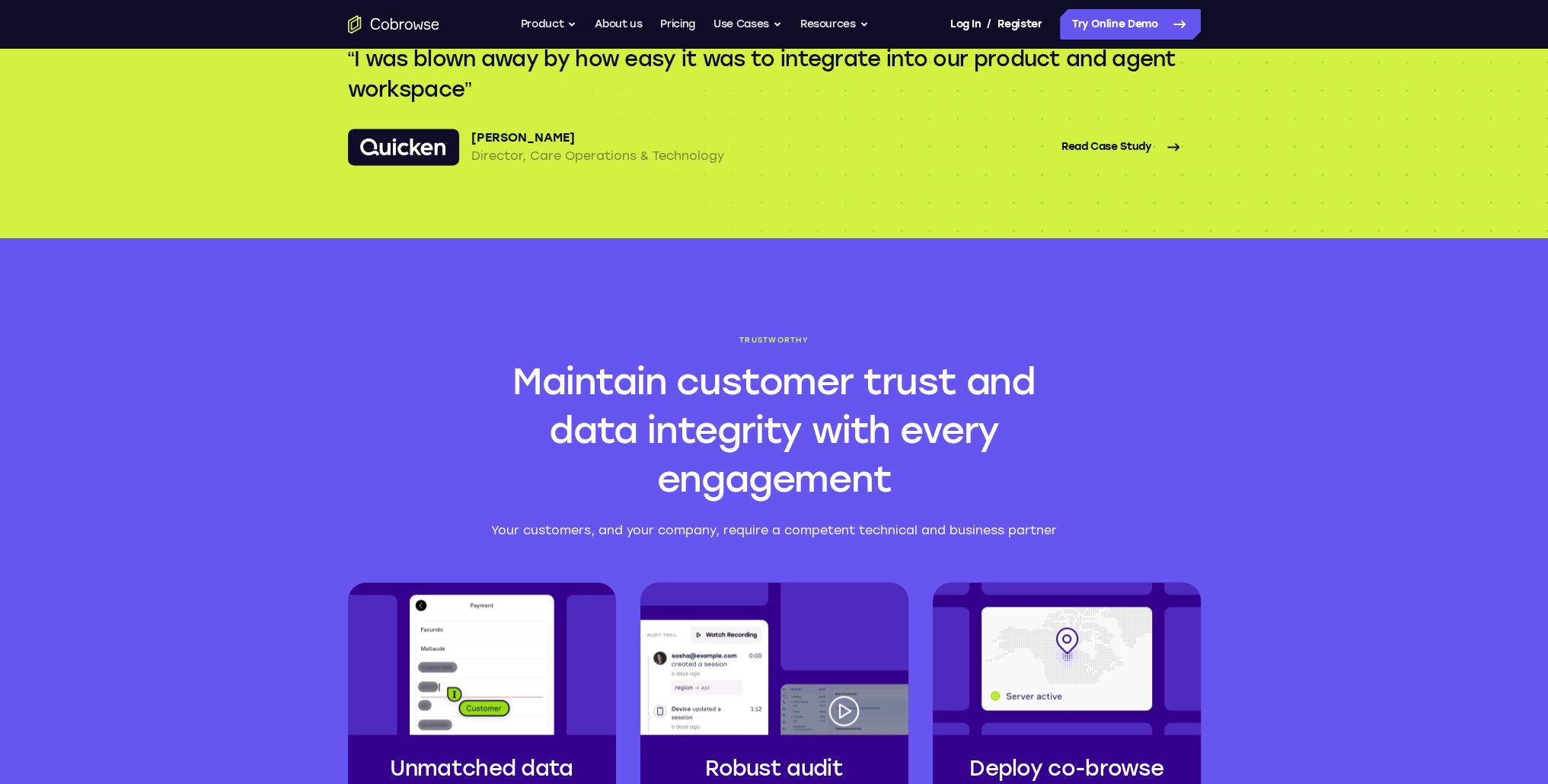
scroll to position [3122, 0]
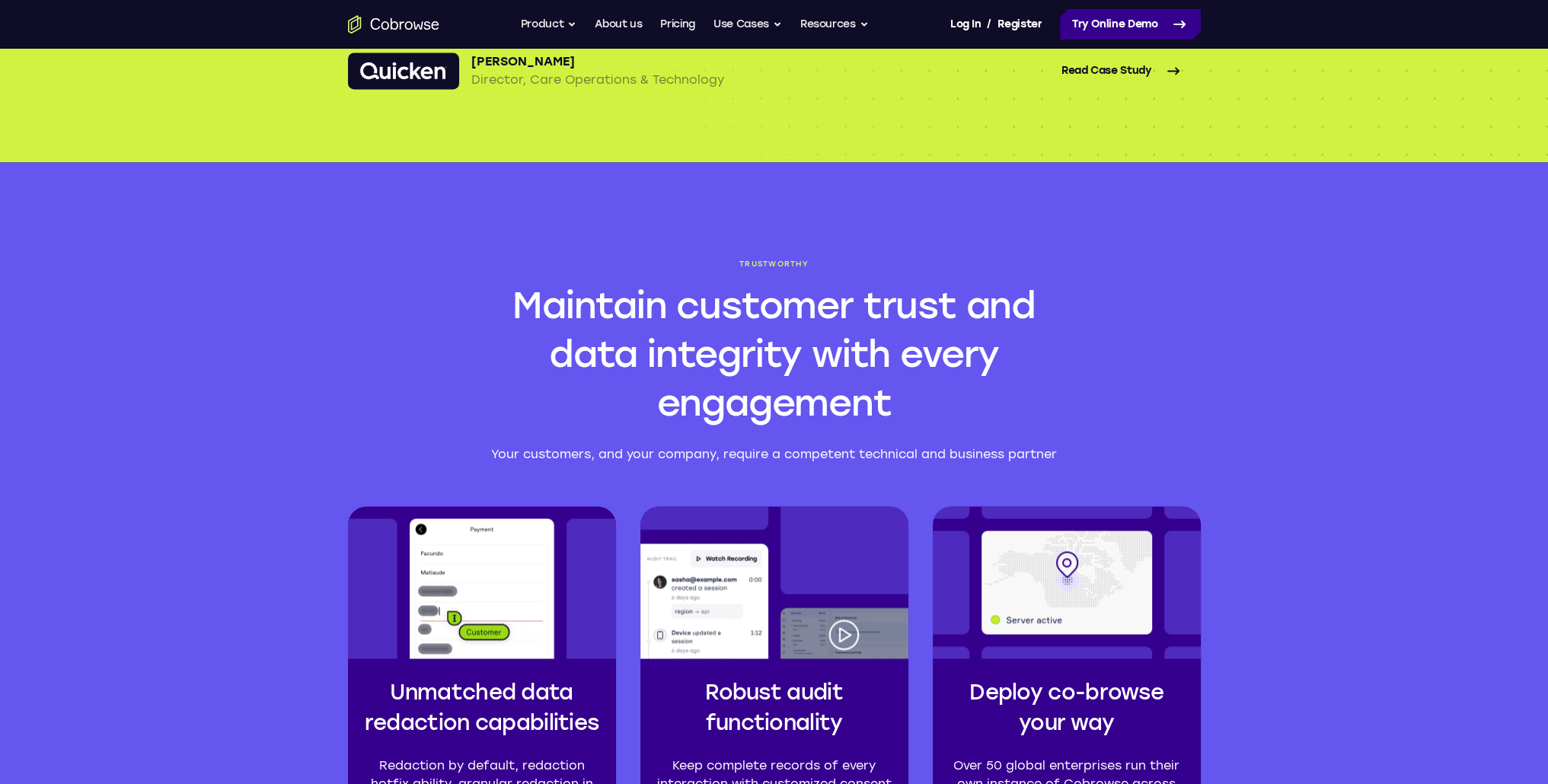
click at [1130, 27] on link "Try Online Demo" at bounding box center [1130, 24] width 141 height 30
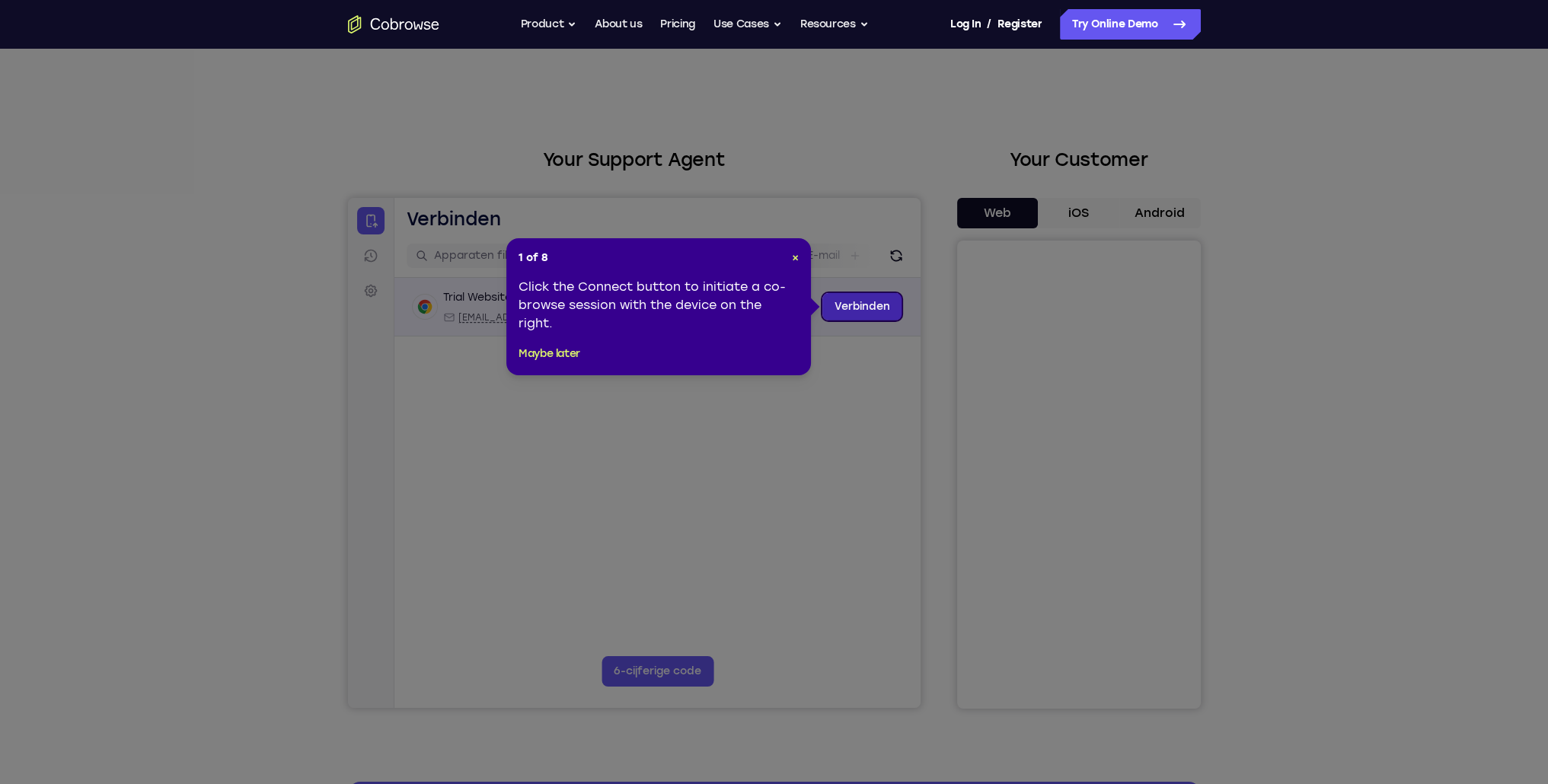
click at [850, 307] on link "Verbinden" at bounding box center [862, 307] width 80 height 27
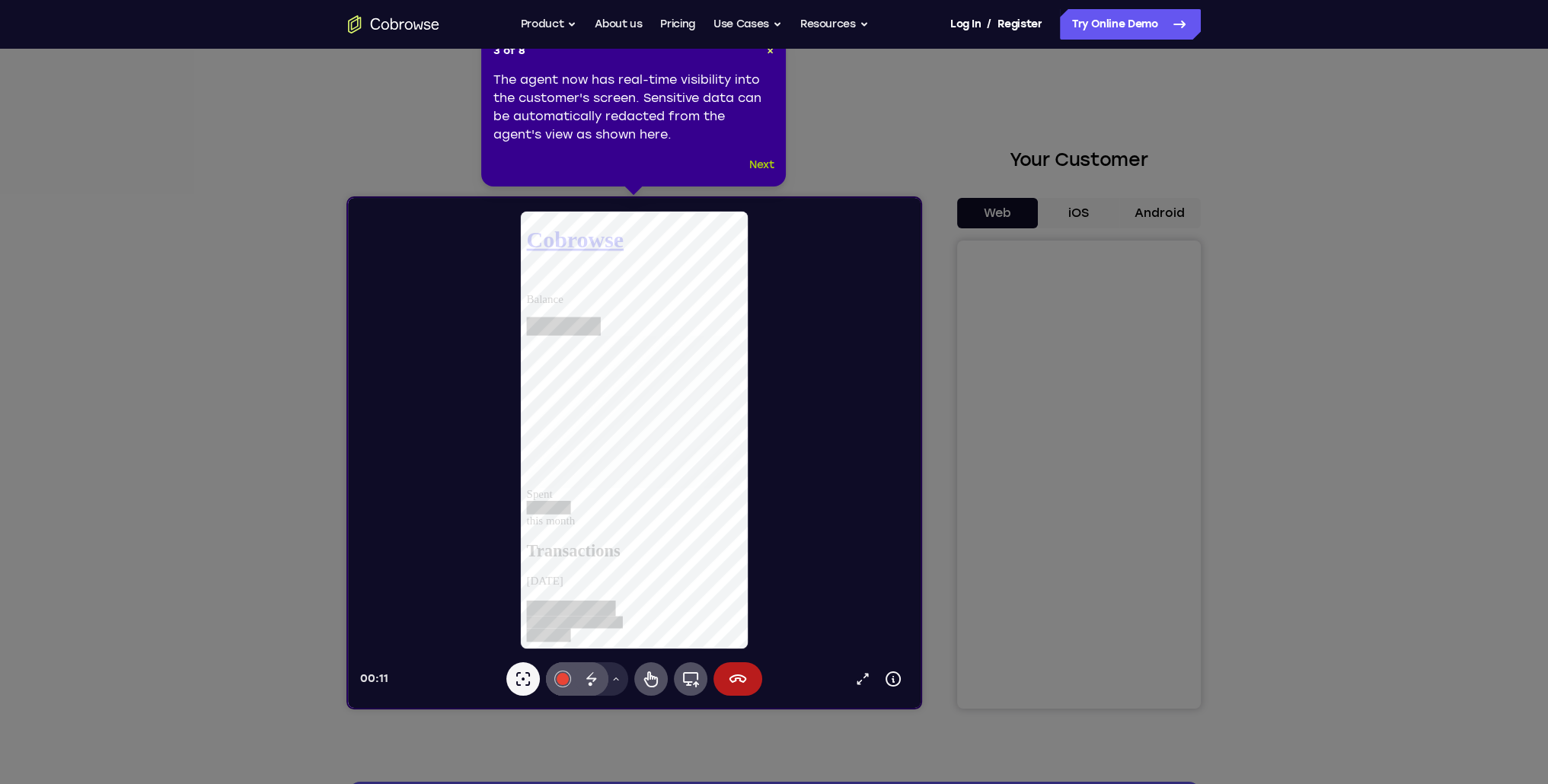
click at [762, 172] on button "Next" at bounding box center [761, 165] width 25 height 18
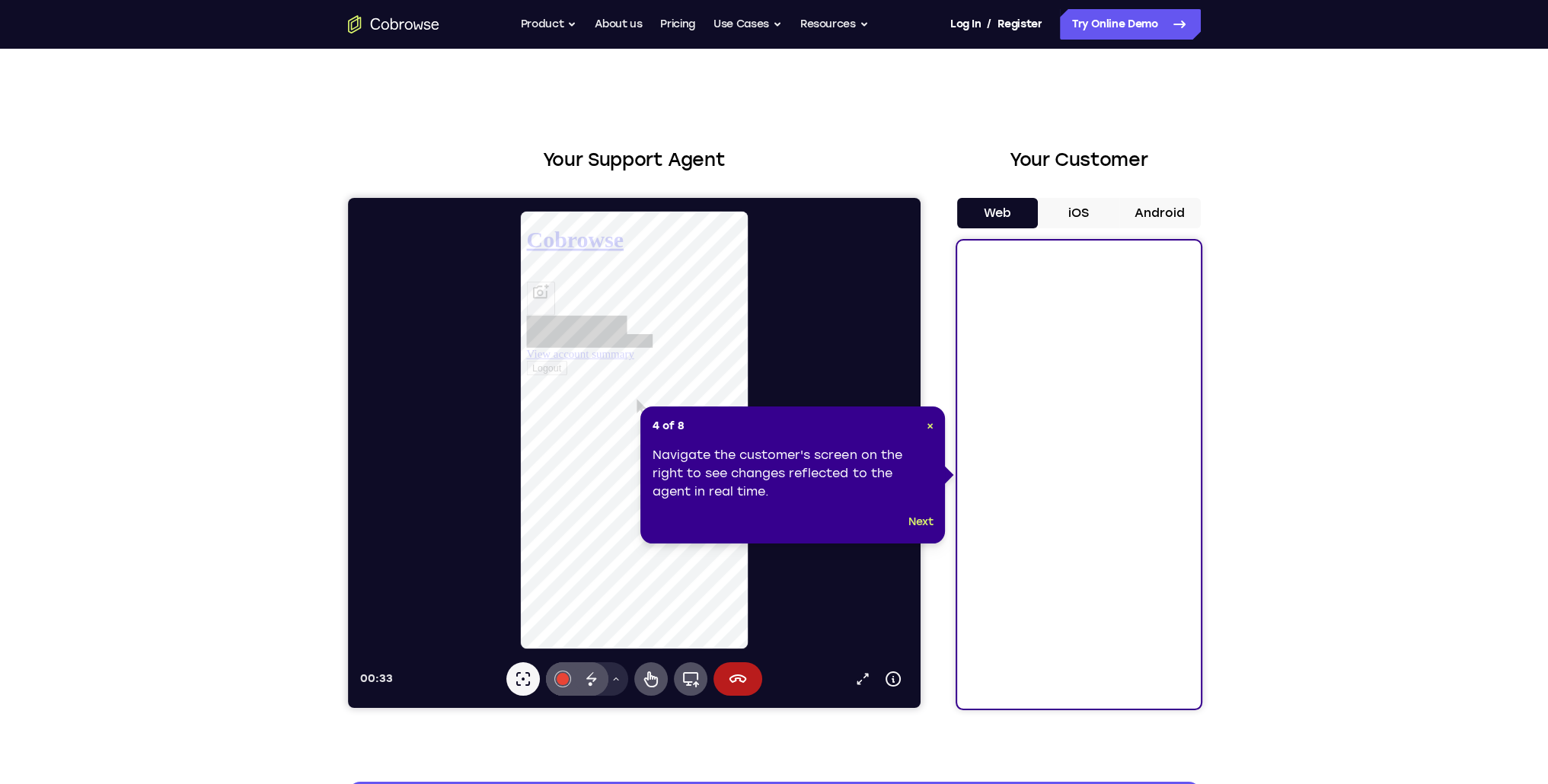
click at [1086, 206] on button "iOS" at bounding box center [1078, 213] width 82 height 30
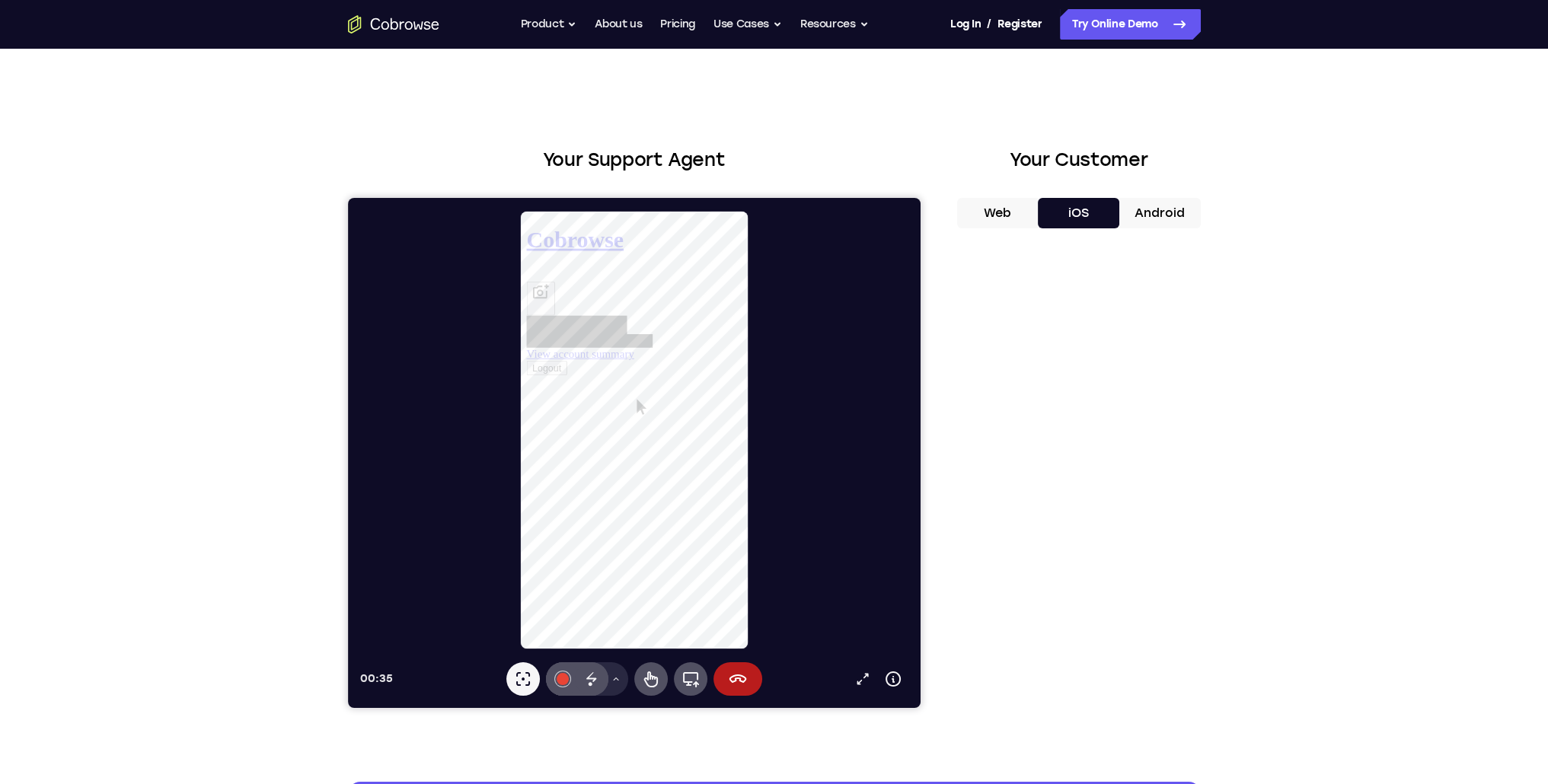
click at [996, 211] on button "Web" at bounding box center [998, 213] width 82 height 30
click at [1072, 214] on button "iOS" at bounding box center [1078, 213] width 82 height 30
click at [1130, 206] on button "Android" at bounding box center [1160, 213] width 82 height 30
click at [1082, 209] on button "iOS" at bounding box center [1078, 213] width 82 height 30
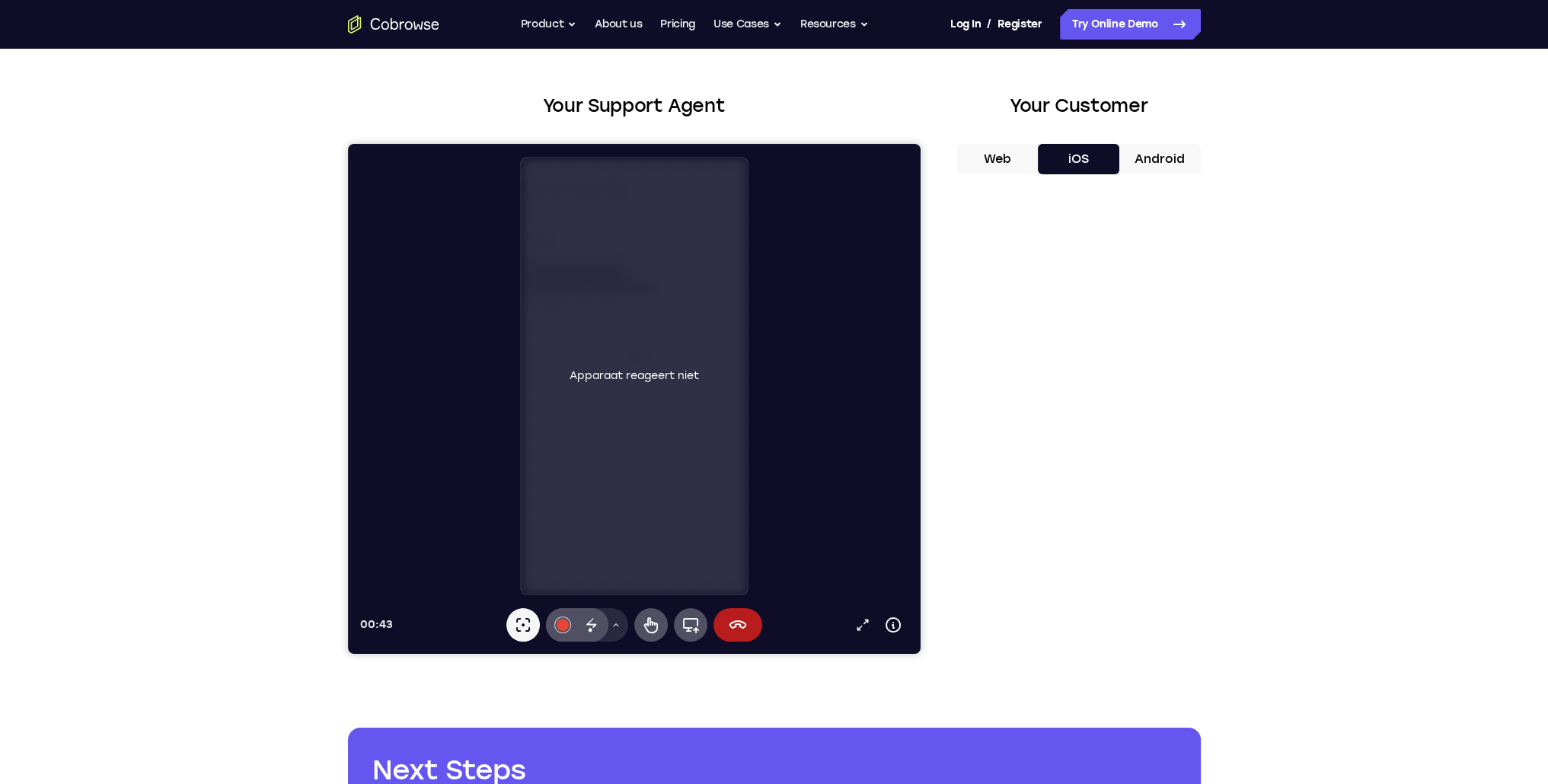
scroll to position [76, 0]
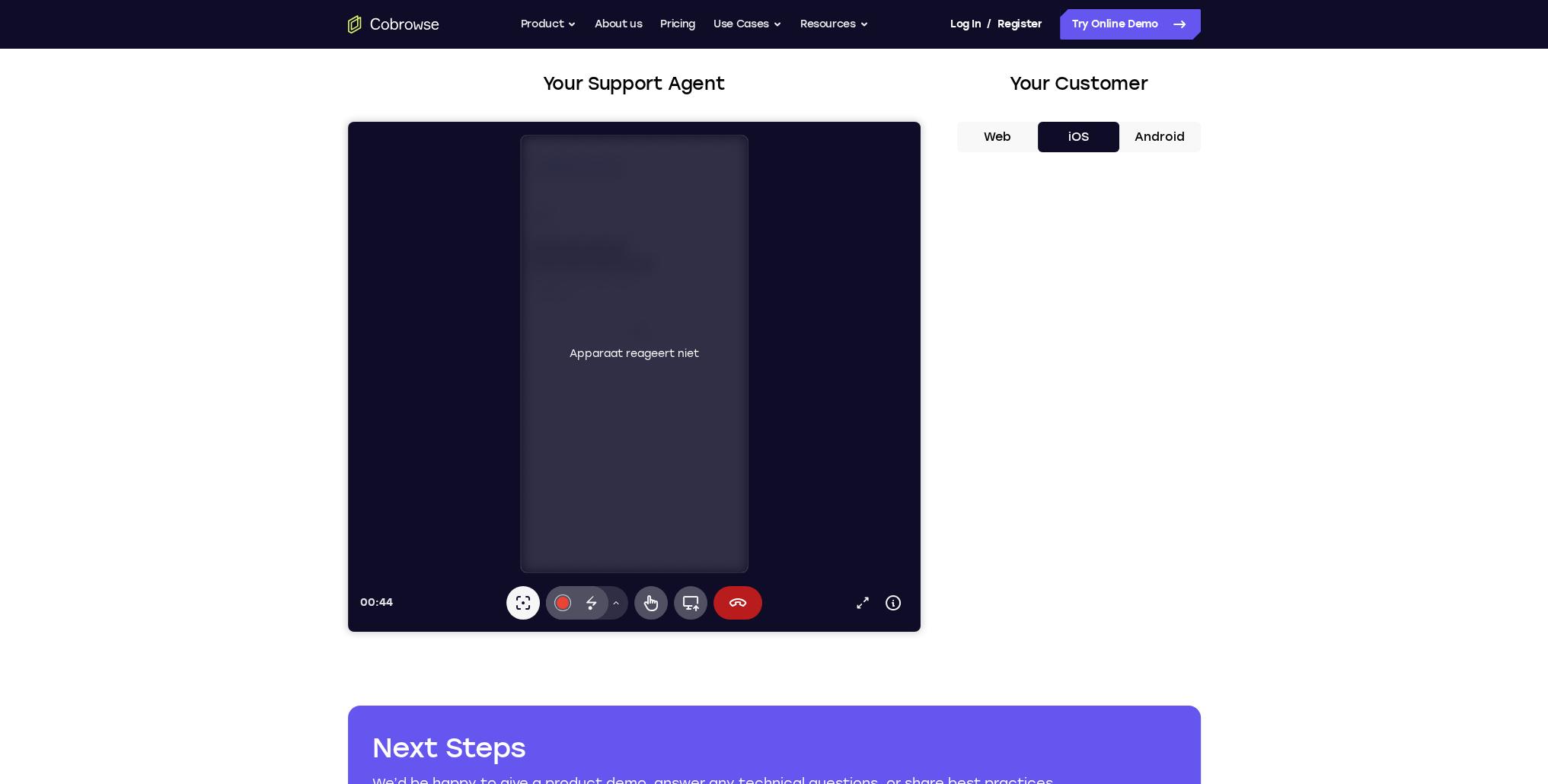
click at [612, 605] on icon at bounding box center [615, 602] width 9 height 9
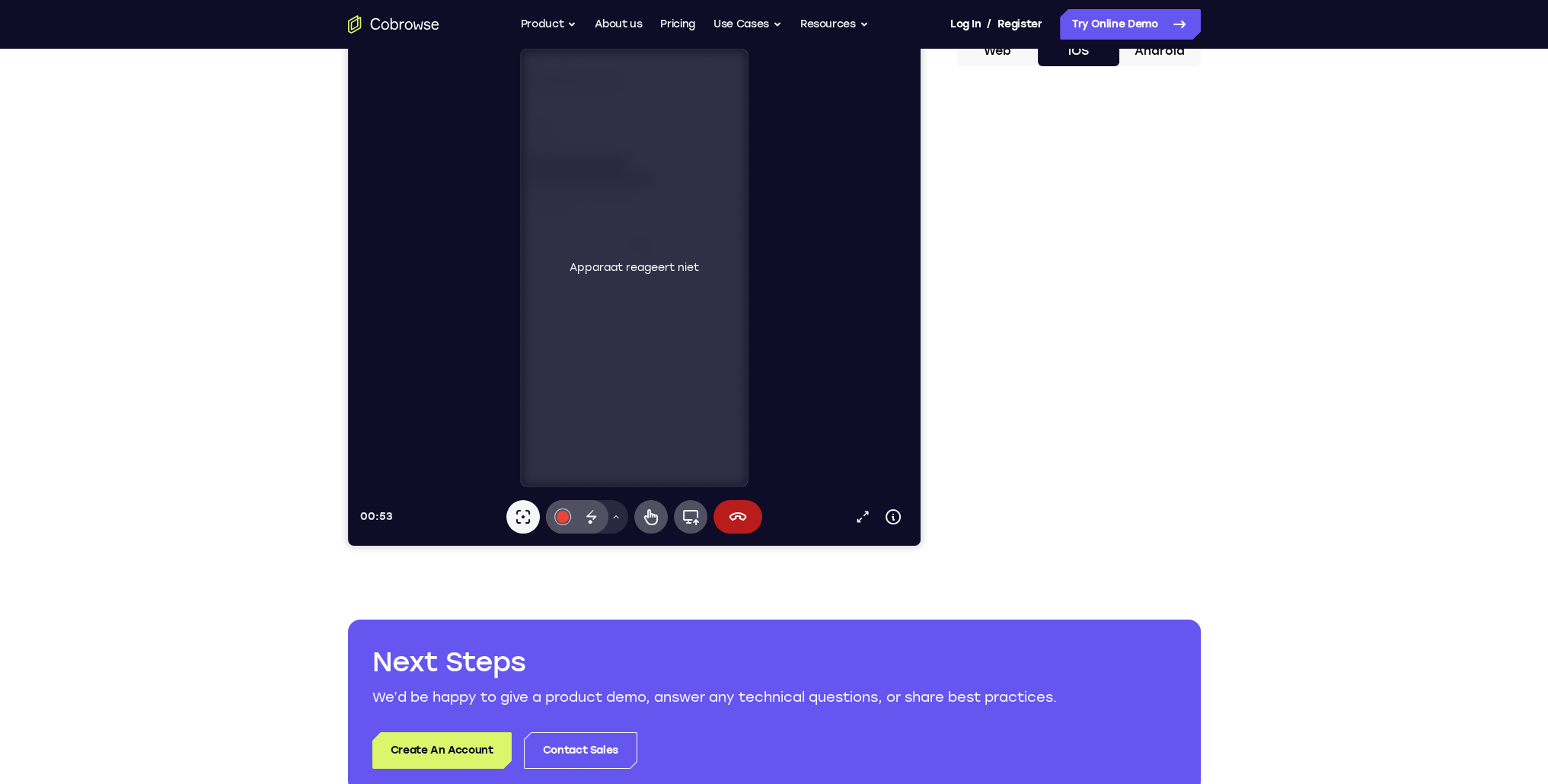
scroll to position [0, 0]
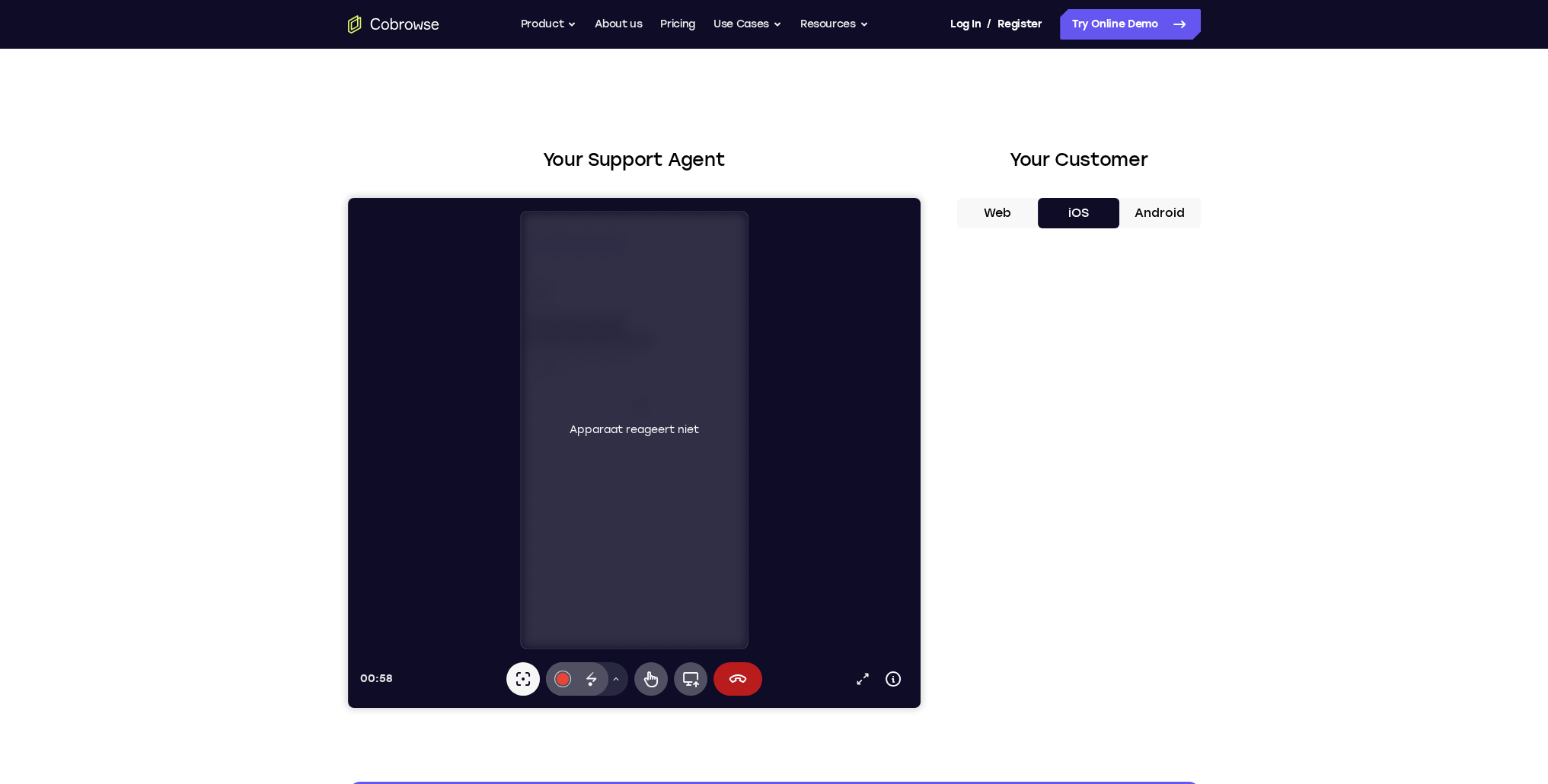
click at [411, 30] on icon "Go to the home page" at bounding box center [394, 24] width 91 height 18
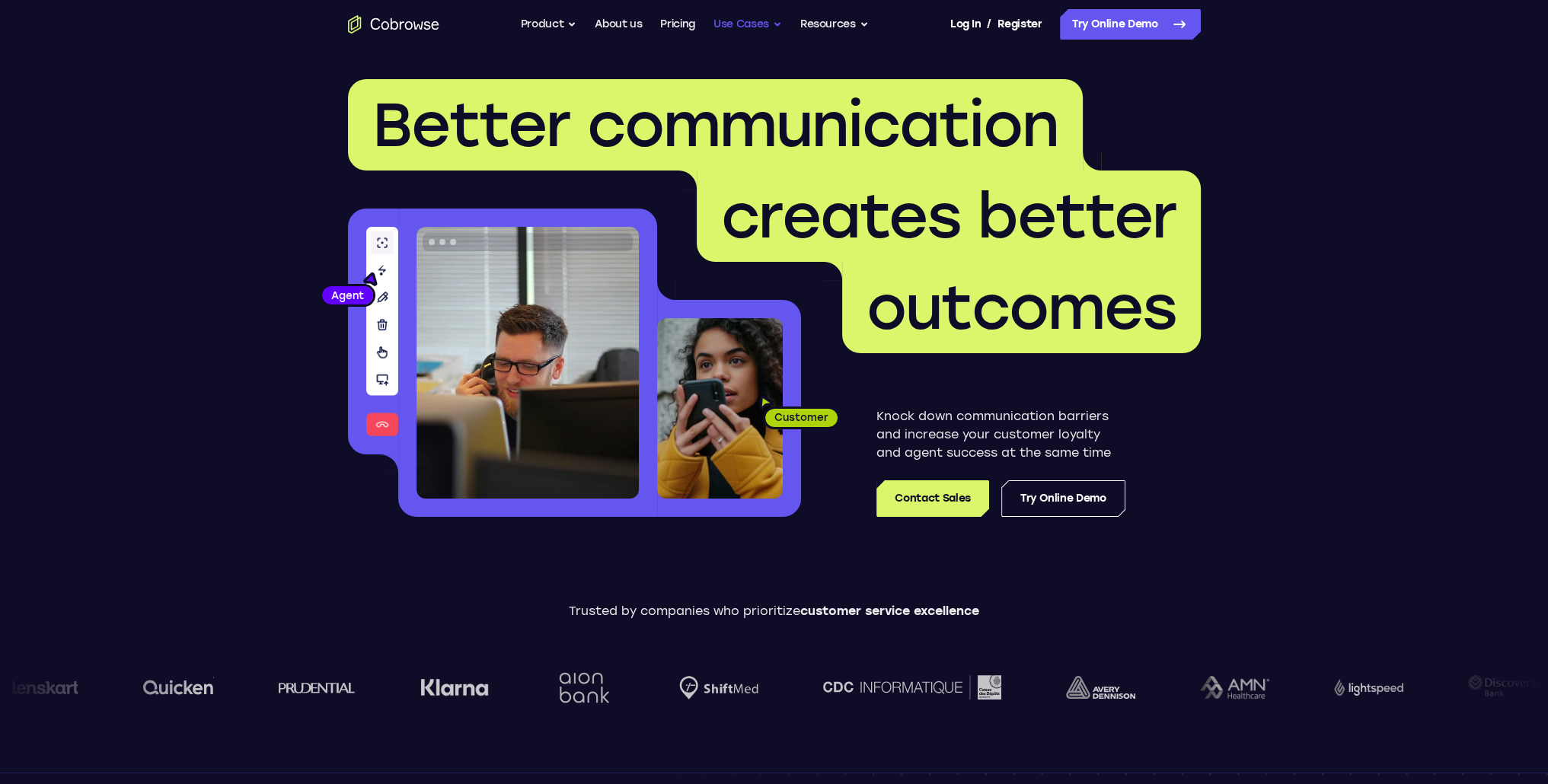
click at [759, 22] on button "Use Cases" at bounding box center [747, 24] width 68 height 30
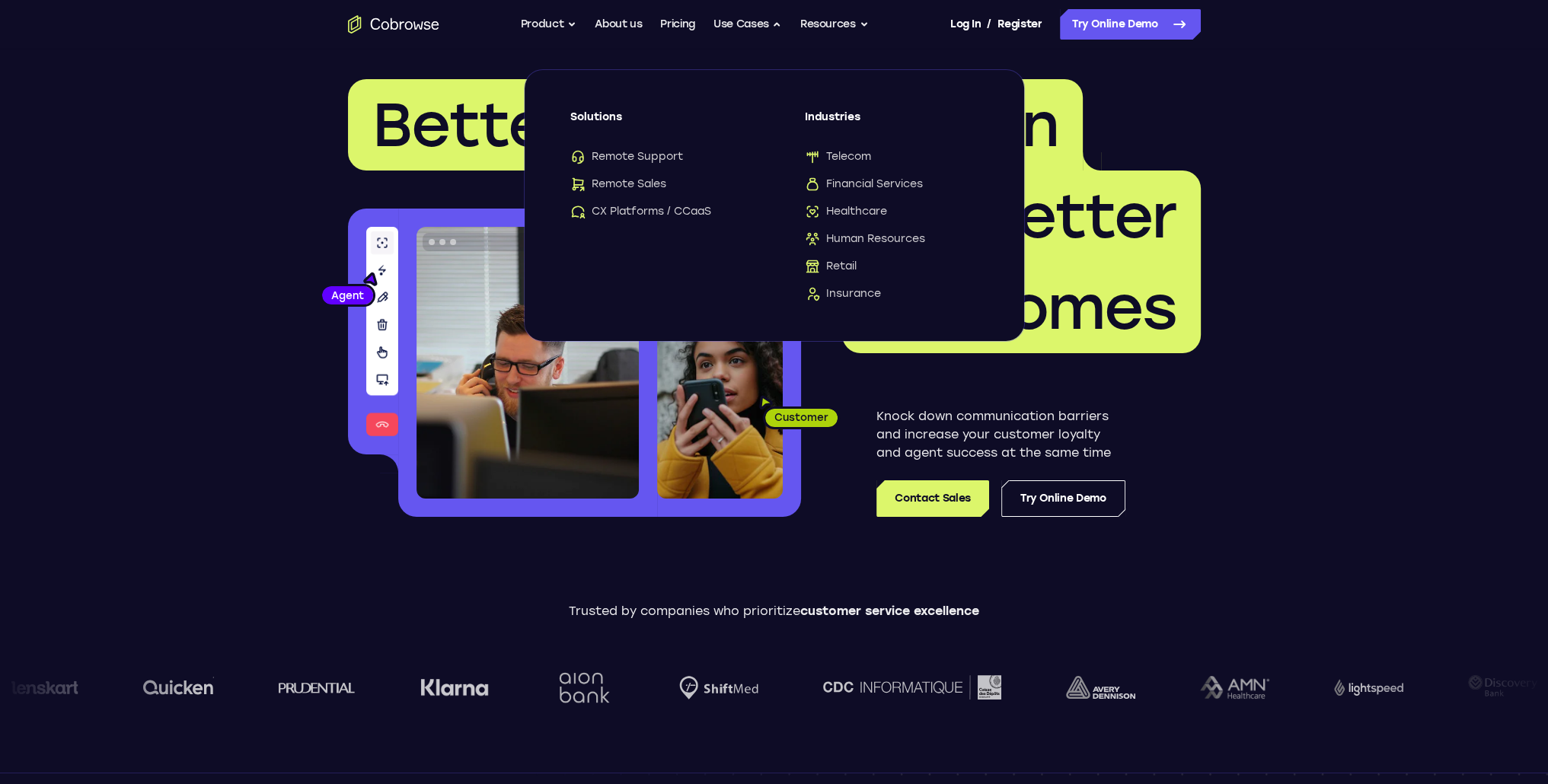
drag, startPoint x: 895, startPoint y: 307, endPoint x: 806, endPoint y: 122, distance: 205.3
click at [806, 123] on div "Go back Solutions Remote Support Remote Sales CX Platforms / CCaaS Industries T…" at bounding box center [774, 205] width 499 height 271
click at [960, 103] on div "Go back Solutions Remote Support Remote Sales CX Platforms / CCaaS Industries T…" at bounding box center [774, 205] width 499 height 271
